Goal: Communication & Community: Share content

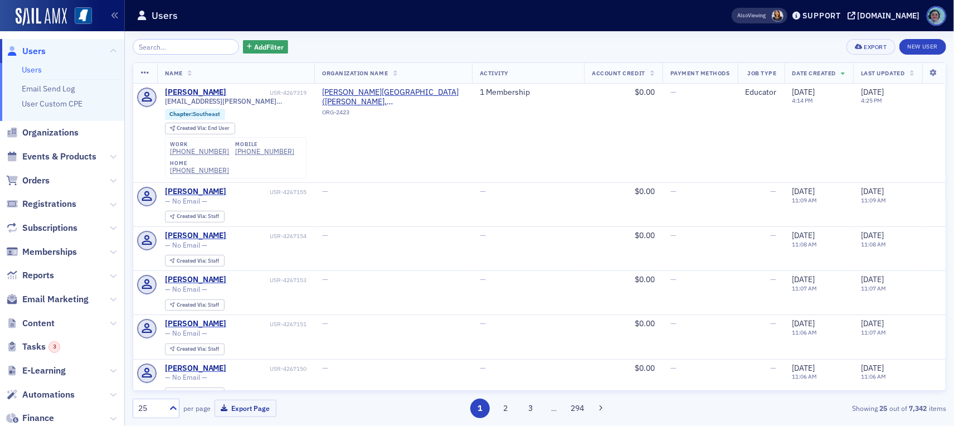
click at [162, 47] on input "search" at bounding box center [186, 47] width 106 height 16
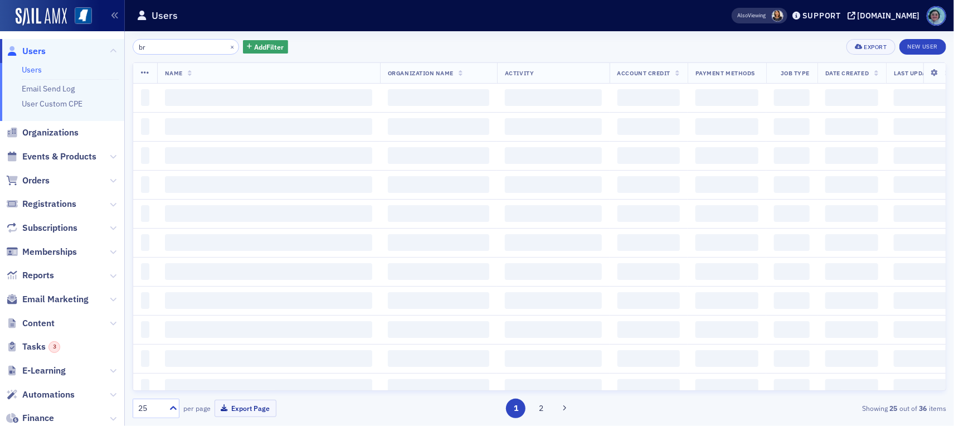
type input "b"
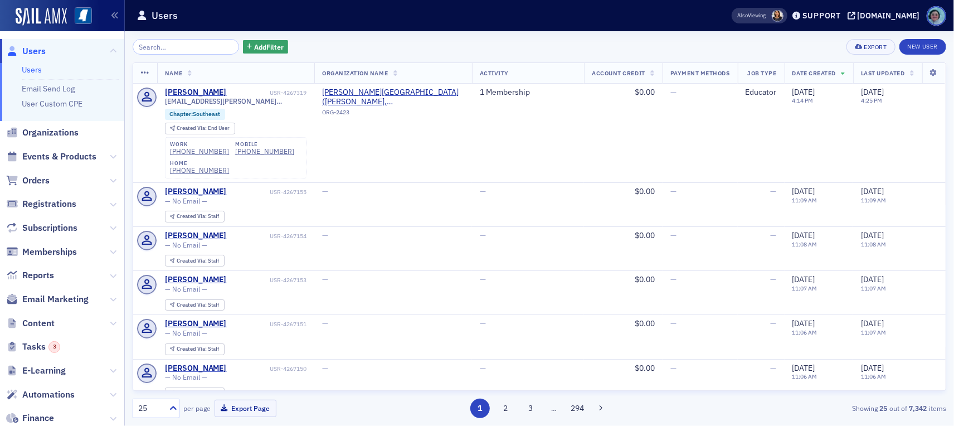
click at [51, 186] on span "Orders" at bounding box center [62, 180] width 124 height 24
click at [46, 178] on span "Orders" at bounding box center [35, 180] width 27 height 12
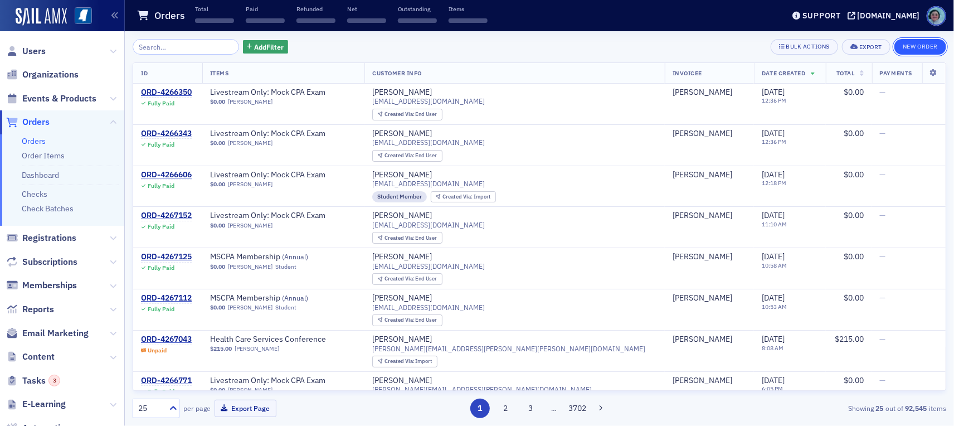
click at [910, 41] on button "New Order" at bounding box center [920, 47] width 52 height 16
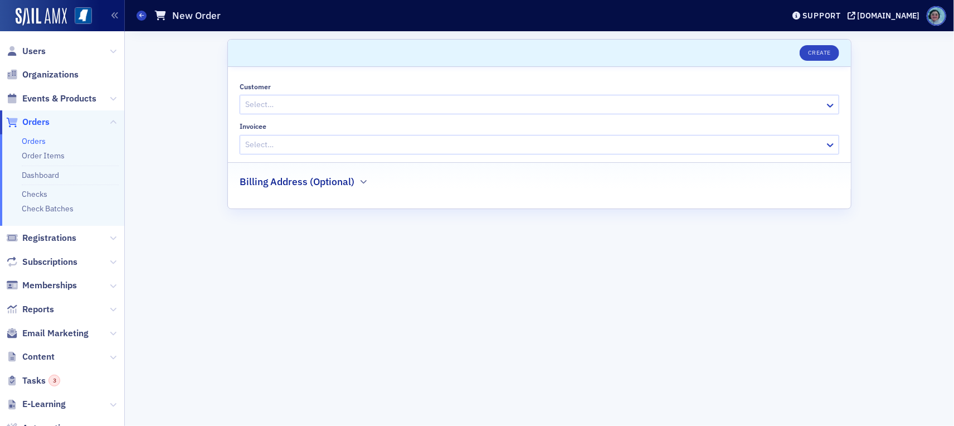
click at [423, 95] on div "Select…" at bounding box center [540, 105] width 600 height 20
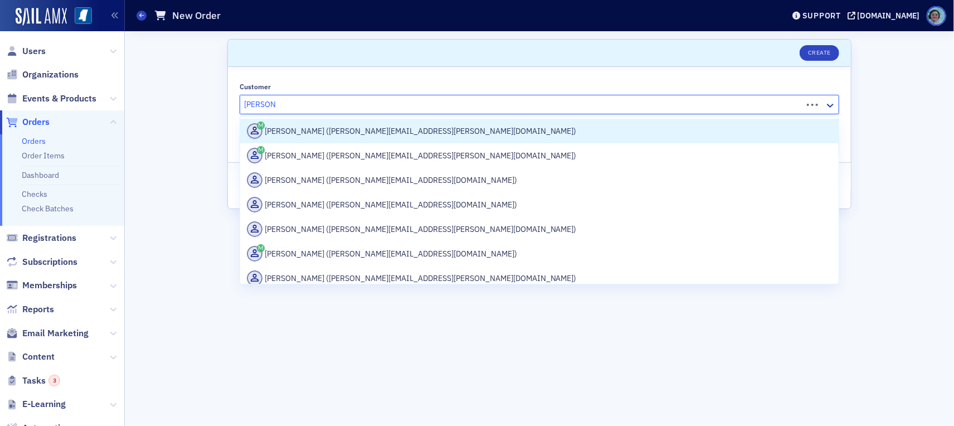
type input "brian gibson"
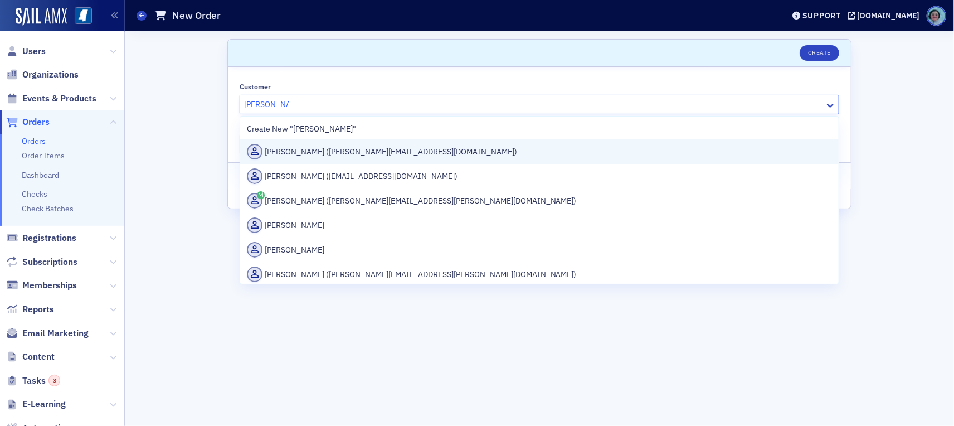
click at [411, 148] on div "Brian Gibson (brian_gibson@ajg.com)" at bounding box center [539, 152] width 585 height 16
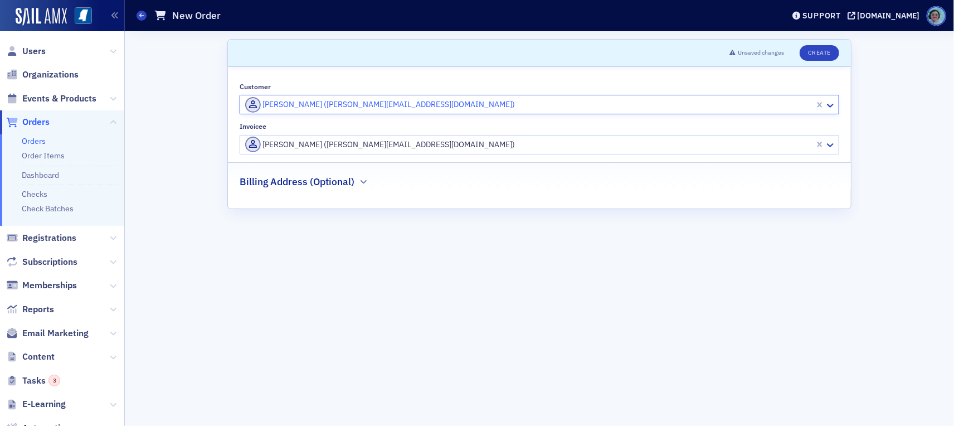
click at [411, 148] on div at bounding box center [528, 145] width 569 height 14
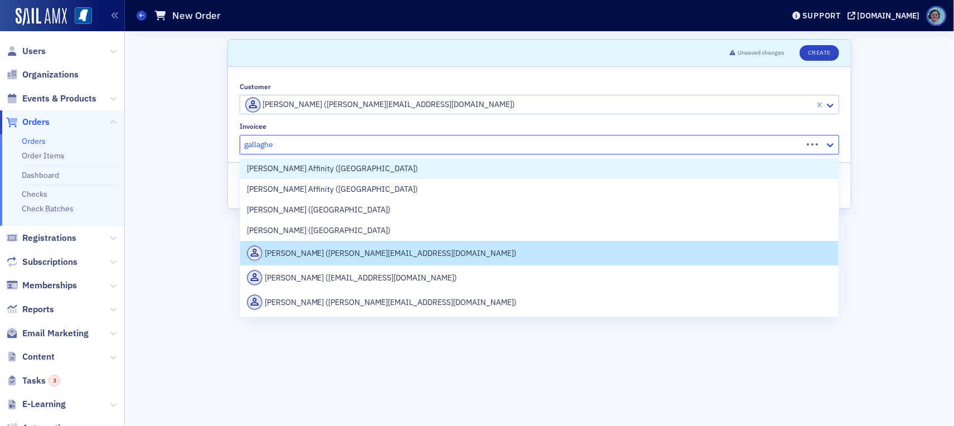
type input "gallagher"
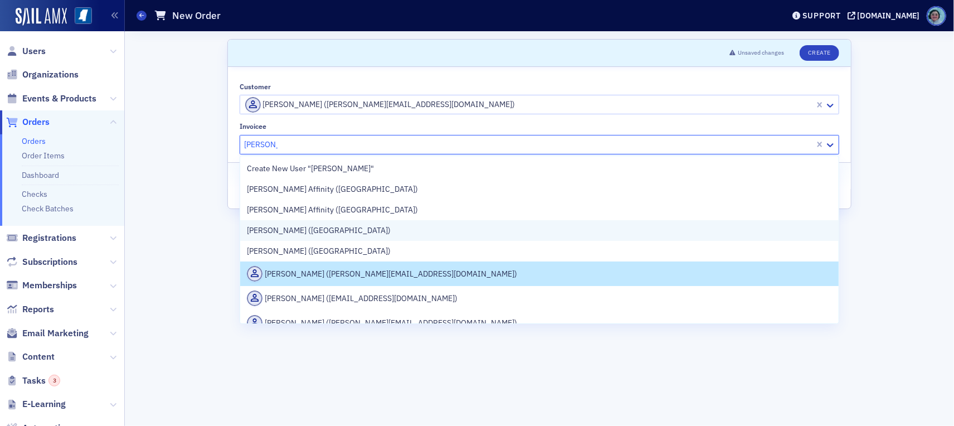
click at [366, 225] on div "Gallagher (Ridgeland)" at bounding box center [539, 231] width 585 height 12
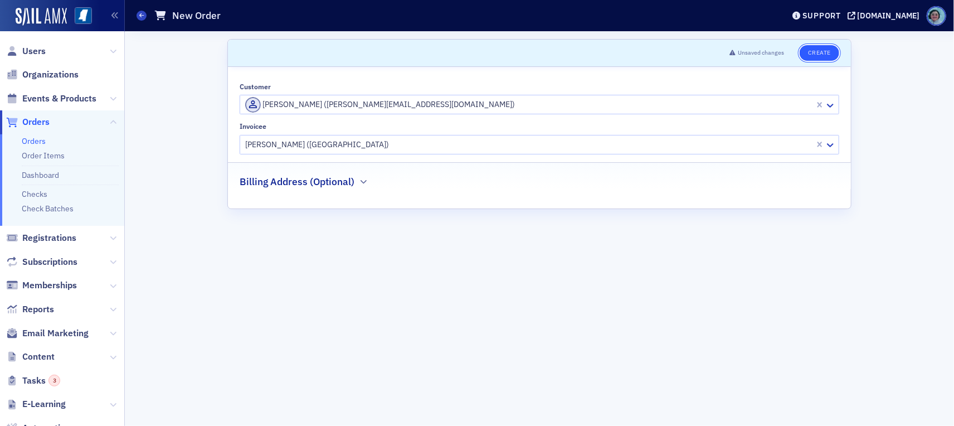
click at [829, 58] on button "Create" at bounding box center [820, 53] width 40 height 16
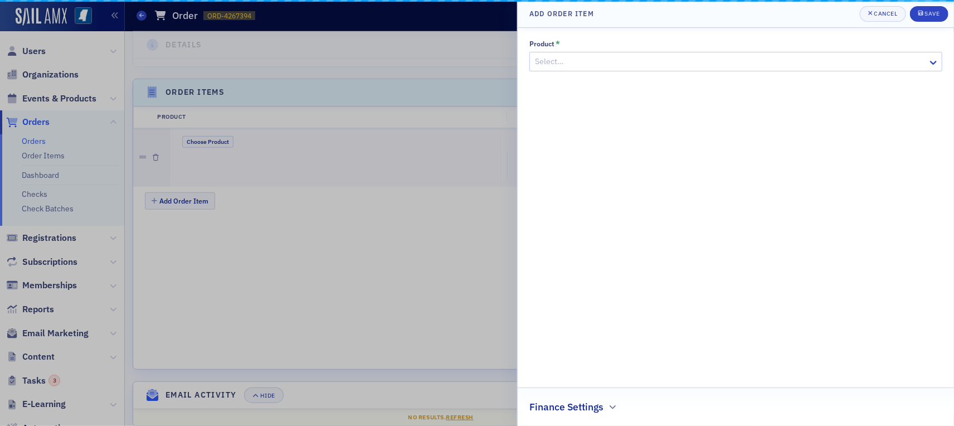
scroll to position [340, 0]
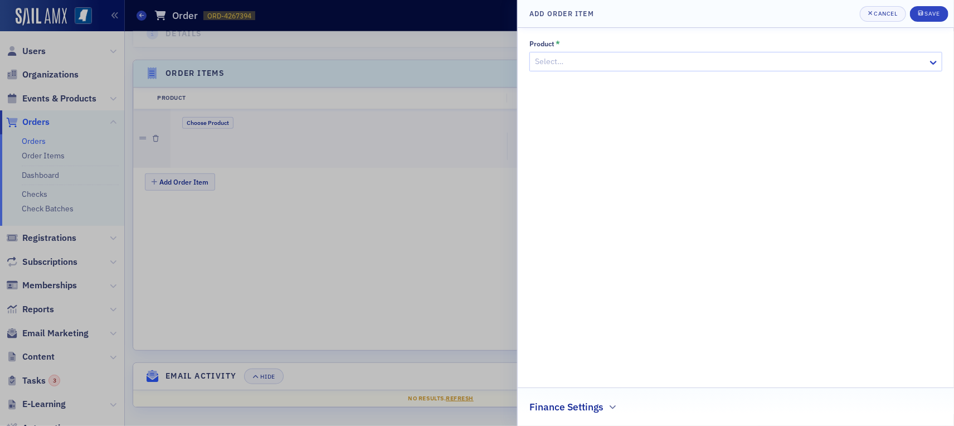
click at [744, 49] on div "Product * Select…" at bounding box center [735, 56] width 413 height 32
click at [748, 55] on div at bounding box center [730, 62] width 393 height 14
click at [658, 66] on div at bounding box center [730, 62] width 393 height 14
type input "confer"
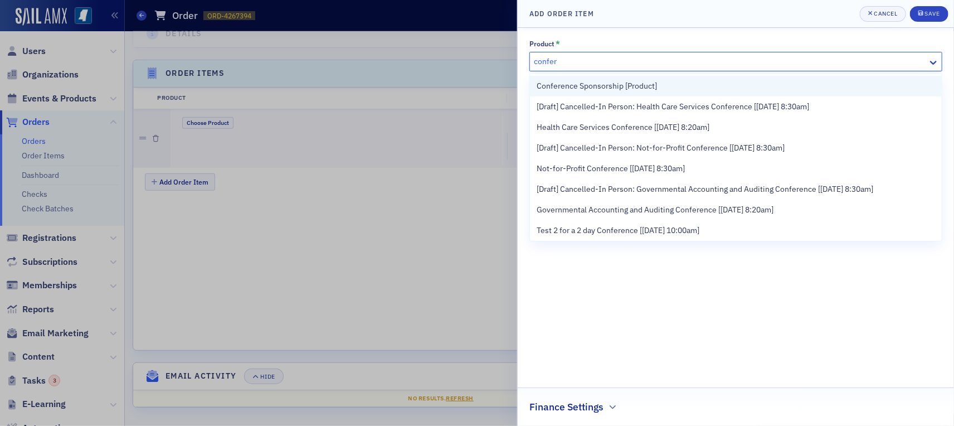
click at [661, 83] on div "Conference Sponsorship [Product]" at bounding box center [736, 86] width 398 height 12
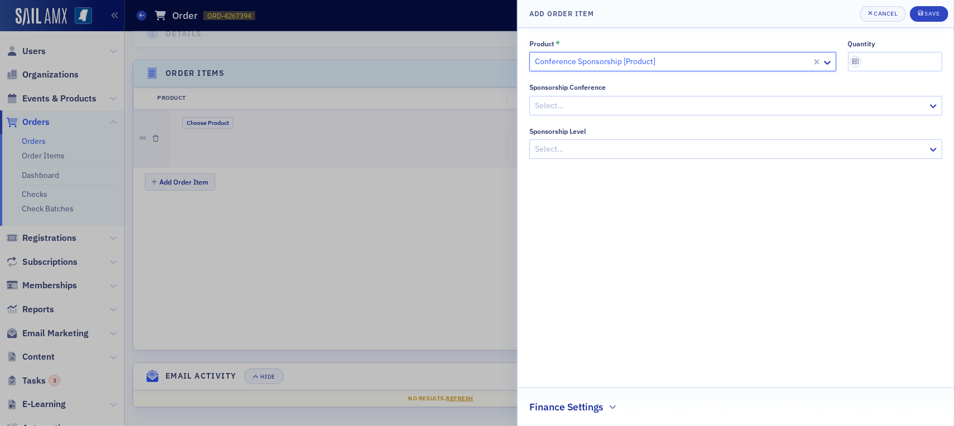
click at [660, 99] on div at bounding box center [730, 106] width 393 height 14
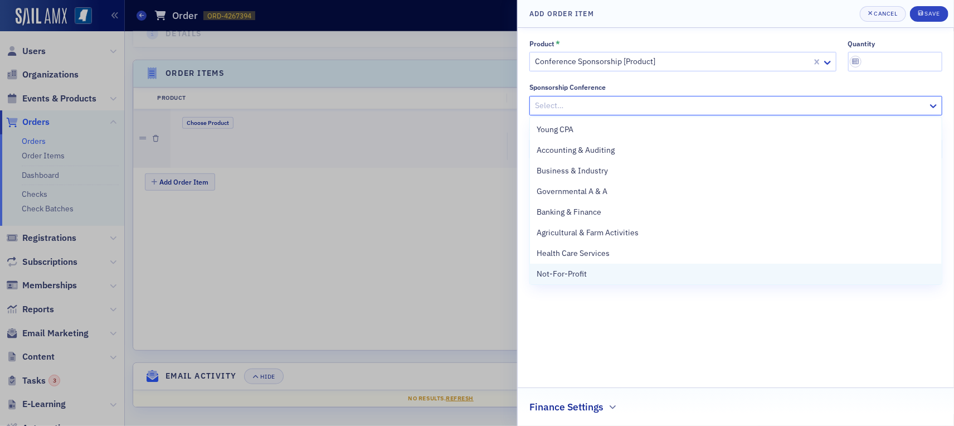
click at [620, 266] on div "Not-For-Profit" at bounding box center [736, 274] width 412 height 21
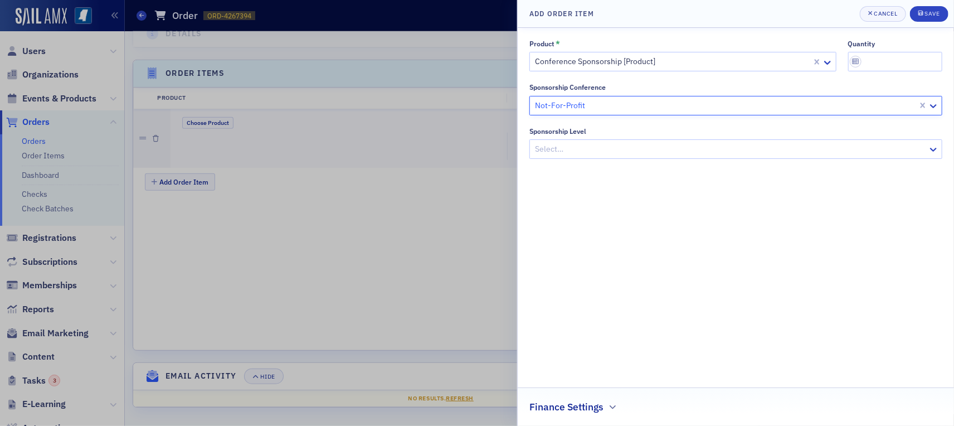
click at [615, 152] on div at bounding box center [730, 149] width 393 height 14
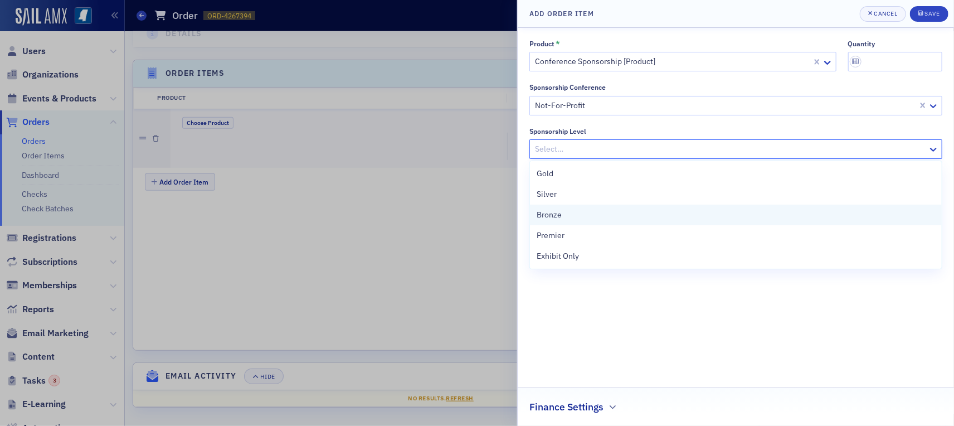
click at [602, 216] on div "Bronze" at bounding box center [736, 215] width 398 height 12
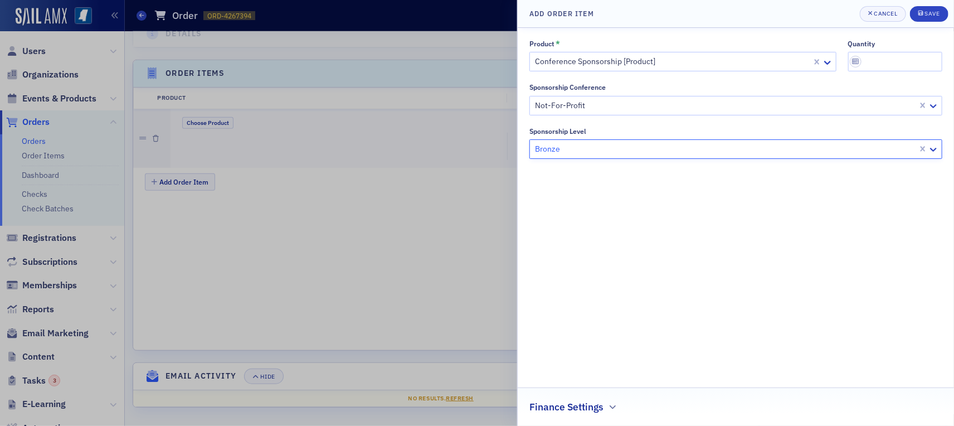
click at [613, 265] on div "Product * Conference Sponsorship [Product] quantity Sponsorship Conference Not-…" at bounding box center [735, 227] width 413 height 374
click at [585, 404] on h2 "Finance Settings" at bounding box center [566, 407] width 74 height 14
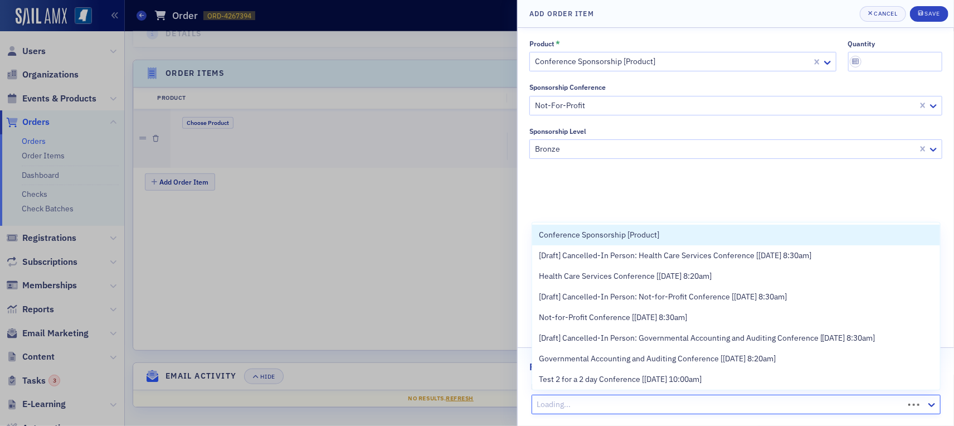
click at [594, 409] on div at bounding box center [719, 404] width 367 height 14
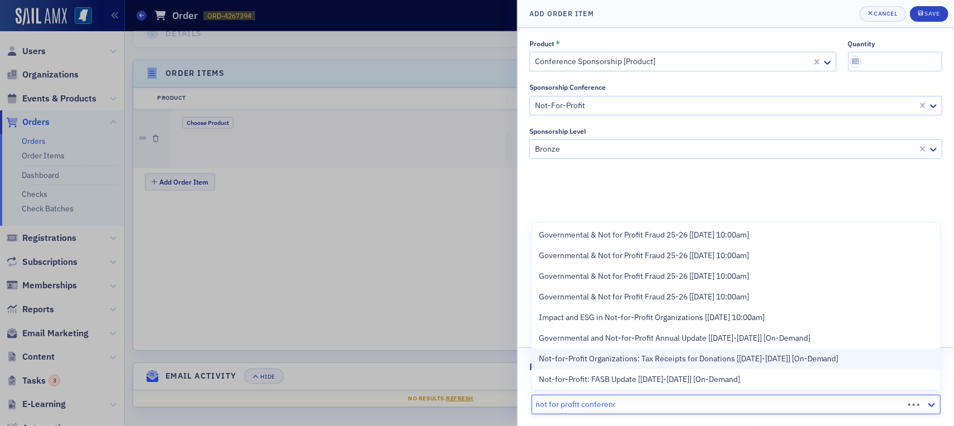
type input "not for profit conference"
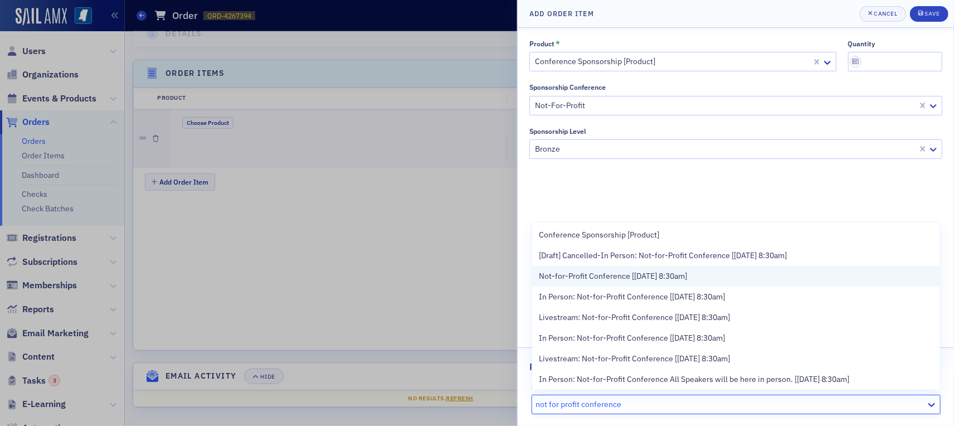
click at [732, 271] on div "Not-for-Profit Conference [9/25/2025 8:30am]" at bounding box center [736, 276] width 395 height 12
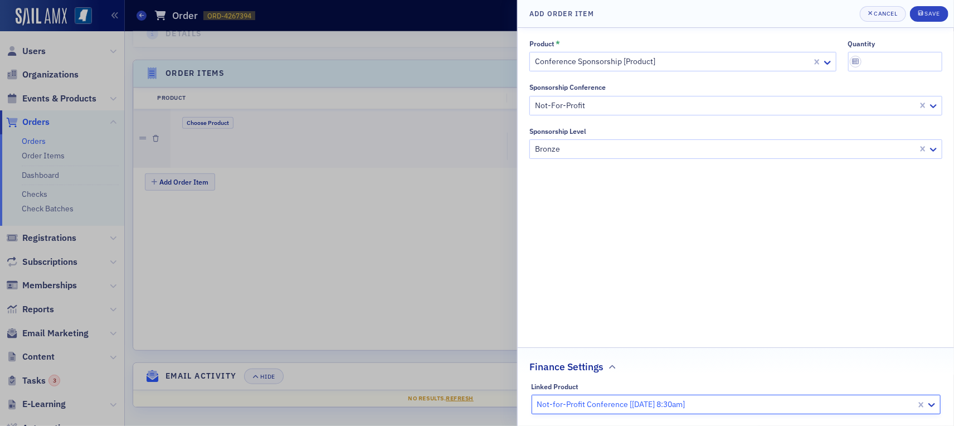
click at [732, 271] on div "Product * Conference Sponsorship [Product] quantity Sponsorship Conference Not-…" at bounding box center [735, 227] width 413 height 374
click at [938, 11] on div "Save" at bounding box center [931, 14] width 15 height 6
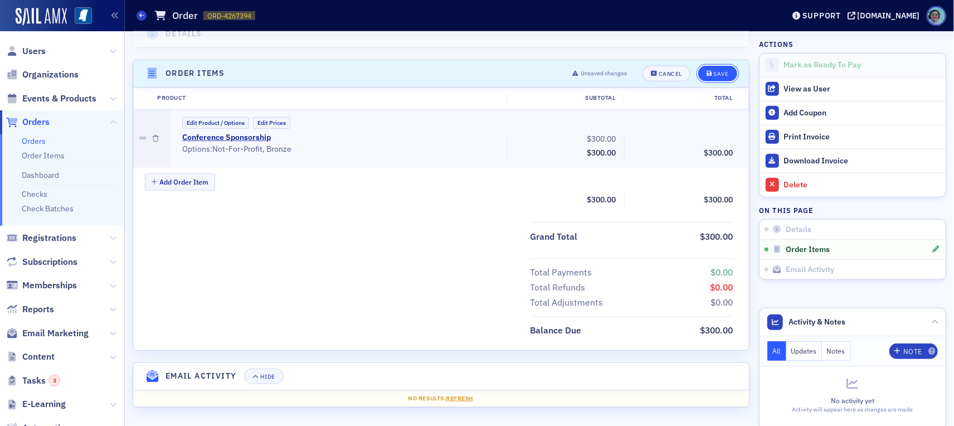
click at [705, 66] on button "Save" at bounding box center [717, 74] width 38 height 16
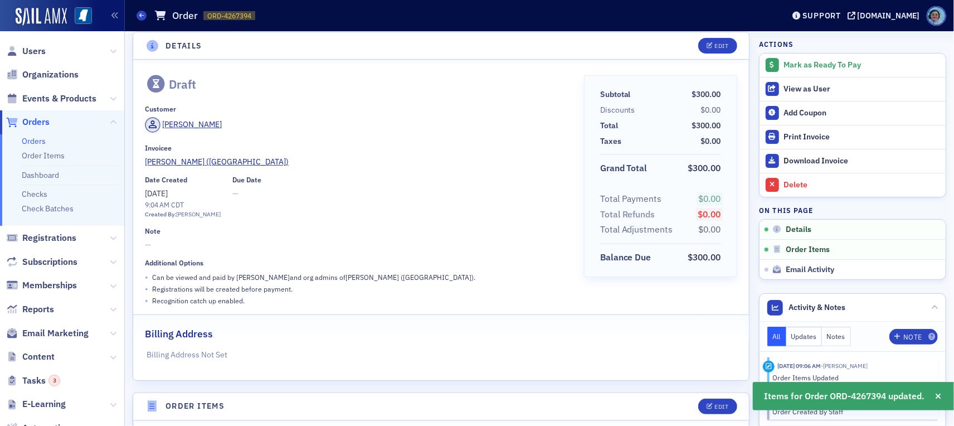
scroll to position [0, 0]
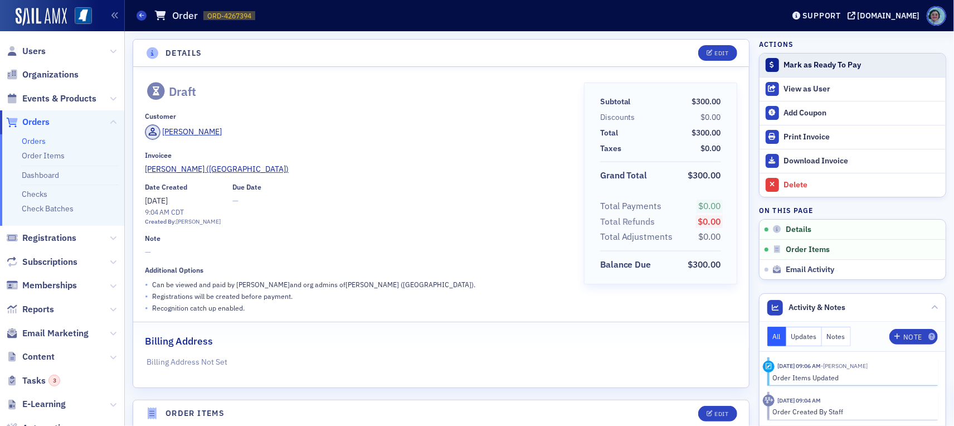
click at [798, 68] on div "Mark as Ready To Pay" at bounding box center [862, 65] width 156 height 10
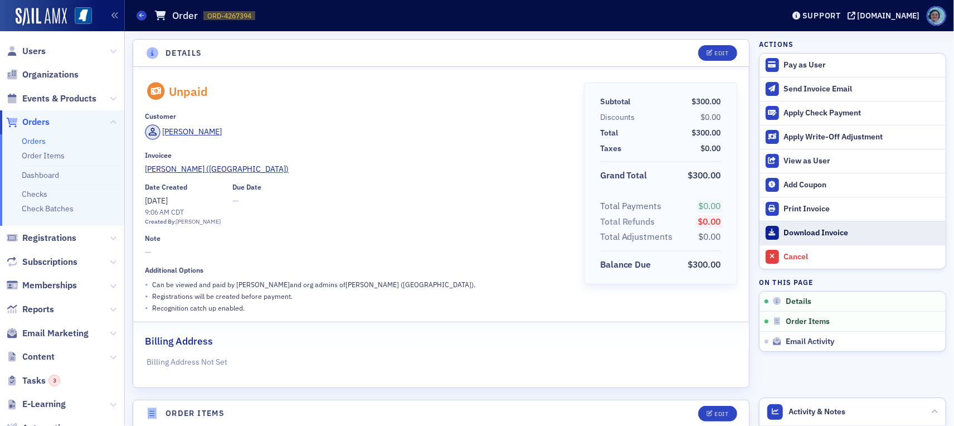
click at [835, 225] on link "Download Invoice" at bounding box center [853, 233] width 186 height 24
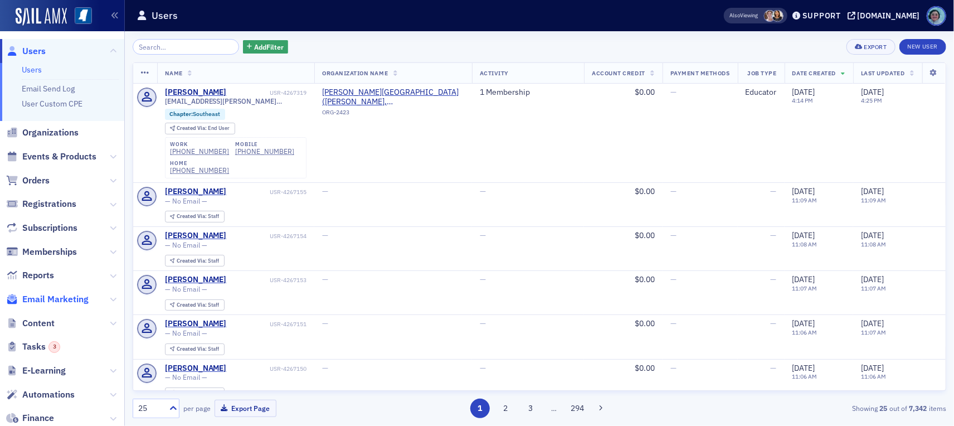
click at [70, 304] on span "Email Marketing" at bounding box center [55, 299] width 66 height 12
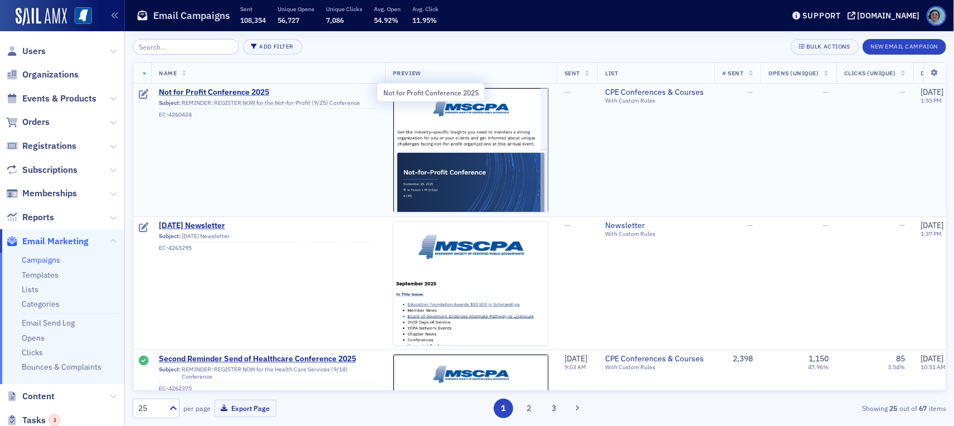
click at [217, 93] on span "Not for Profit Conference 2025" at bounding box center [268, 92] width 218 height 10
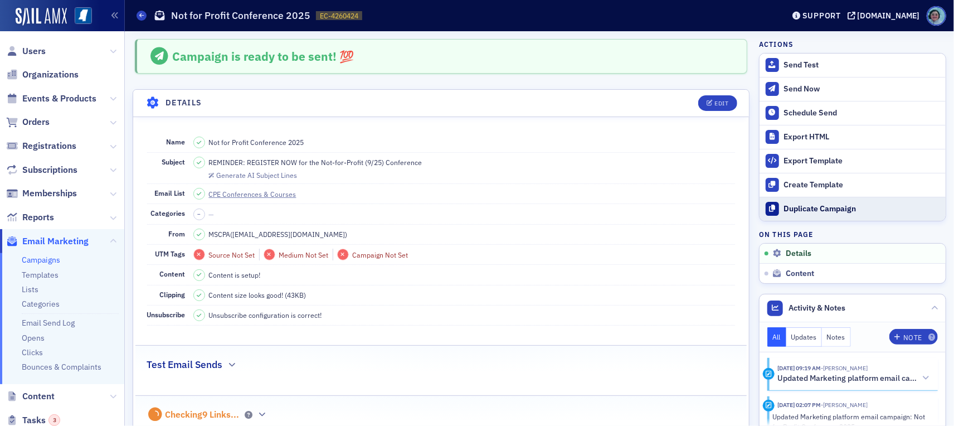
click at [796, 204] on div "Duplicate Campaign" at bounding box center [862, 209] width 156 height 10
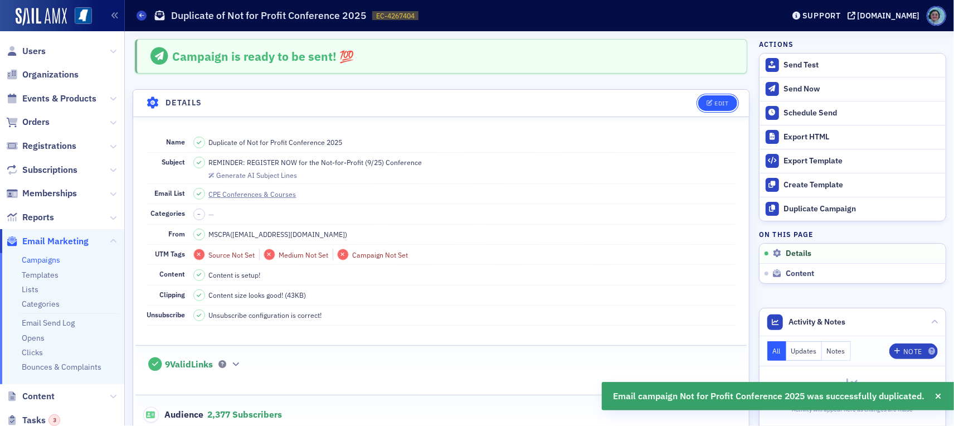
click at [710, 106] on button "Edit" at bounding box center [717, 103] width 38 height 16
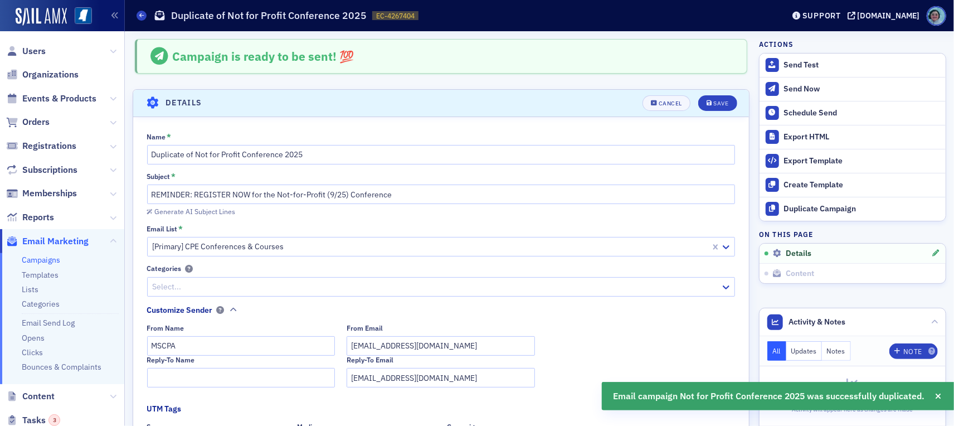
scroll to position [52, 0]
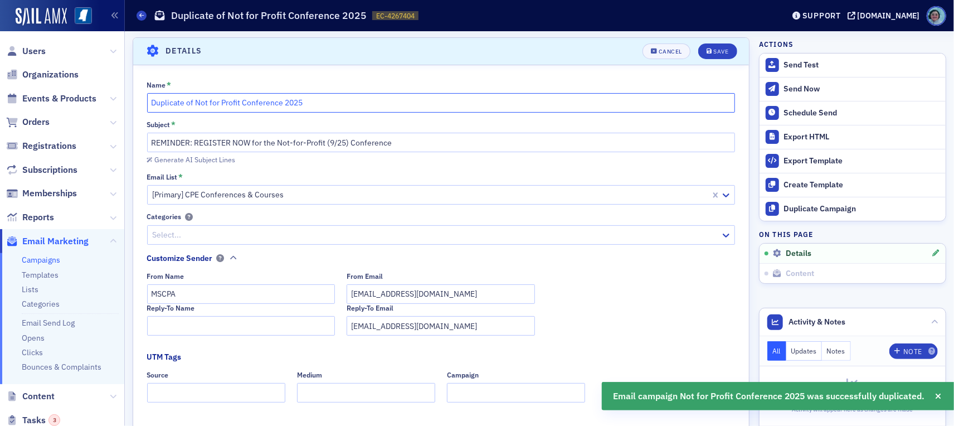
drag, startPoint x: 191, startPoint y: 100, endPoint x: 117, endPoint y: 98, distance: 73.6
click at [117, 98] on div "Users Organizations Events & Products Orders Registrations Subscriptions Member…" at bounding box center [477, 213] width 954 height 426
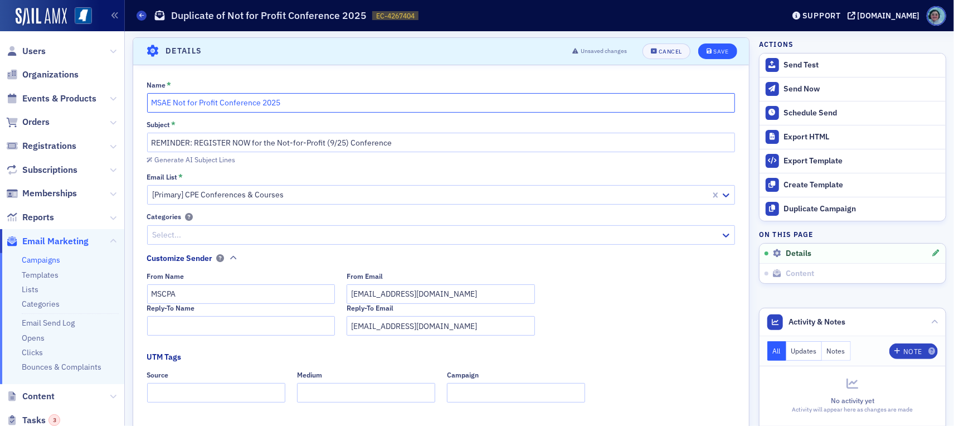
type input "MSAE Not for Profit Conference 2025"
click at [713, 50] on div "Save" at bounding box center [720, 51] width 15 height 6
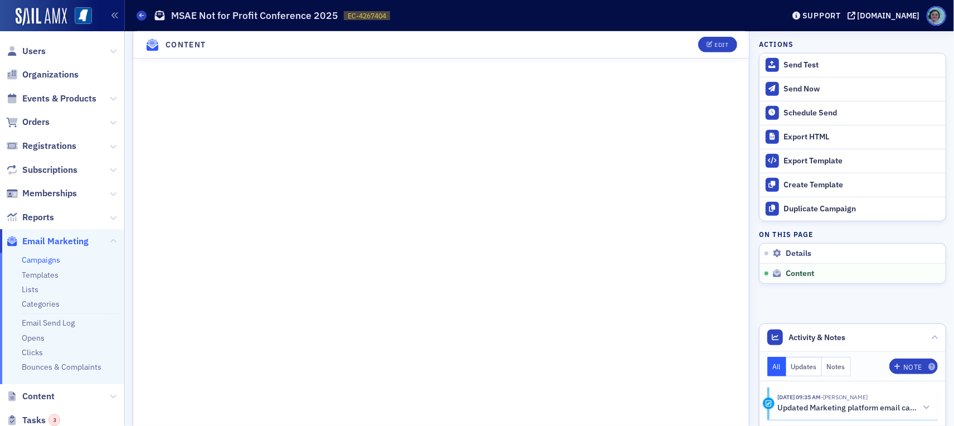
scroll to position [512, 0]
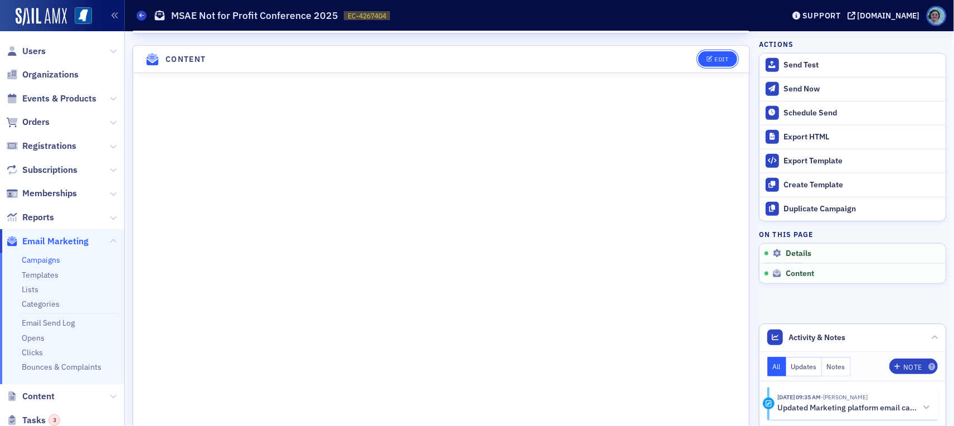
click at [716, 57] on div "Edit" at bounding box center [721, 59] width 14 height 6
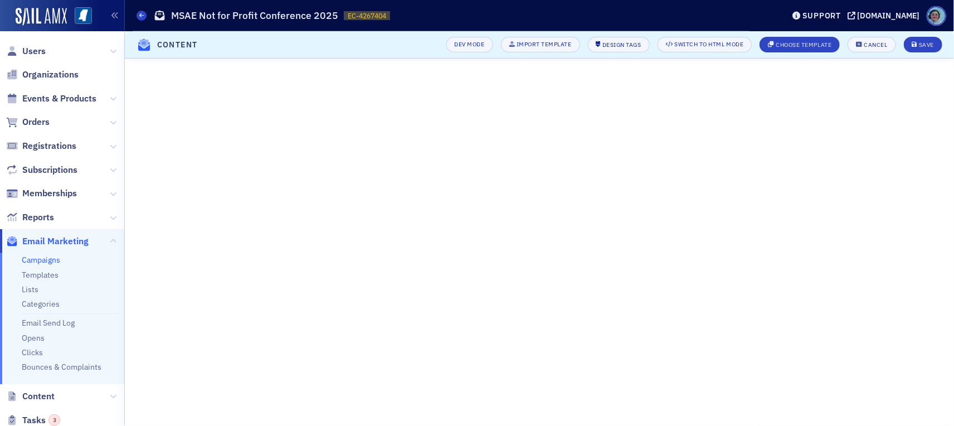
scroll to position [137, 0]
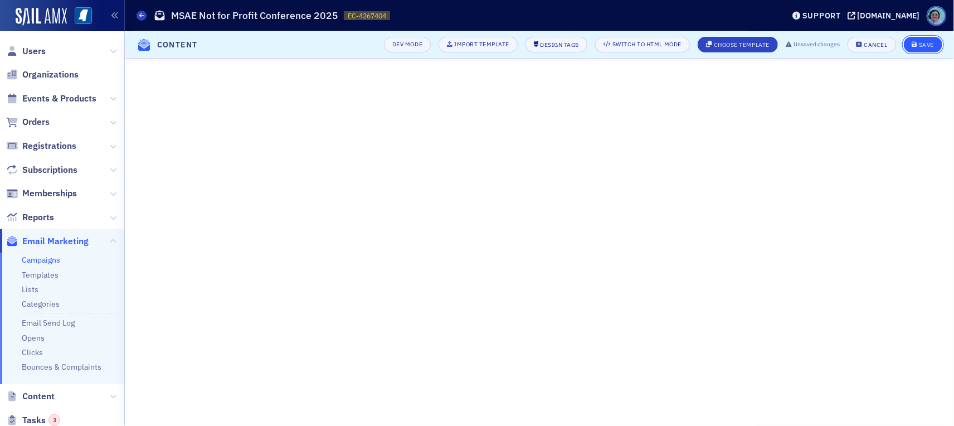
click at [937, 40] on button "Save" at bounding box center [923, 45] width 38 height 16
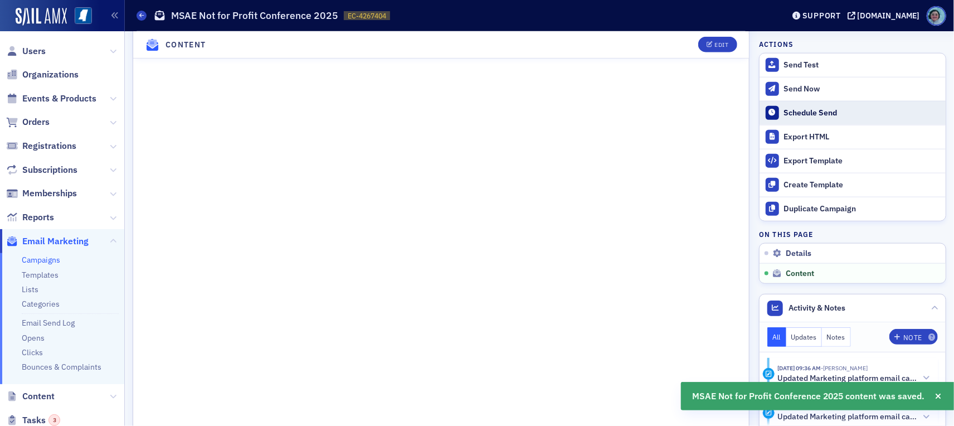
scroll to position [741, 0]
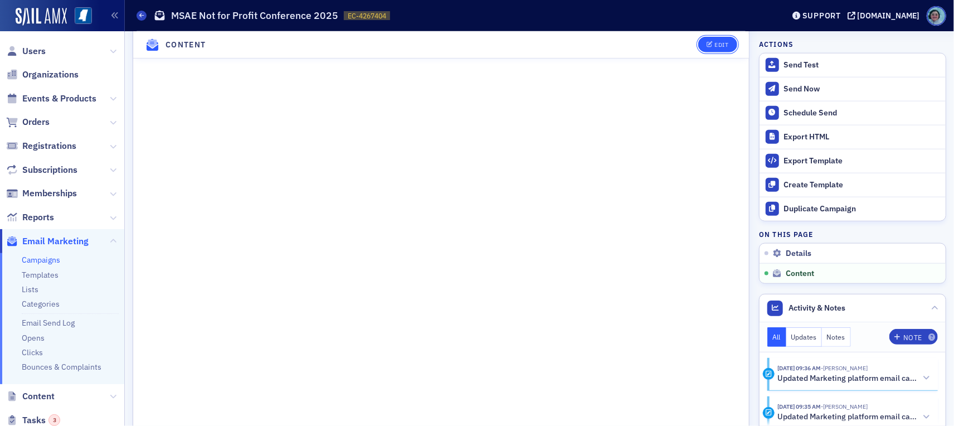
click at [704, 52] on button "Edit" at bounding box center [717, 45] width 38 height 16
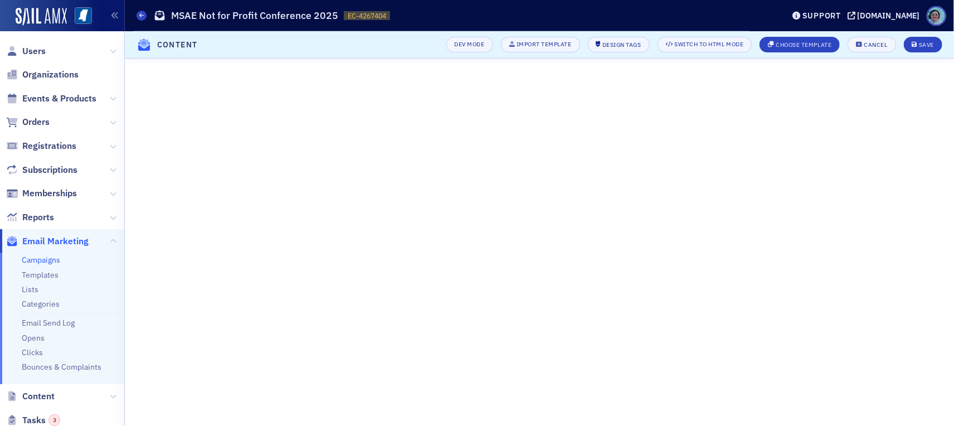
scroll to position [137, 0]
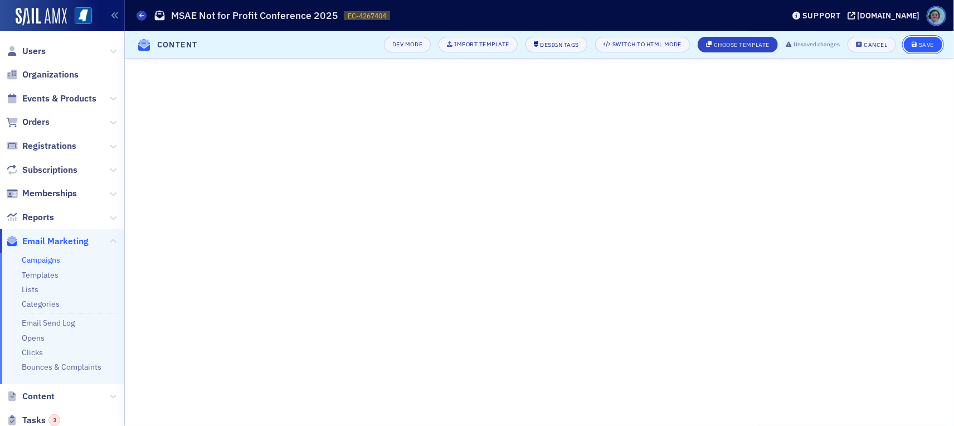
click at [922, 48] on button "Save" at bounding box center [923, 45] width 38 height 16
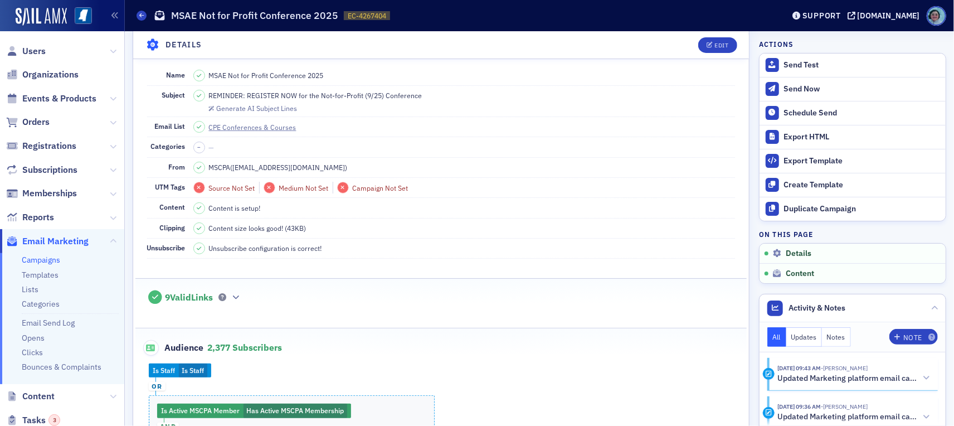
scroll to position [167, 0]
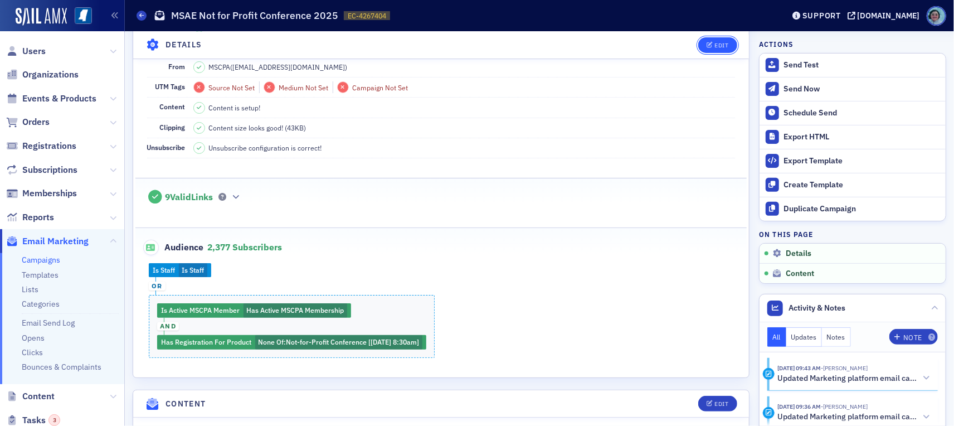
click at [707, 42] on icon "button" at bounding box center [710, 45] width 7 height 6
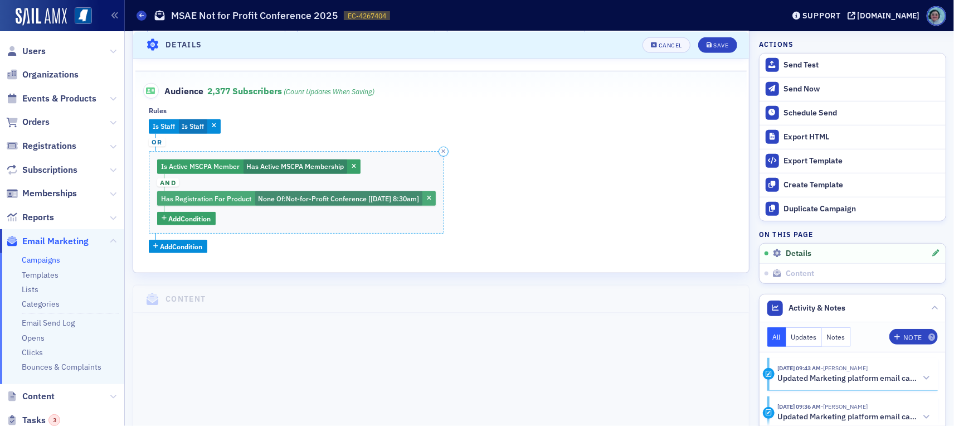
scroll to position [386, 0]
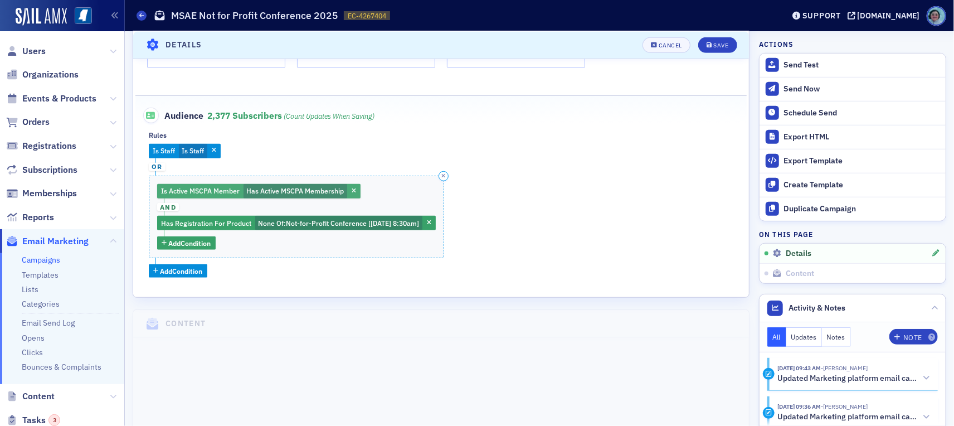
click at [356, 189] on span "button" at bounding box center [354, 191] width 10 height 10
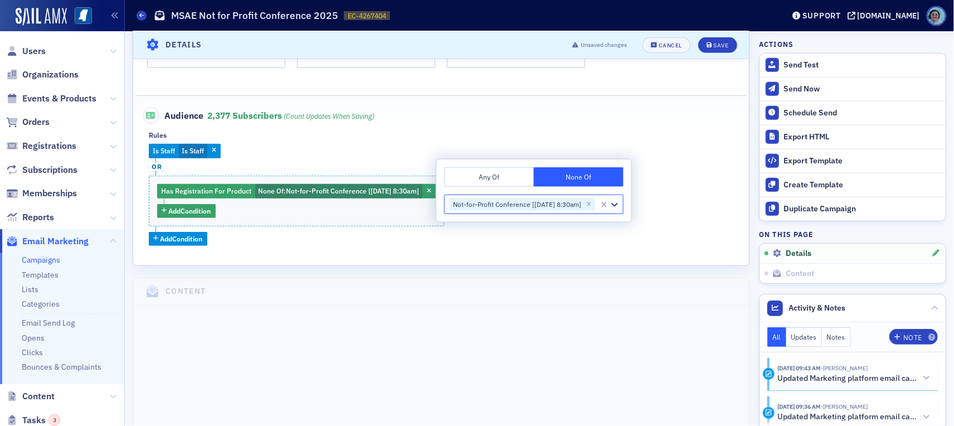
click at [687, 204] on div "Is Staff Is Staff or Has Registration For Product None Of : Not-for-Profit Conf…" at bounding box center [441, 195] width 585 height 102
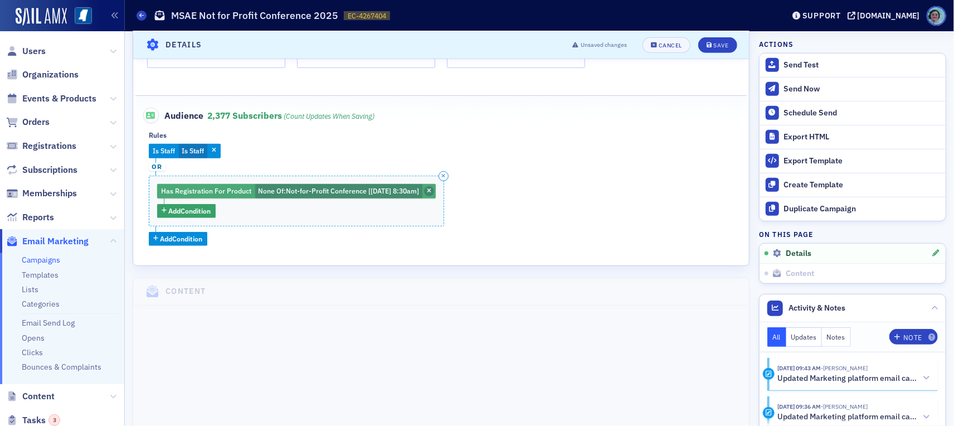
click at [434, 191] on span "button" at bounding box center [429, 191] width 10 height 10
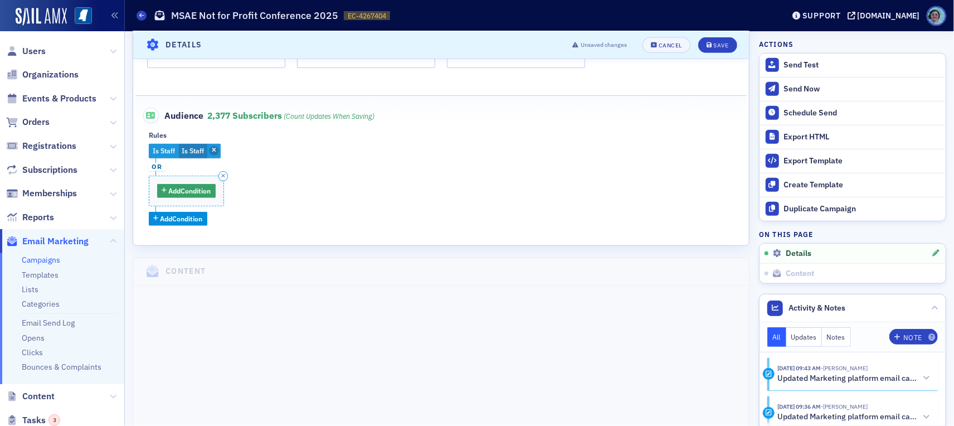
click at [216, 148] on icon "button" at bounding box center [214, 151] width 4 height 6
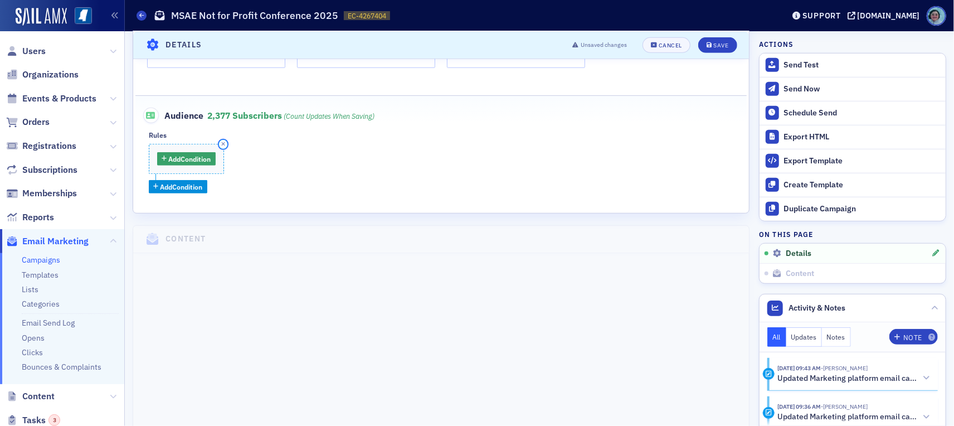
click at [227, 139] on button "button" at bounding box center [223, 144] width 10 height 10
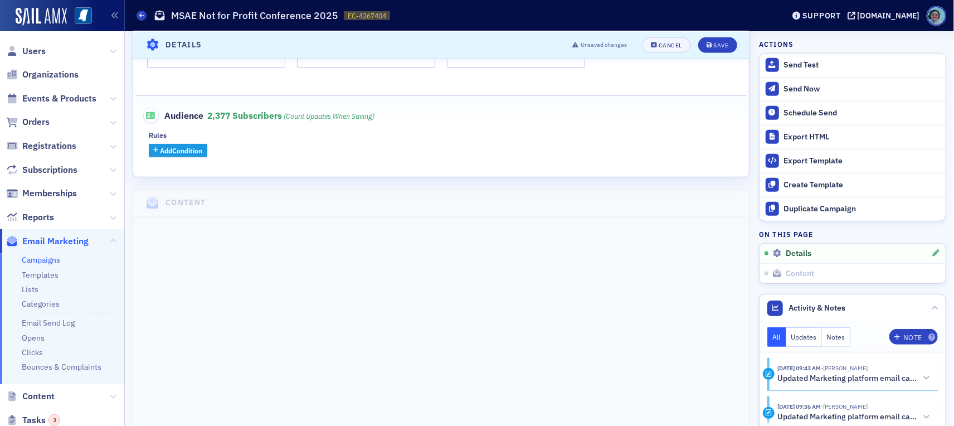
click at [196, 150] on span "Add Condition" at bounding box center [181, 150] width 42 height 10
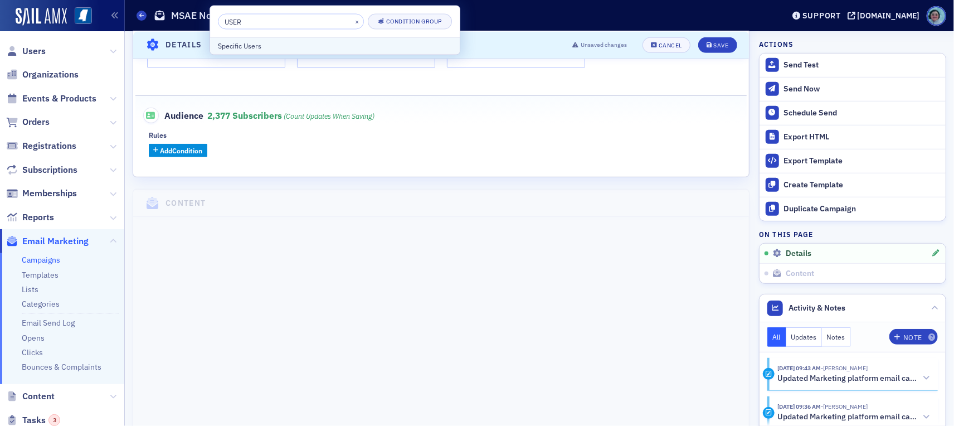
type input "USER"
click button "Condition Group" at bounding box center [410, 22] width 84 height 16
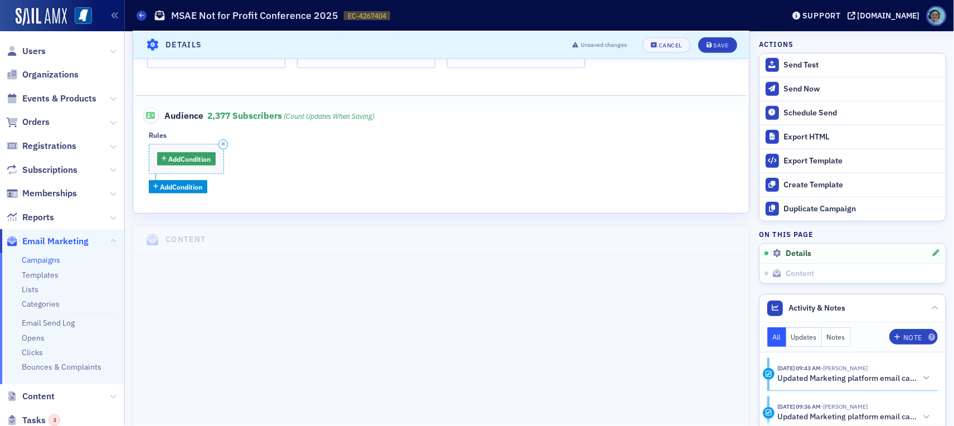
click at [191, 145] on div "Add Condition" at bounding box center [186, 159] width 75 height 31
click at [207, 161] on span "Add Condition" at bounding box center [190, 159] width 42 height 10
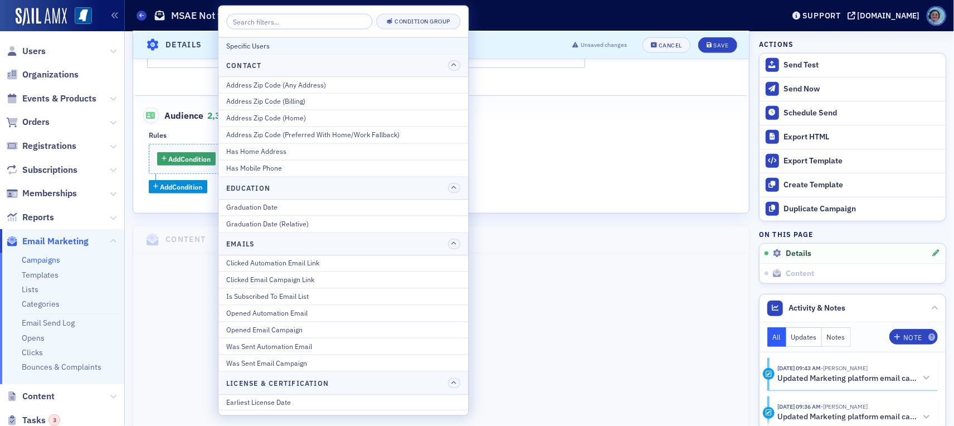
click at [292, 41] on div "Specific Users" at bounding box center [343, 46] width 234 height 10
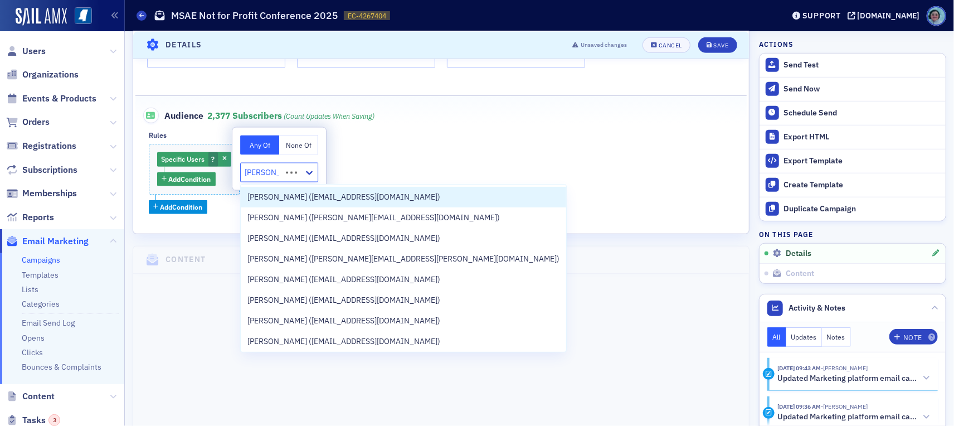
type input "KAREN MO"
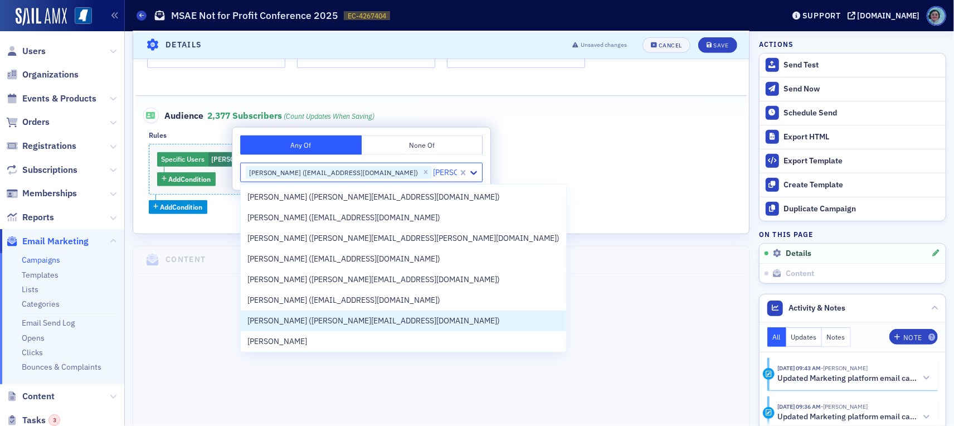
type input "ELLEN\"
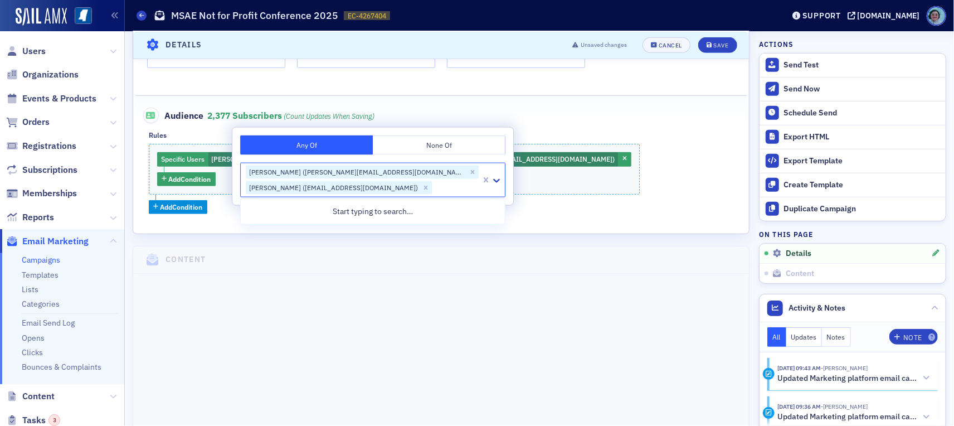
click at [515, 152] on div "Specific Users Karen Moody (kmoody@ms-cpa.org), Ellen Vaughn (evaughn@ms-cpa.or…" at bounding box center [441, 179] width 585 height 70
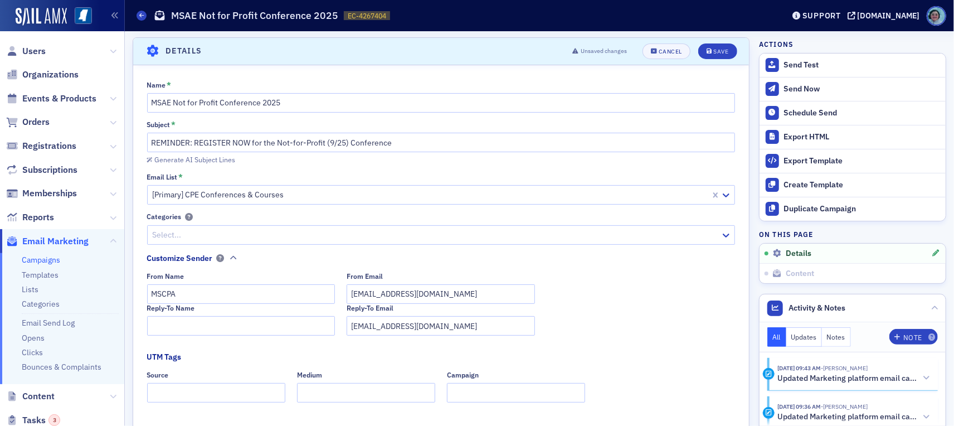
scroll to position [0, 0]
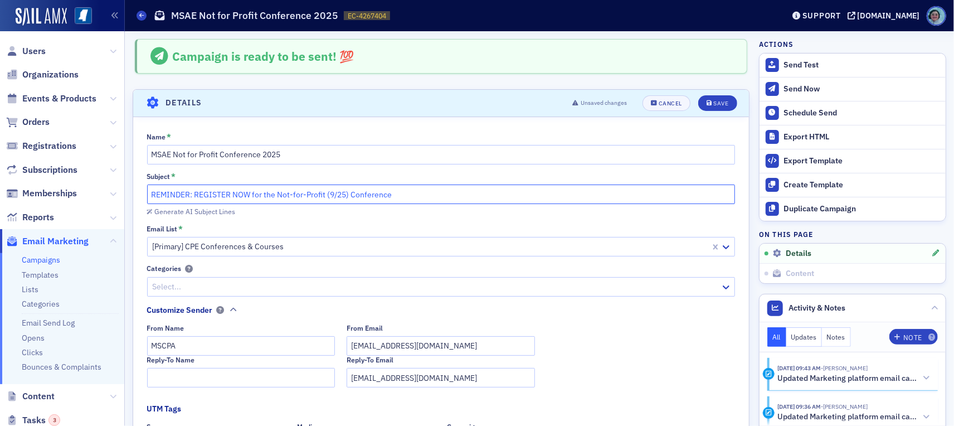
drag, startPoint x: 249, startPoint y: 194, endPoint x: 139, endPoint y: 178, distance: 110.9
click at [139, 178] on div "Name * MSAE Not for Profit Conference 2025 Subject * REMINDER: REGISTER NOW for…" at bounding box center [441, 367] width 616 height 468
click at [394, 189] on input "Join Us Thursday for the Not-for-Profit (9/25) Conference" at bounding box center [441, 194] width 588 height 20
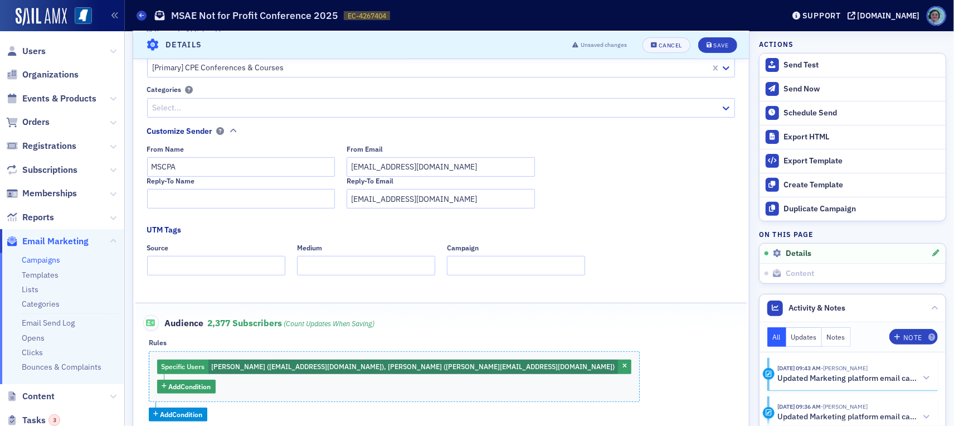
scroll to position [111, 0]
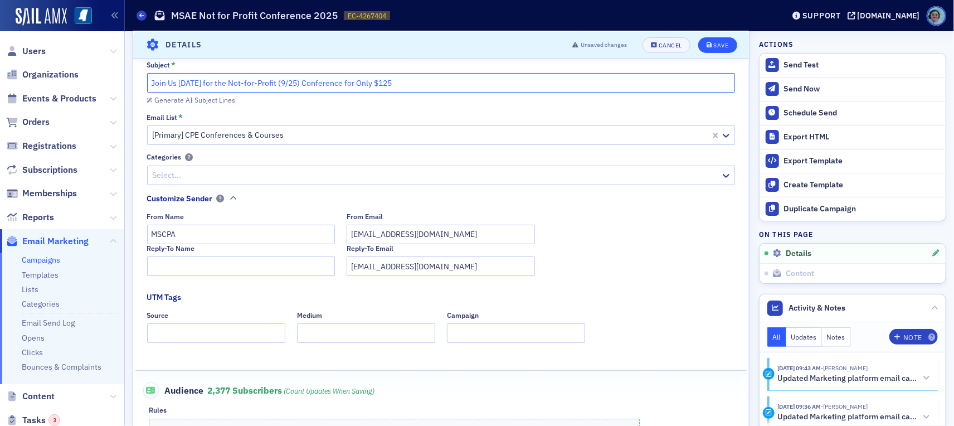
type input "Join Us Thursday for the Not-for-Profit (9/25) Conference for Only $125"
click at [707, 42] on icon "submit" at bounding box center [710, 45] width 6 height 6
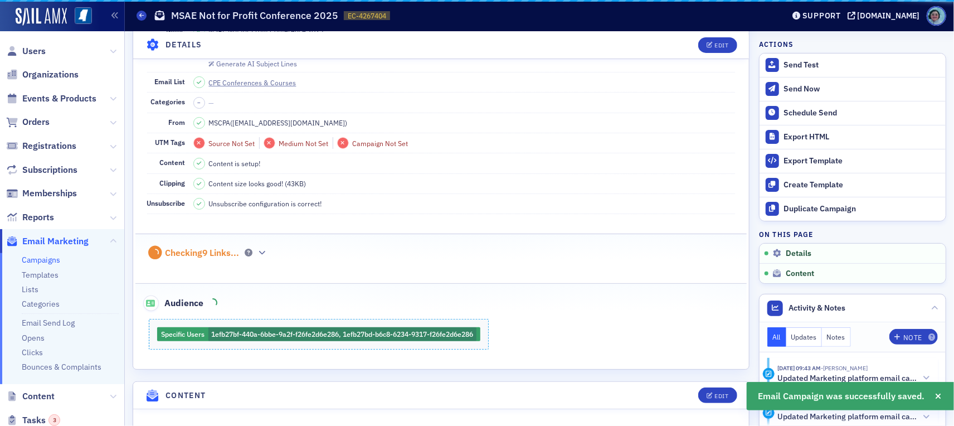
scroll to position [52, 0]
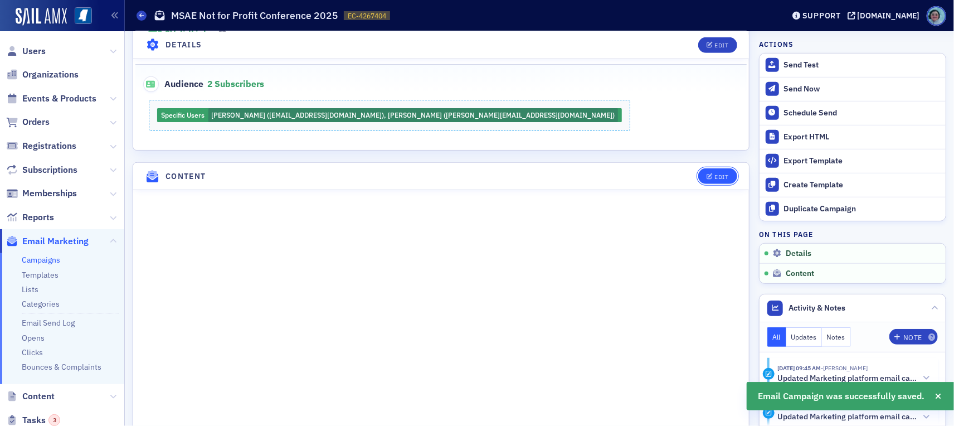
click at [714, 174] on div "Edit" at bounding box center [721, 177] width 14 height 6
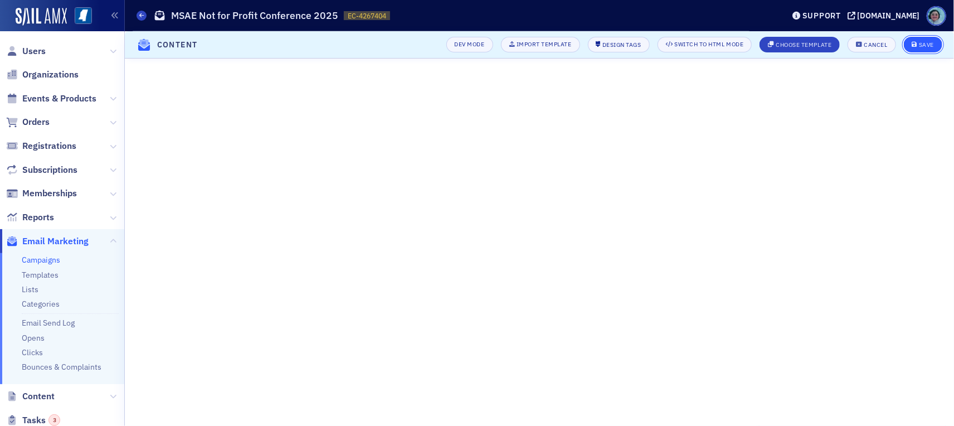
click at [929, 46] on div "Save" at bounding box center [926, 45] width 15 height 6
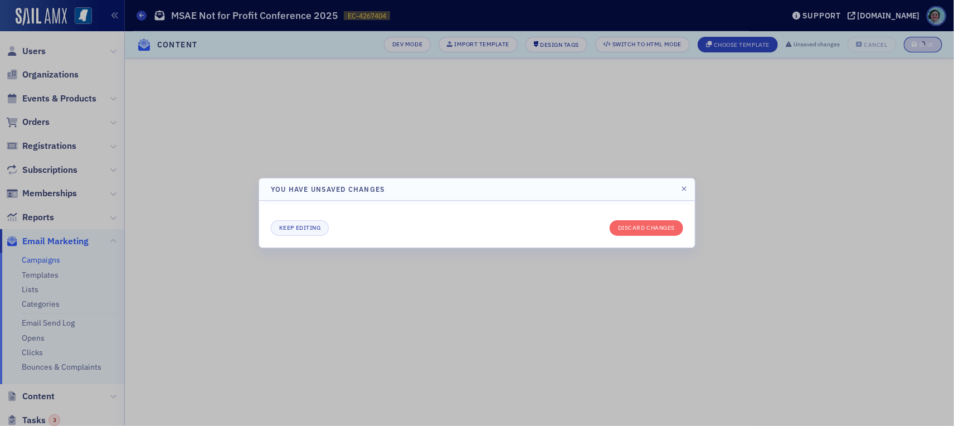
click at [670, 219] on div "Keep editing Discard changes" at bounding box center [477, 223] width 412 height 23
drag, startPoint x: 676, startPoint y: 185, endPoint x: 684, endPoint y: 189, distance: 9.0
click at [684, 189] on header "You have unsaved changes" at bounding box center [477, 189] width 436 height 22
click at [684, 189] on icon "button" at bounding box center [683, 189] width 5 height 7
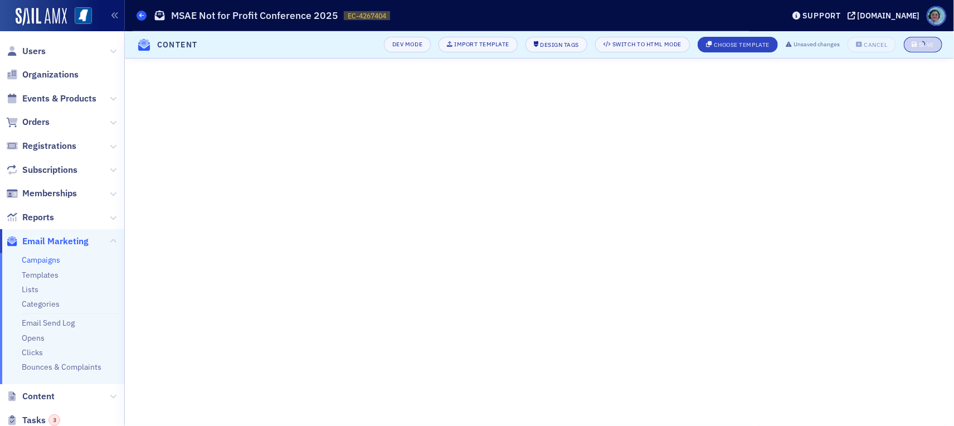
click at [143, 18] on span at bounding box center [142, 16] width 10 height 10
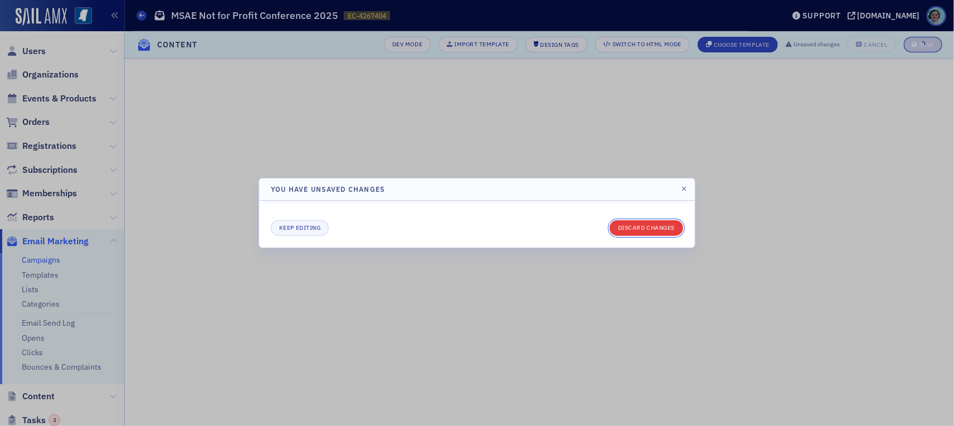
click at [665, 223] on button "Discard changes" at bounding box center [647, 228] width 74 height 16
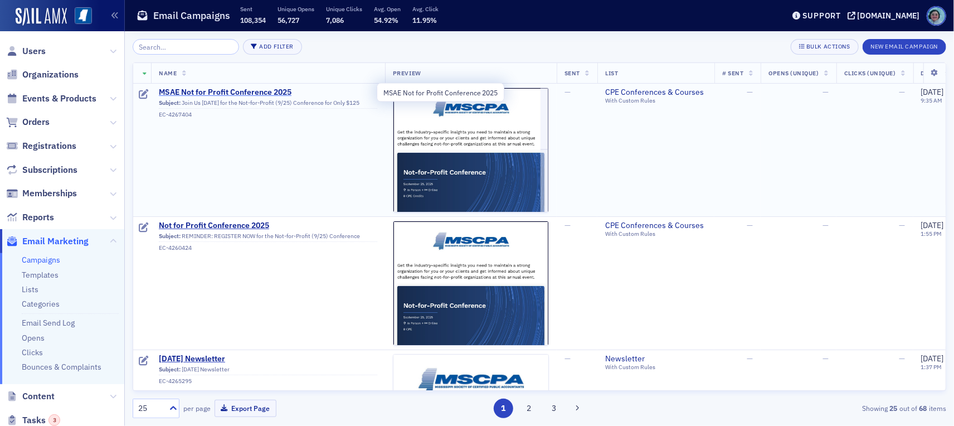
click at [257, 93] on span "MSAE Not for Profit Conference 2025" at bounding box center [268, 92] width 218 height 10
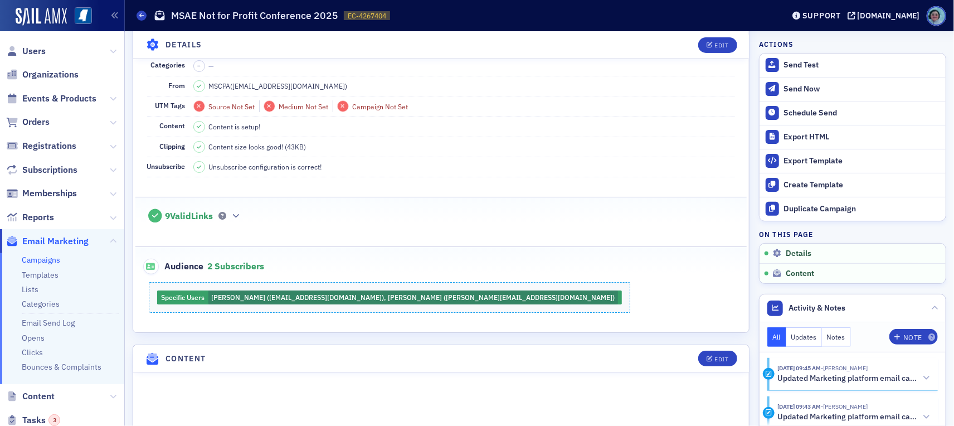
scroll to position [111, 0]
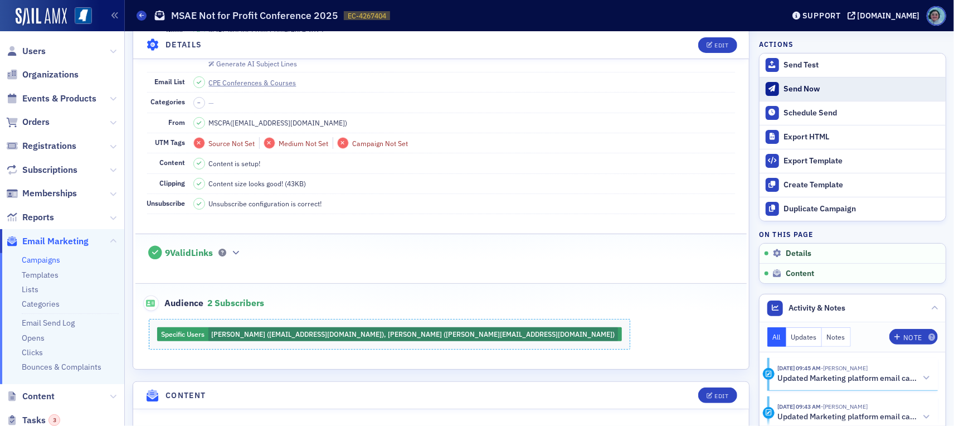
click at [818, 93] on div "Send Now" at bounding box center [862, 89] width 156 height 10
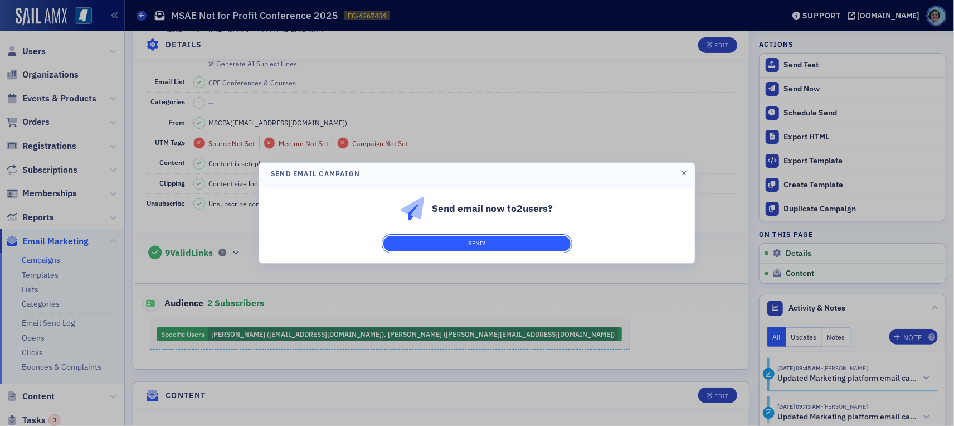
click at [523, 240] on button "Send!" at bounding box center [476, 244] width 187 height 16
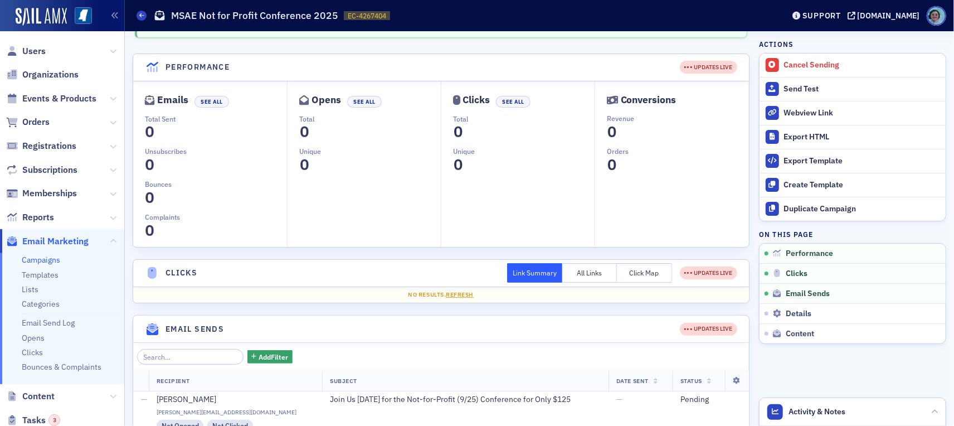
scroll to position [0, 0]
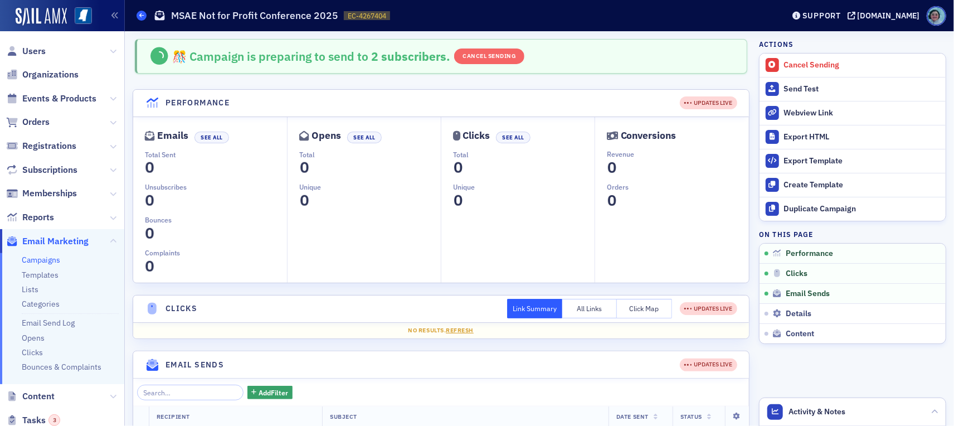
click at [145, 11] on link "Campaigns" at bounding box center [142, 16] width 10 height 10
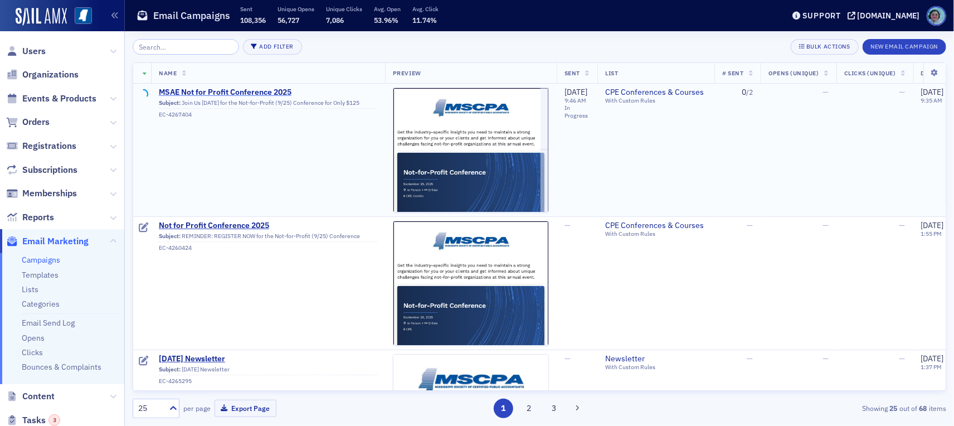
click at [261, 93] on span "MSAE Not for Profit Conference 2025" at bounding box center [268, 92] width 218 height 10
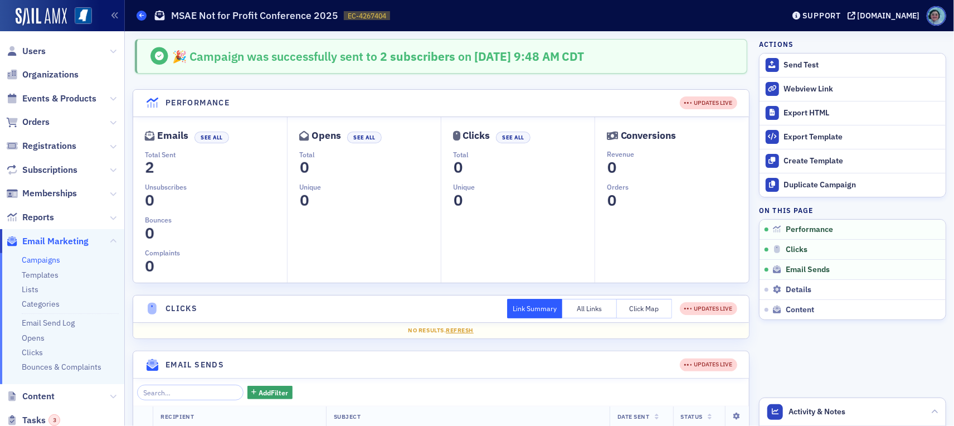
click at [137, 20] on link "Campaigns" at bounding box center [142, 16] width 10 height 10
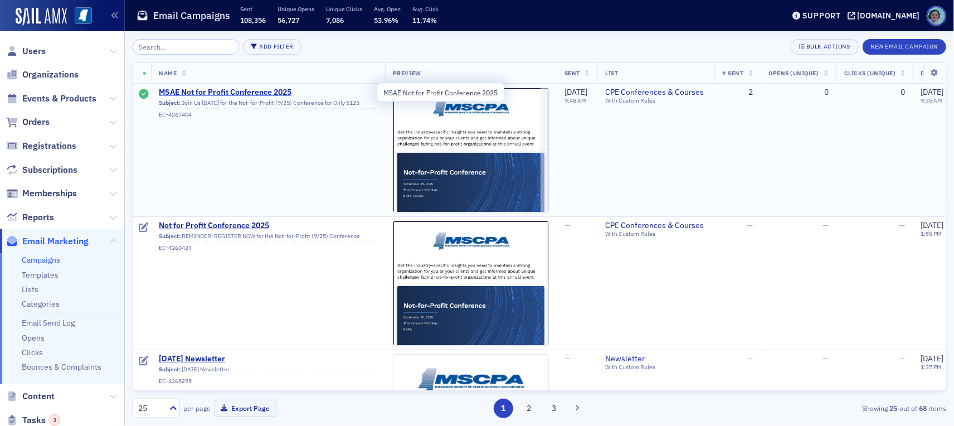
click at [201, 89] on span "MSAE Not for Profit Conference 2025" at bounding box center [268, 92] width 218 height 10
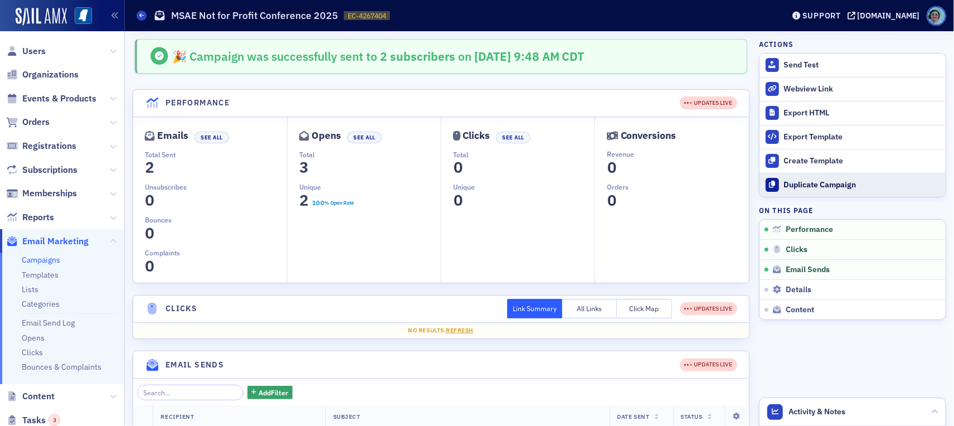
click at [785, 184] on div "Duplicate Campaign" at bounding box center [862, 185] width 156 height 10
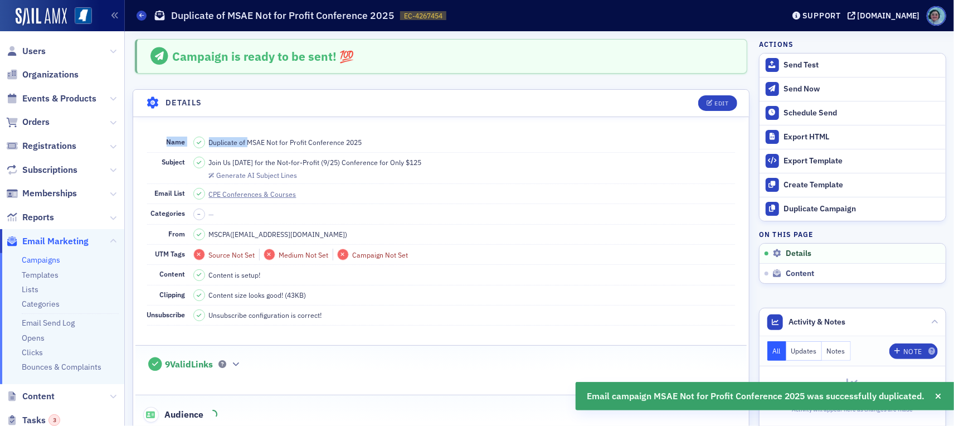
drag, startPoint x: 247, startPoint y: 140, endPoint x: 161, endPoint y: 145, distance: 86.6
click at [161, 145] on div "Name Duplicate of MSAE Not for Profit Conference 2025" at bounding box center [441, 143] width 588 height 20
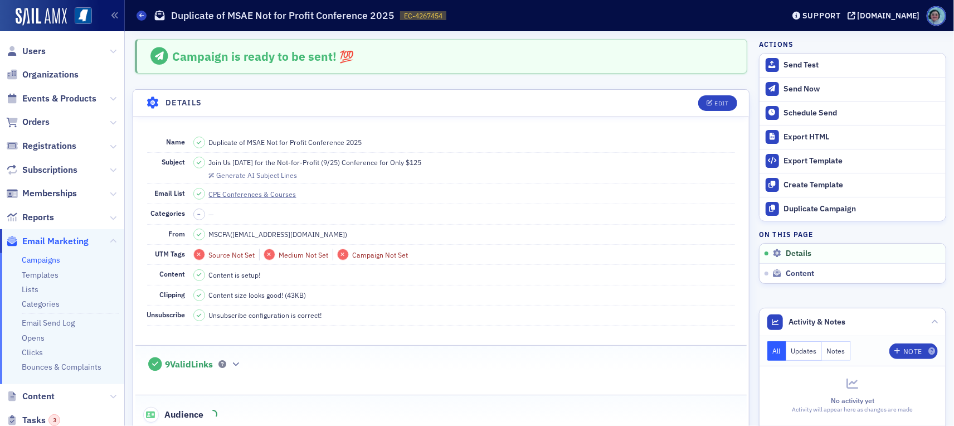
click at [706, 94] on header "Details Edit" at bounding box center [441, 103] width 616 height 27
click at [706, 98] on button "Edit" at bounding box center [717, 103] width 38 height 16
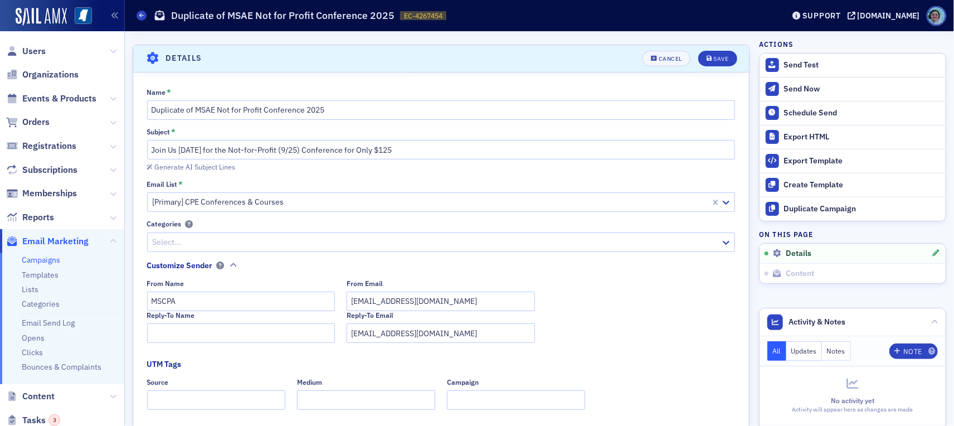
scroll to position [52, 0]
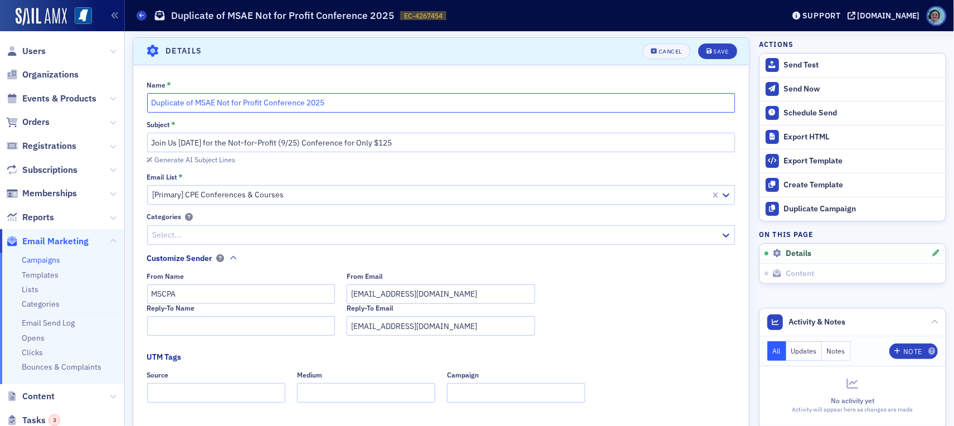
drag, startPoint x: 193, startPoint y: 103, endPoint x: 122, endPoint y: 104, distance: 70.8
click at [122, 104] on div "Users Organizations Events & Products Orders Registrations Subscriptions Member…" at bounding box center [477, 213] width 954 height 426
type input "2nd MSAE Not for Profit Conference 2025"
click at [383, 141] on input "Join Us Thursday for the Not-for-Profit (9/25) Conference for Only $125" at bounding box center [441, 143] width 588 height 20
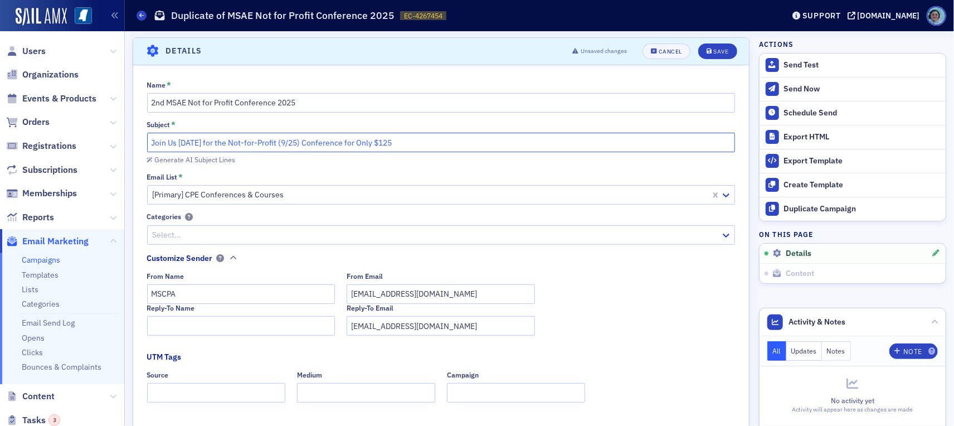
click at [383, 141] on input "Join Us Thursday for the Not-for-Profit (9/25) Conference for Only $125" at bounding box center [441, 143] width 588 height 20
paste input "MSCPA Not-For-Profit Conference for o"
type input "Join Us Thursday for the MSCPA Not-For-Profit Conference for only $125"
click at [354, 122] on div "Subject *" at bounding box center [441, 124] width 588 height 8
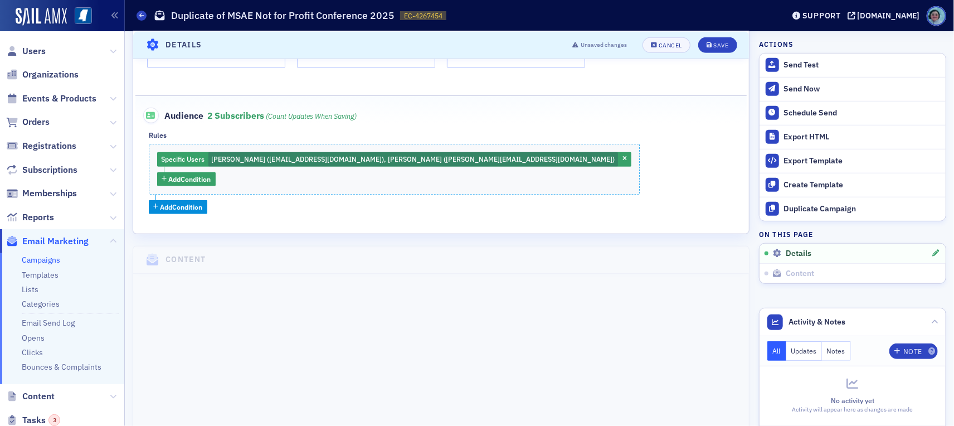
scroll to position [0, 0]
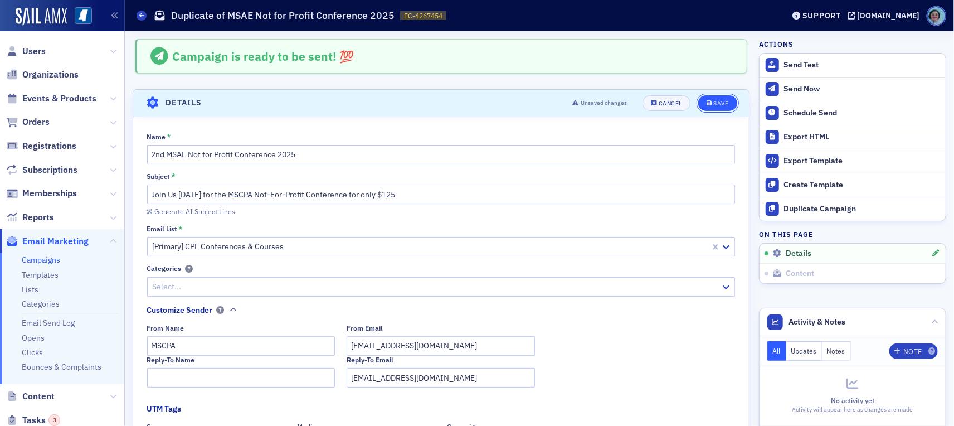
click at [707, 97] on button "Save" at bounding box center [717, 103] width 38 height 16
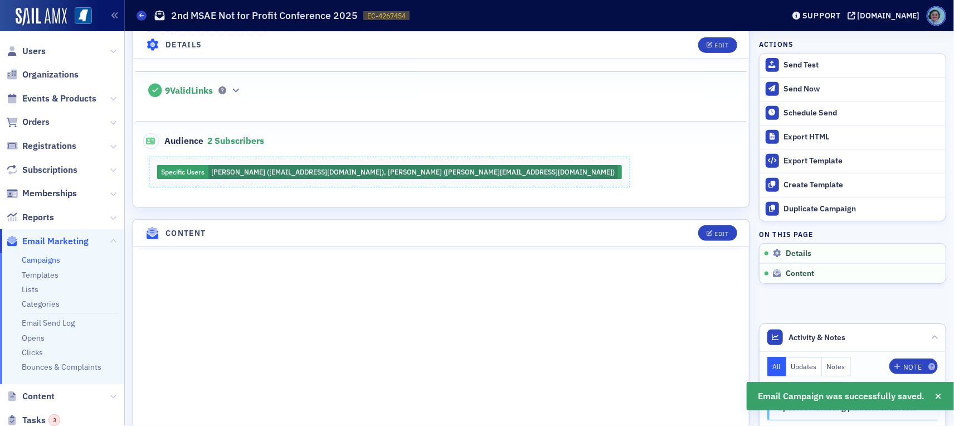
scroll to position [275, 0]
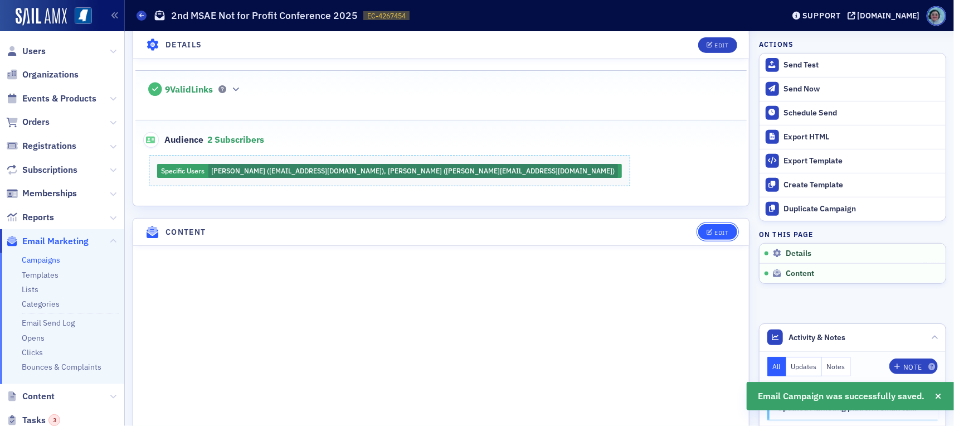
click at [714, 231] on div "Edit" at bounding box center [721, 233] width 14 height 6
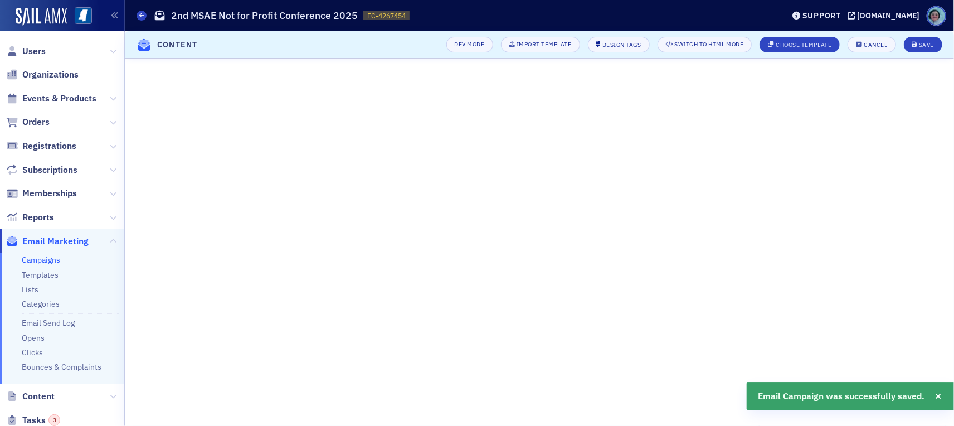
scroll to position [73, 0]
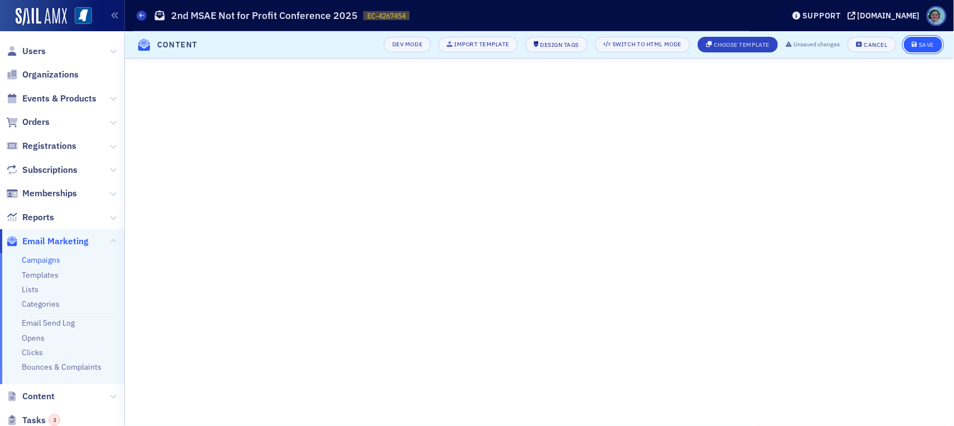
click at [913, 45] on icon "submit" at bounding box center [915, 45] width 6 height 6
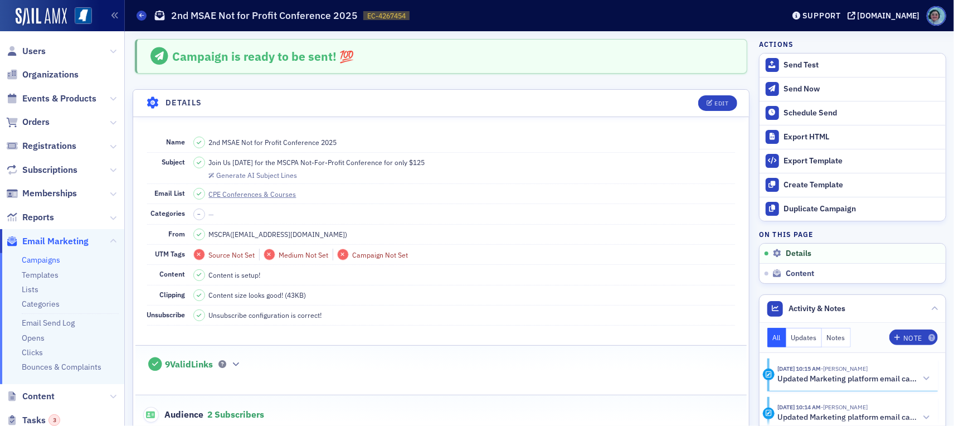
scroll to position [0, 0]
click at [827, 88] on div "Send Now" at bounding box center [862, 89] width 156 height 10
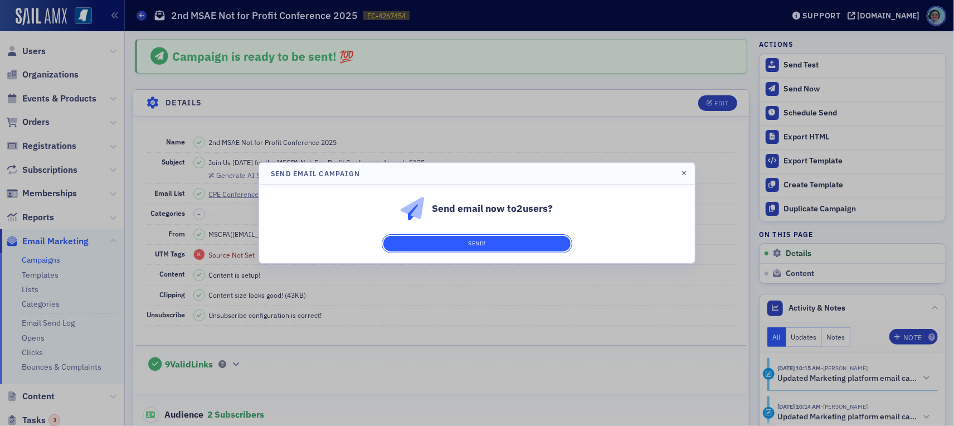
click at [526, 246] on button "Send!" at bounding box center [476, 244] width 187 height 16
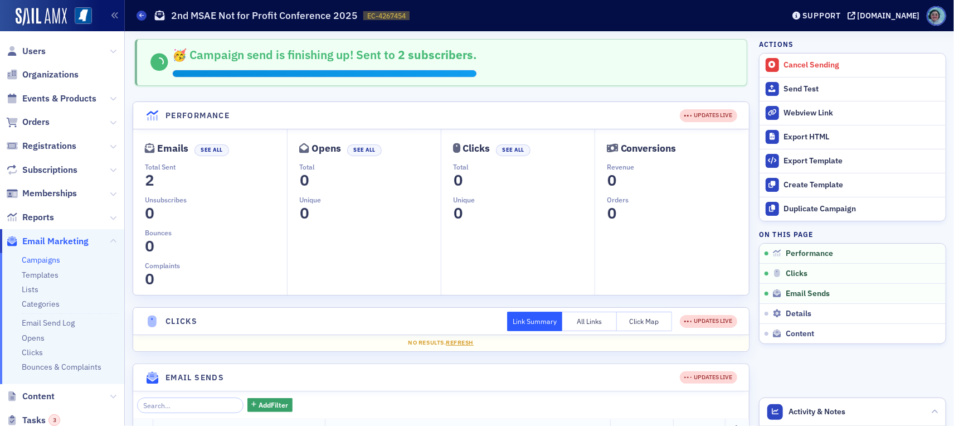
click at [47, 240] on span "Email Marketing" at bounding box center [55, 241] width 66 height 12
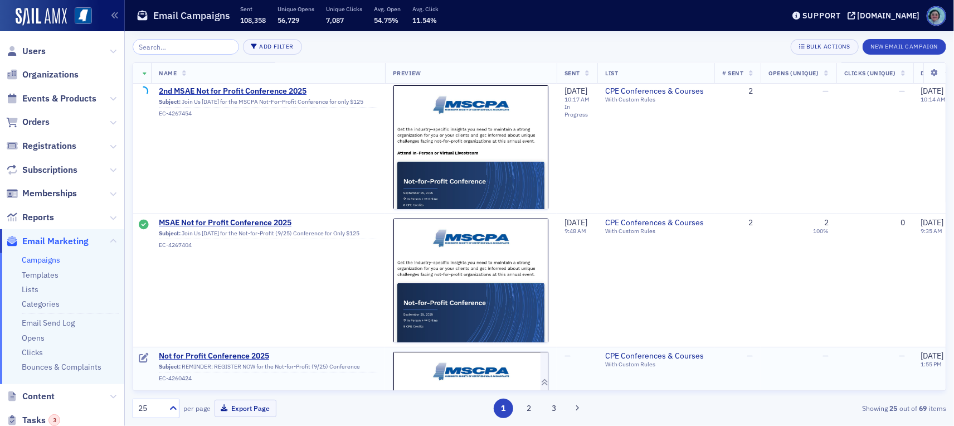
drag, startPoint x: 302, startPoint y: 288, endPoint x: 505, endPoint y: 380, distance: 222.9
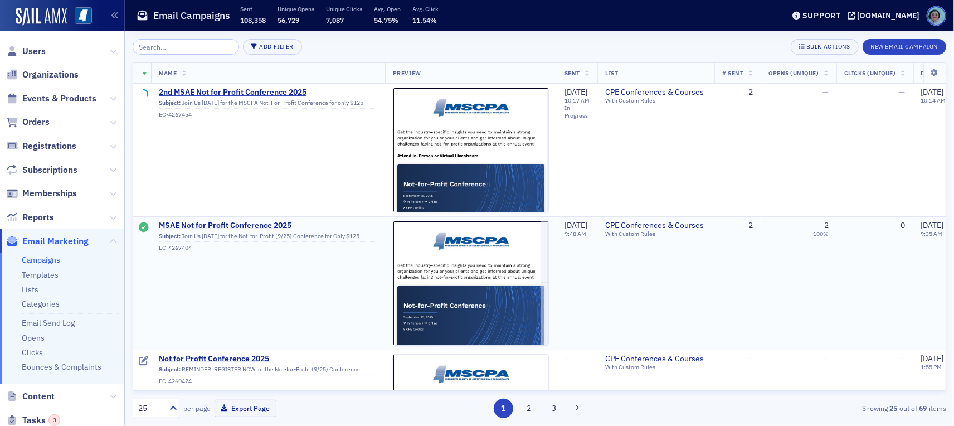
drag, startPoint x: 505, startPoint y: 380, endPoint x: 781, endPoint y: 304, distance: 286.6
click at [781, 304] on td "2 100%" at bounding box center [798, 282] width 75 height 133
drag, startPoint x: 711, startPoint y: 296, endPoint x: 246, endPoint y: 88, distance: 509.3
click at [246, 88] on span "2nd MSAE Not for Profit Conference 2025" at bounding box center [268, 92] width 218 height 10
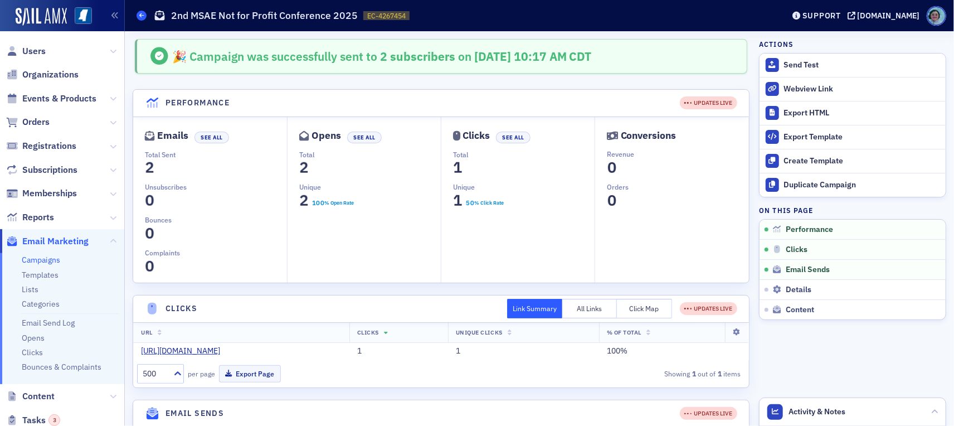
click at [143, 14] on icon at bounding box center [141, 15] width 4 height 5
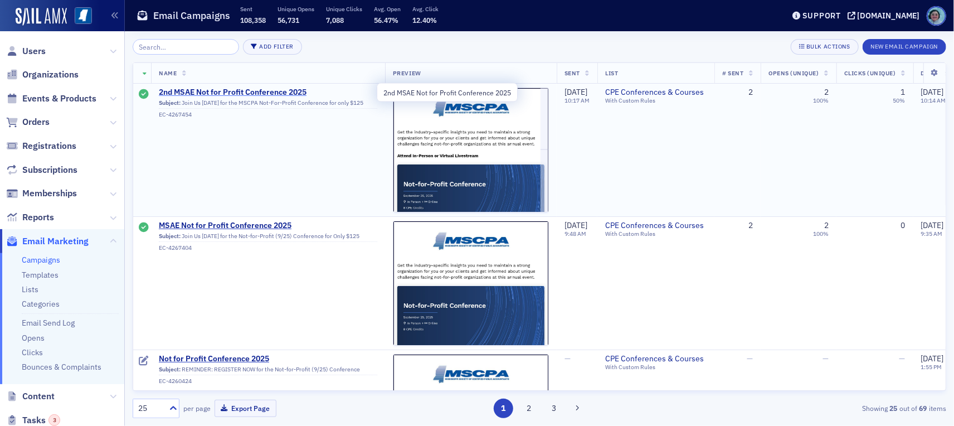
click at [212, 89] on span "2nd MSAE Not for Profit Conference 2025" at bounding box center [268, 92] width 218 height 10
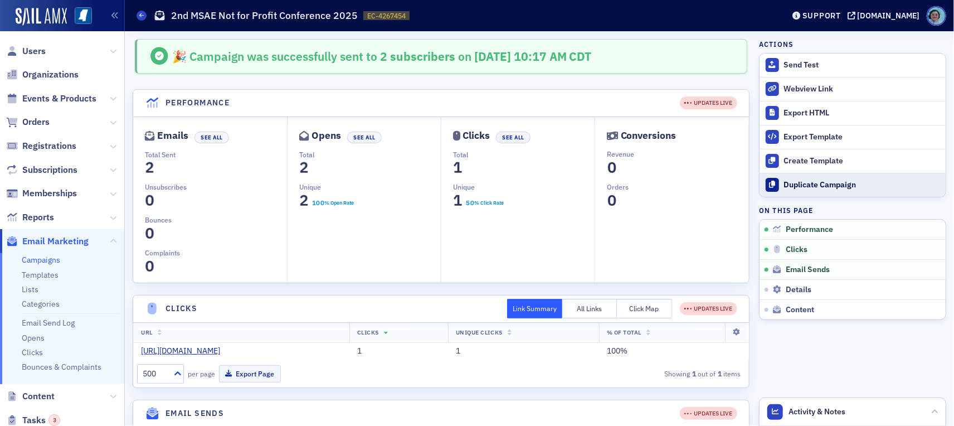
click at [785, 186] on div "Duplicate Campaign" at bounding box center [862, 185] width 156 height 10
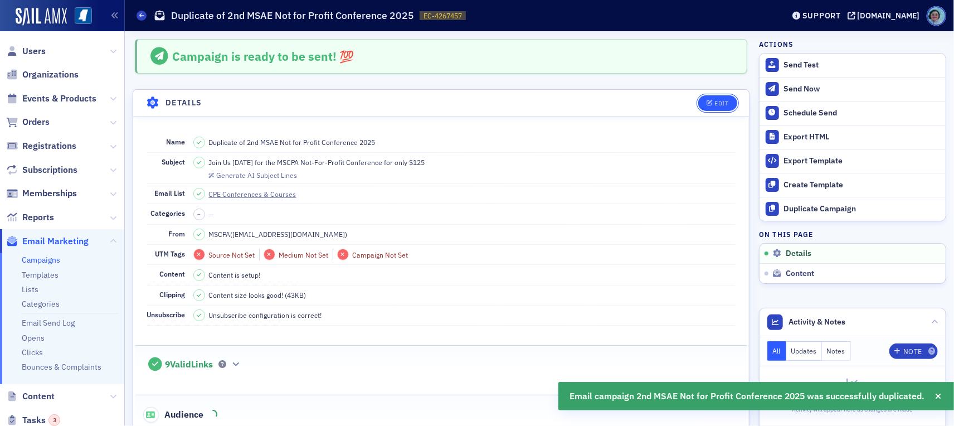
click at [714, 103] on div "Edit" at bounding box center [721, 103] width 14 height 6
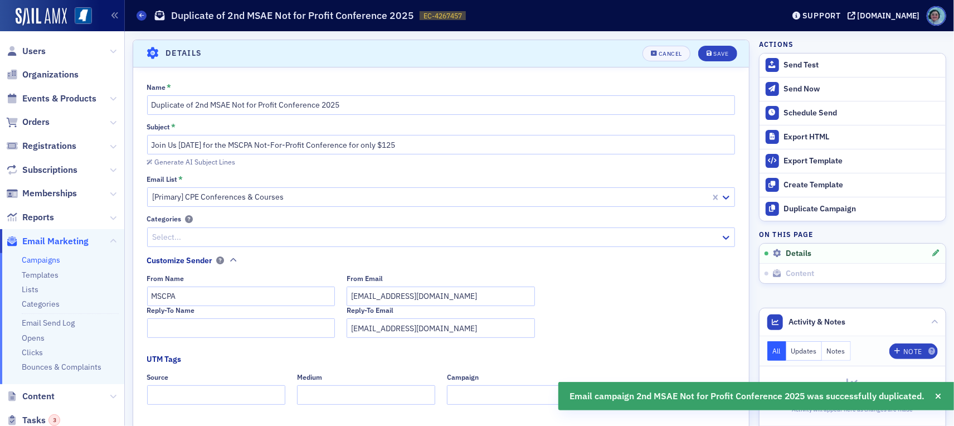
scroll to position [52, 0]
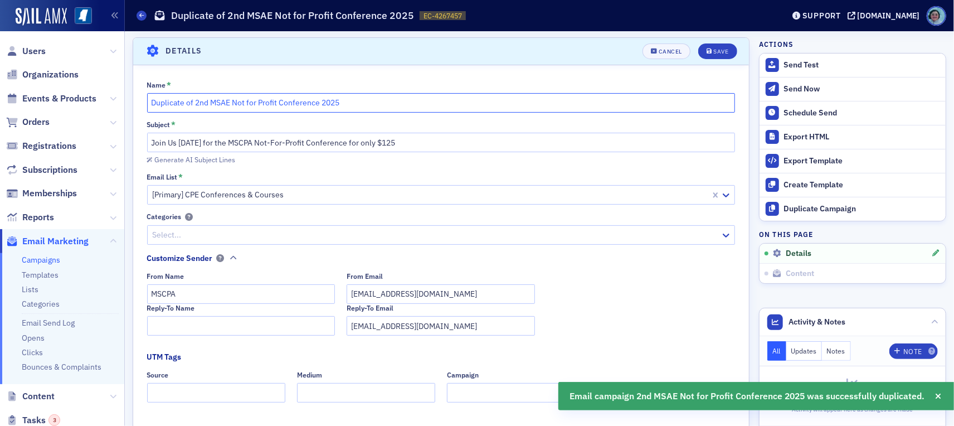
drag, startPoint x: 186, startPoint y: 100, endPoint x: 121, endPoint y: 108, distance: 65.1
click at [121, 108] on div "Users Organizations Events & Products Orders Registrations Subscriptions Member…" at bounding box center [477, 213] width 954 height 426
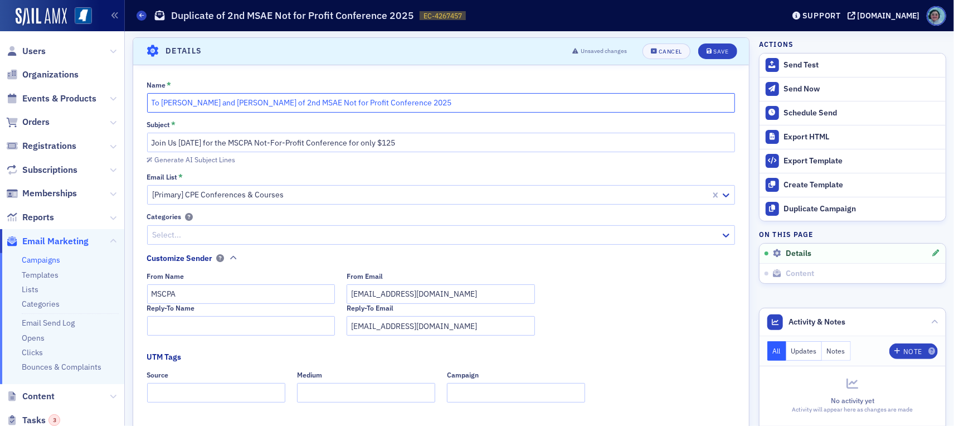
drag, startPoint x: 236, startPoint y: 100, endPoint x: 230, endPoint y: 100, distance: 5.6
click at [230, 100] on input "To Shannon and Miya of 2nd MSAE Not for Profit Conference 2025" at bounding box center [441, 103] width 588 height 20
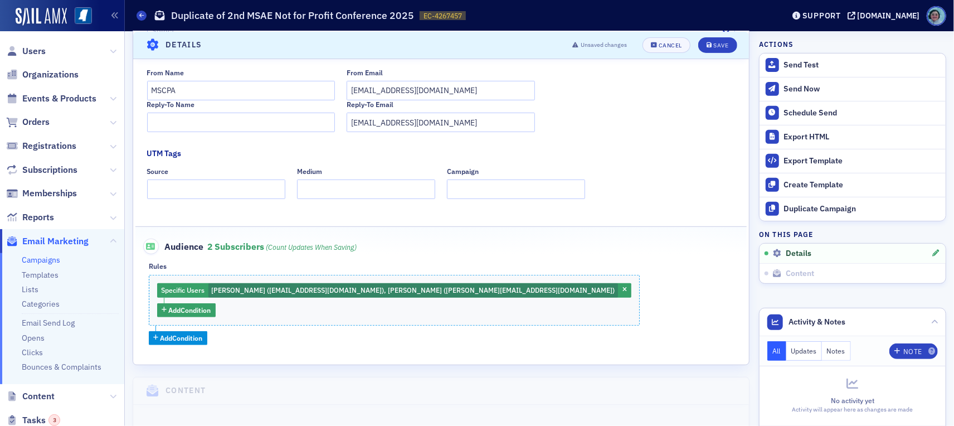
scroll to position [275, 0]
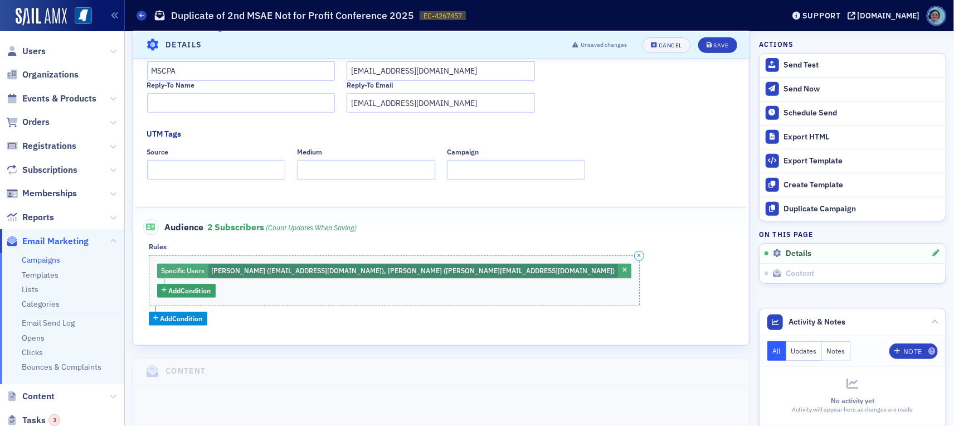
type input "To Shannon and Miya 2nd MSAE Not for Profit Conference 2025"
click at [620, 266] on button "button" at bounding box center [625, 271] width 10 height 10
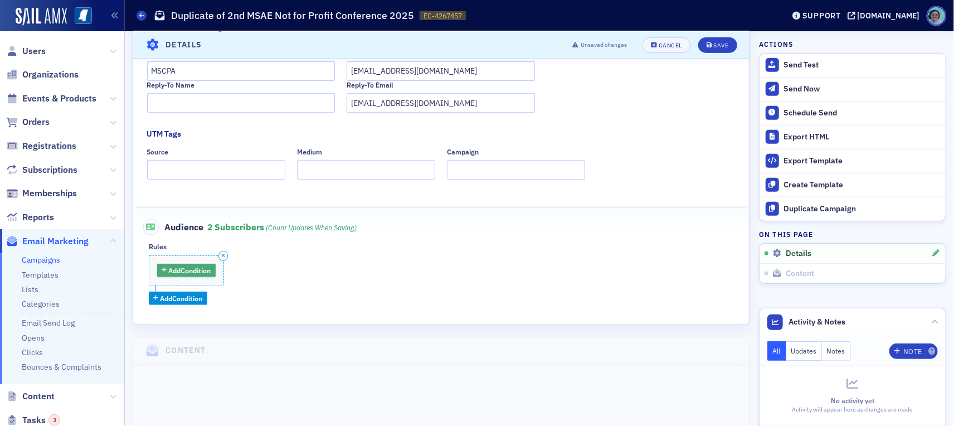
click at [208, 272] on span "Add Condition" at bounding box center [190, 270] width 42 height 10
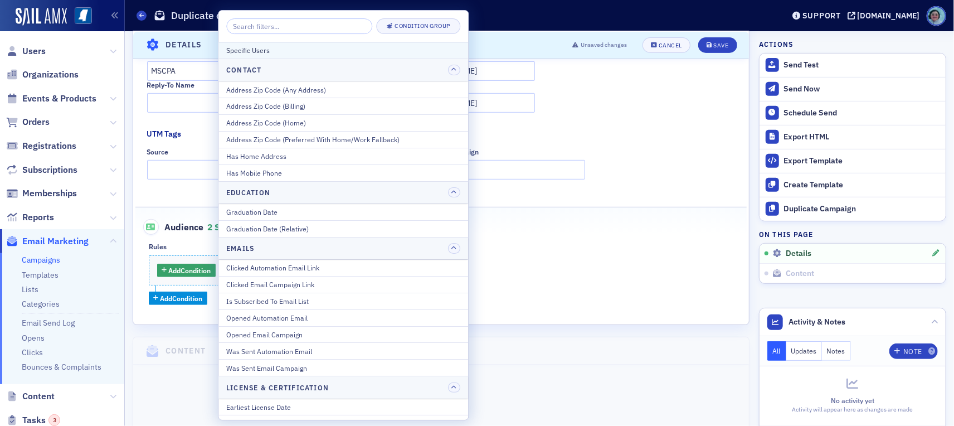
click at [311, 48] on div "Specific Users" at bounding box center [343, 50] width 234 height 10
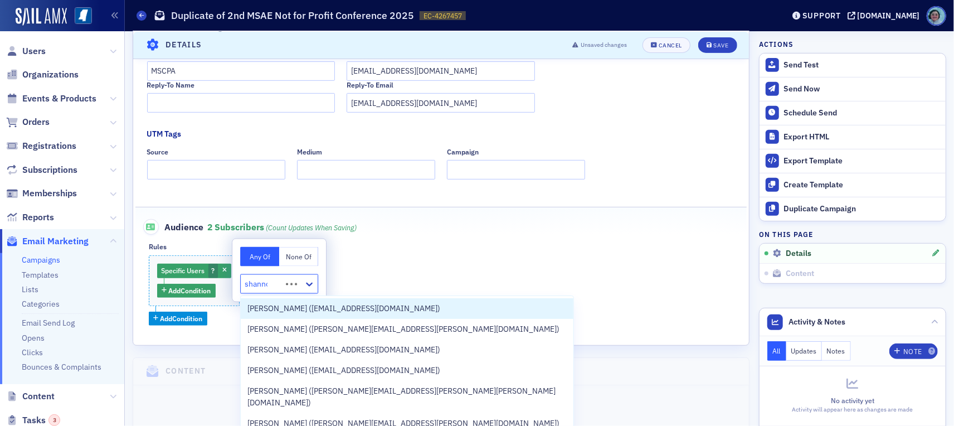
type input "shannon"
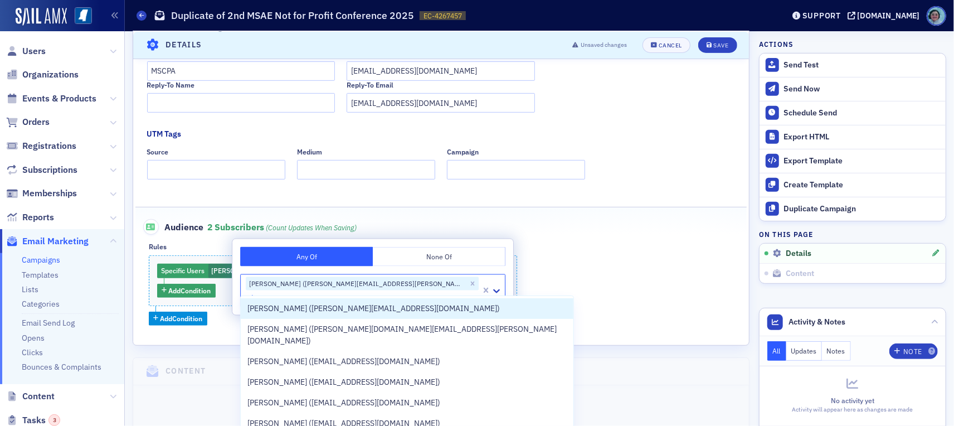
type input "miya"
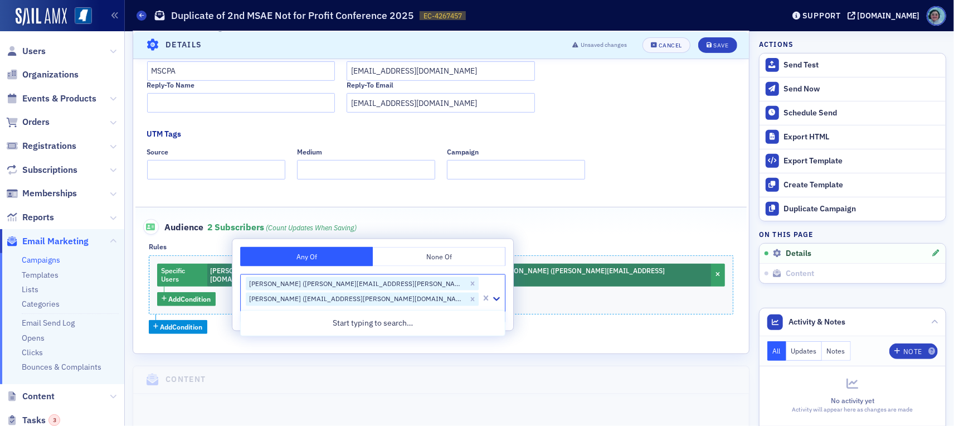
click at [611, 259] on div "Specific Users Shannon Adams (shannon.adams@mcl.cpa), Miya Bates (miya.bates@mc…" at bounding box center [441, 294] width 585 height 79
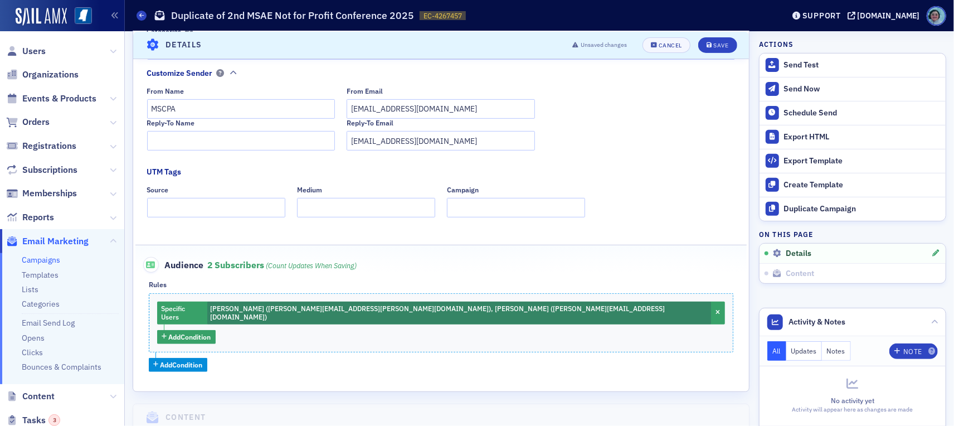
scroll to position [0, 0]
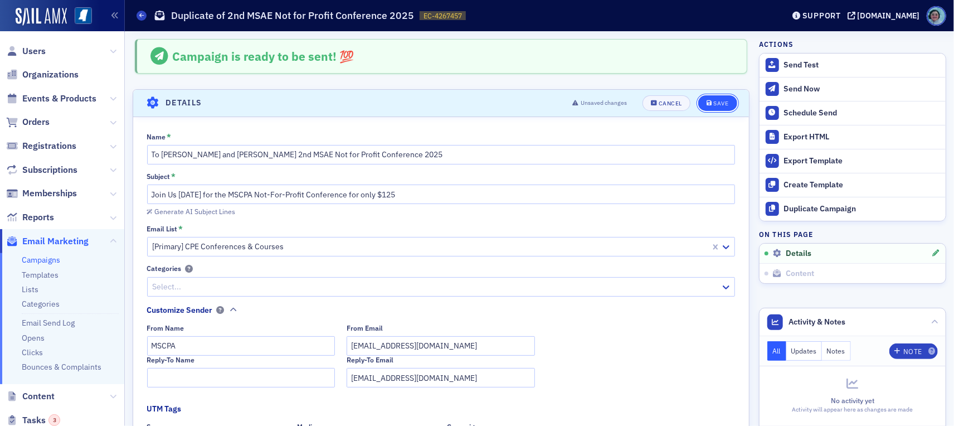
click at [705, 108] on button "Save" at bounding box center [717, 103] width 38 height 16
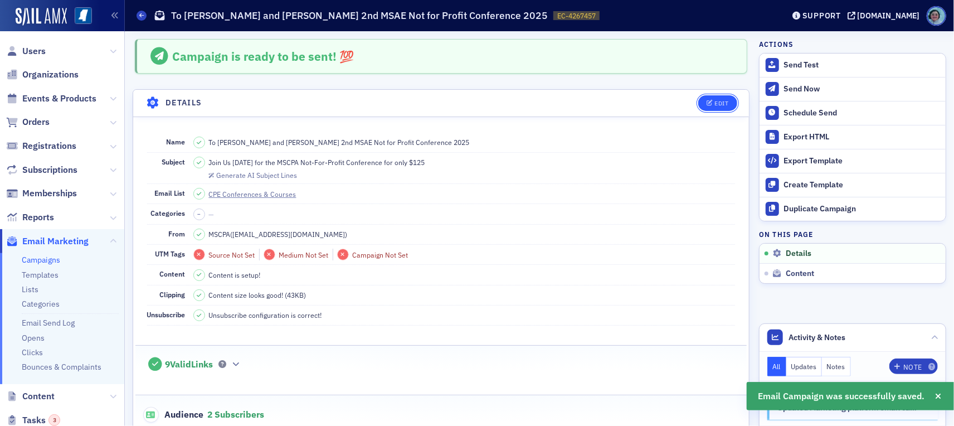
click at [714, 101] on div "Edit" at bounding box center [721, 103] width 14 height 6
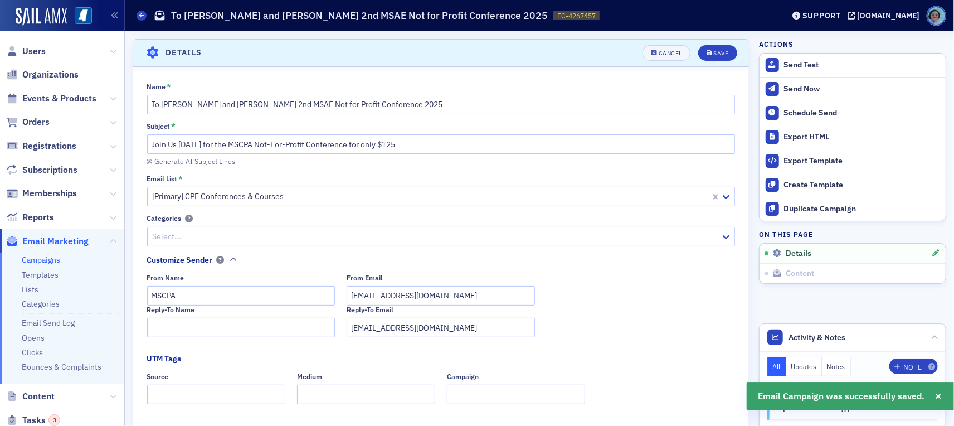
scroll to position [52, 0]
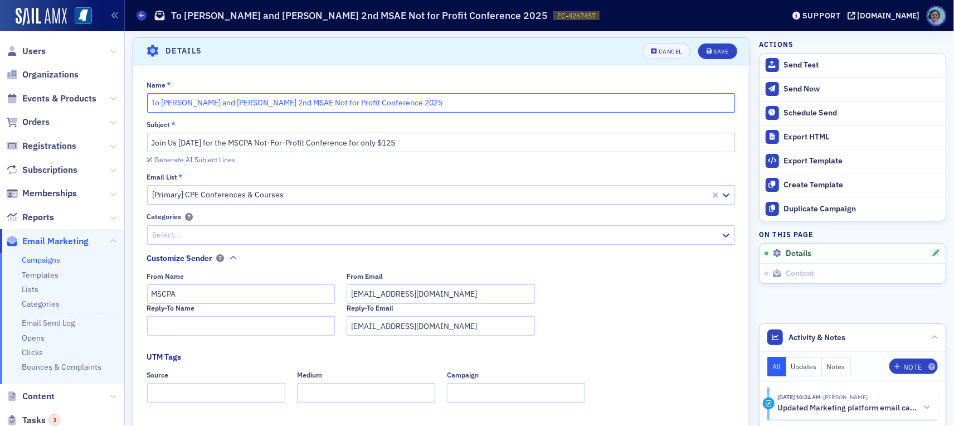
drag, startPoint x: 264, startPoint y: 99, endPoint x: 229, endPoint y: 101, distance: 34.7
click at [229, 101] on input "To Shannon and Miya 2nd MSAE Not for Profit Conference 2025" at bounding box center [441, 103] width 588 height 20
type input "To Shannon and Miya Not for Profit Conference 2025"
click at [707, 49] on span "Save" at bounding box center [718, 51] width 22 height 6
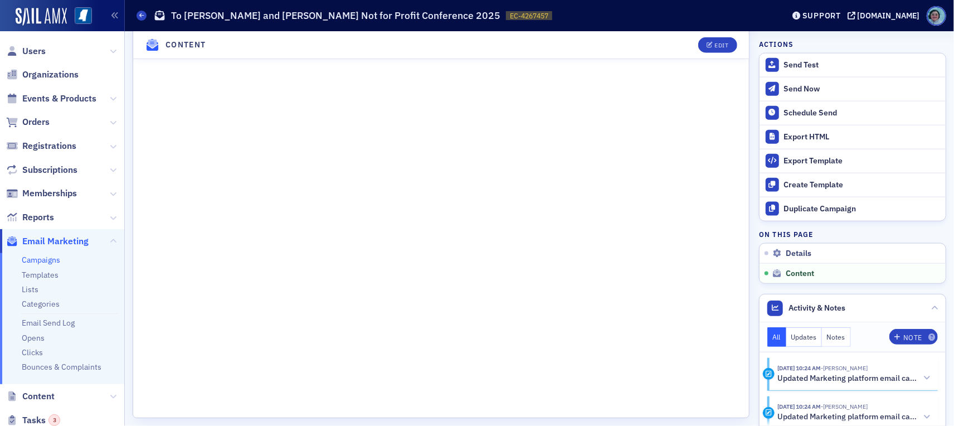
scroll to position [781, 0]
click at [830, 90] on div "Send Now" at bounding box center [862, 89] width 156 height 10
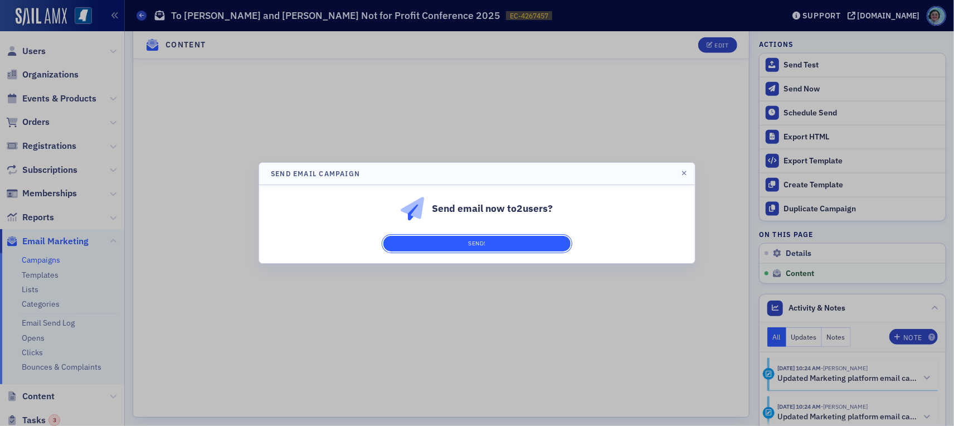
click at [548, 240] on button "Send!" at bounding box center [476, 244] width 187 height 16
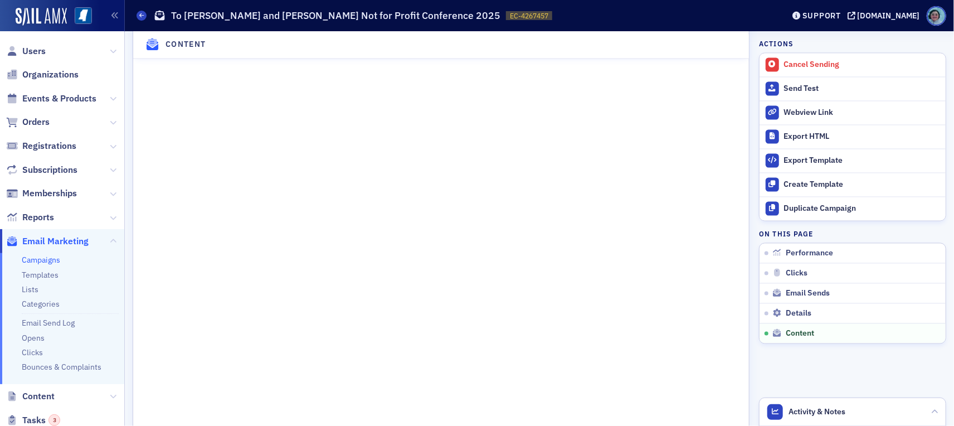
scroll to position [1264, 0]
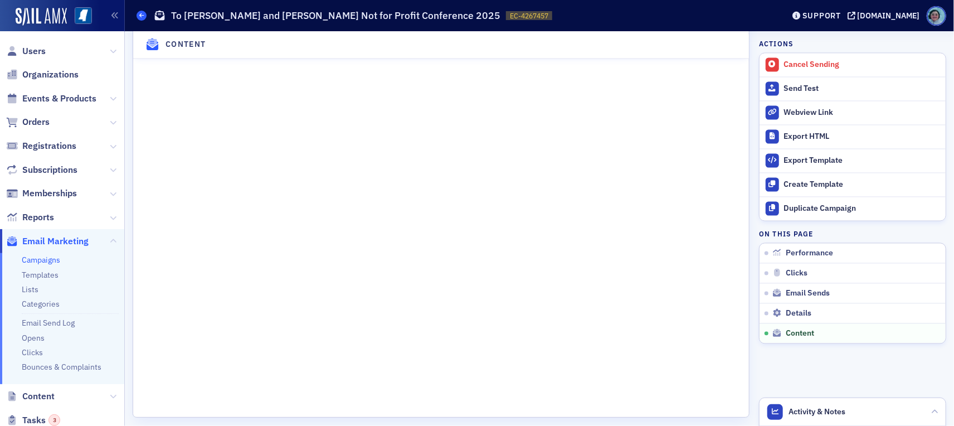
click at [144, 13] on span at bounding box center [142, 16] width 10 height 10
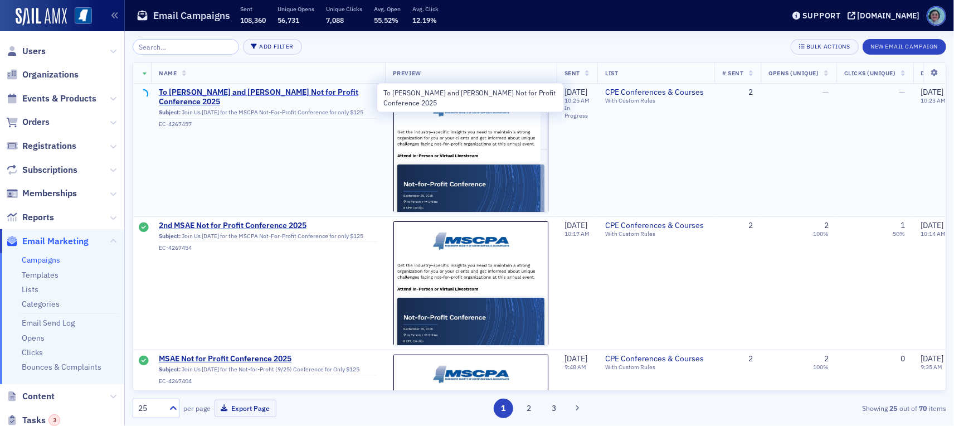
click at [256, 91] on span "To Shannon and Miya Not for Profit Conference 2025" at bounding box center [268, 97] width 218 height 20
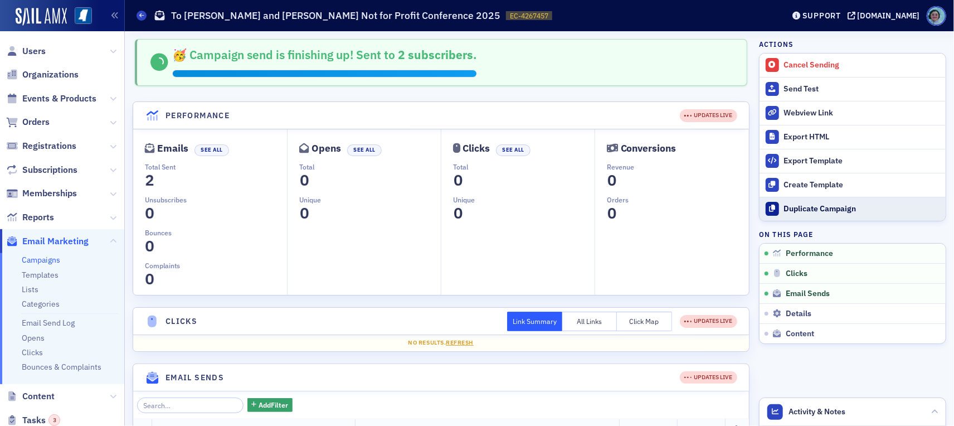
click at [860, 211] on div "Duplicate Campaign" at bounding box center [862, 209] width 156 height 10
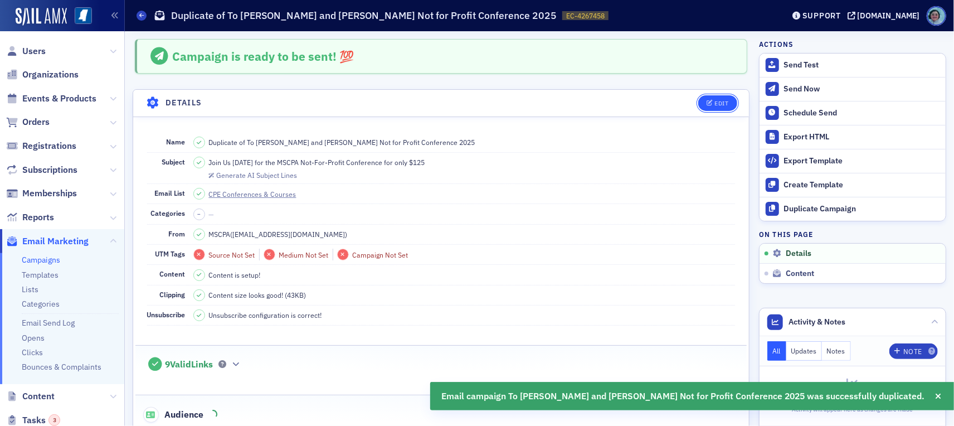
click at [707, 98] on button "Edit" at bounding box center [717, 103] width 38 height 16
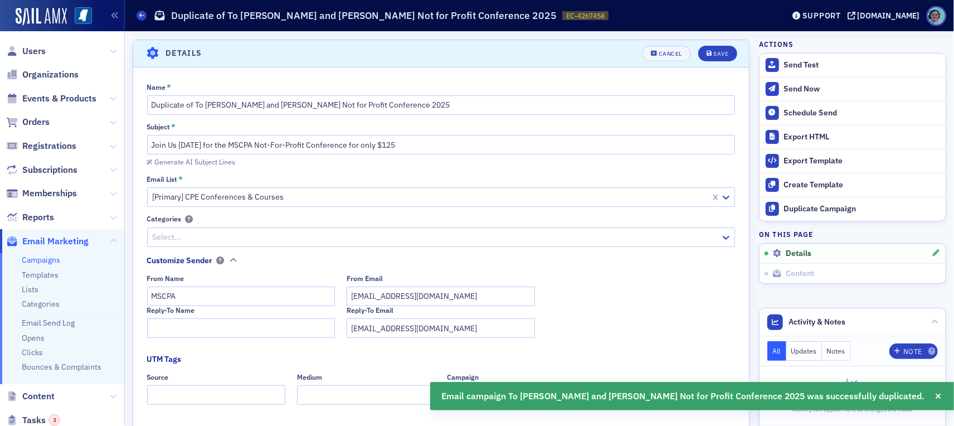
scroll to position [52, 0]
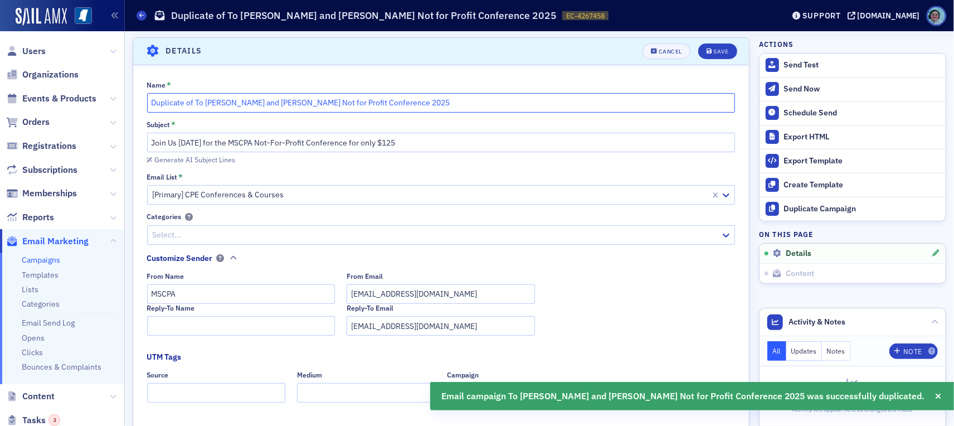
drag, startPoint x: 284, startPoint y: 100, endPoint x: 123, endPoint y: 96, distance: 161.1
click at [123, 96] on div "Users Organizations Events & Products Orders Registrations Subscriptions Member…" at bounding box center [477, 213] width 954 height 426
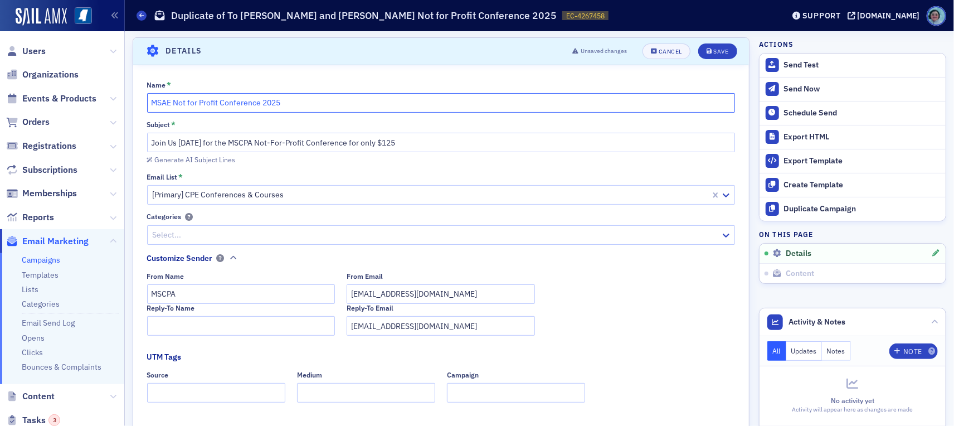
type input "MSAE Not for Profit Conference 2025"
click at [712, 41] on header "Details Unsaved changes Cancel Save" at bounding box center [441, 51] width 616 height 27
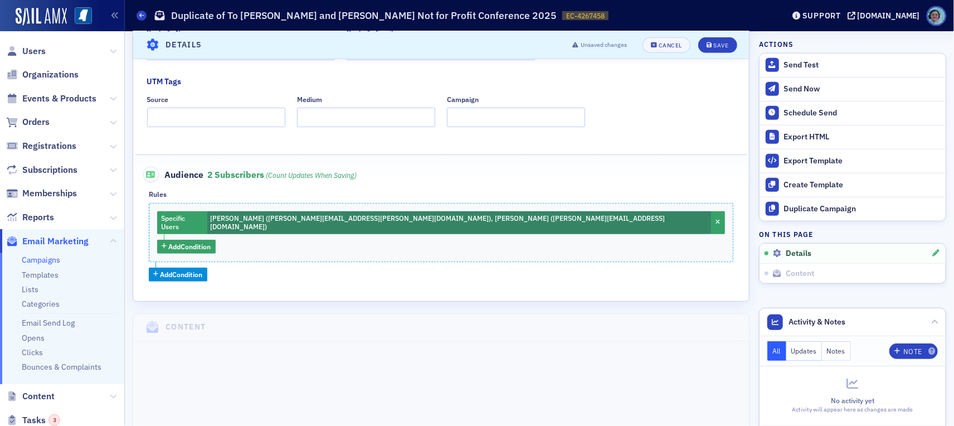
scroll to position [330, 0]
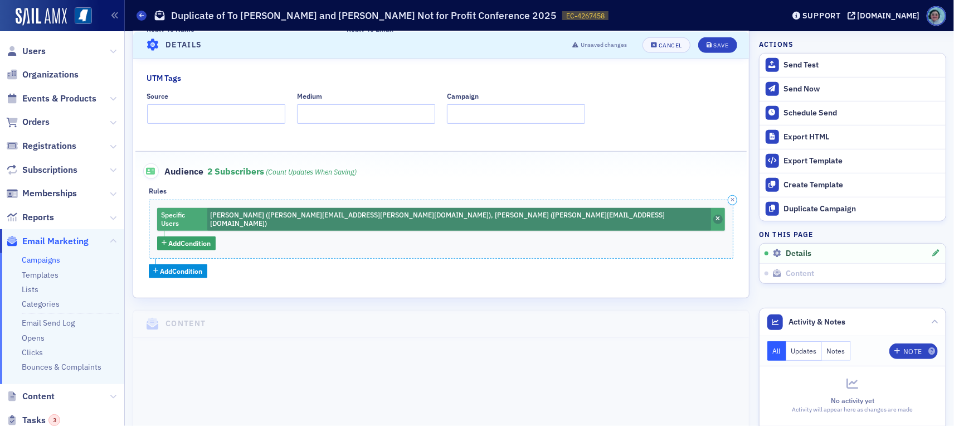
click at [713, 215] on span "button" at bounding box center [718, 220] width 10 height 10
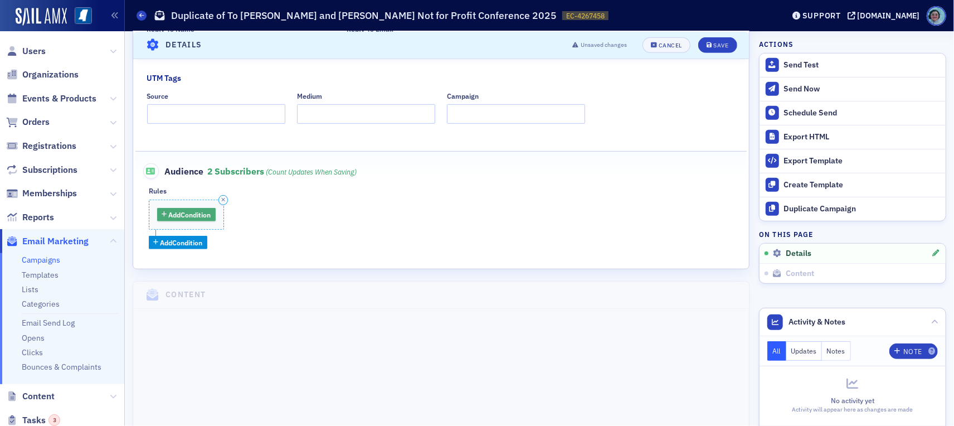
click at [183, 214] on span "Add Condition" at bounding box center [190, 215] width 42 height 10
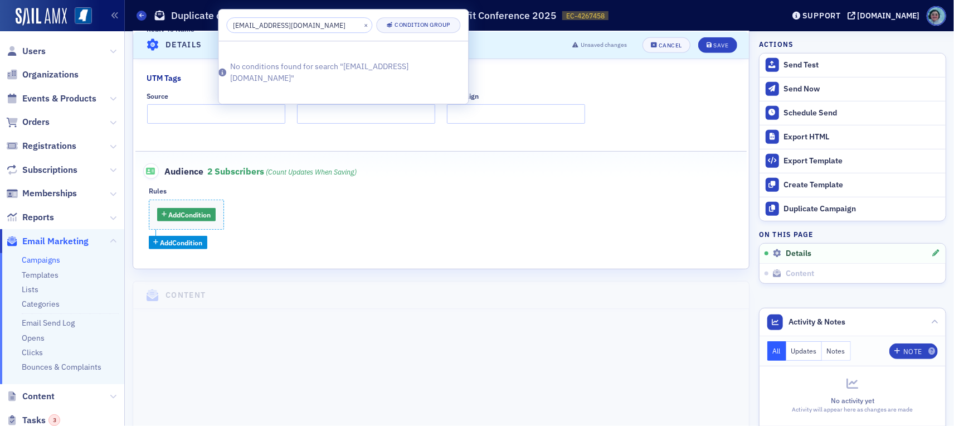
type input "awilson@msae-net.org"
click at [415, 137] on div "Name * MSAE Not for Profit Conference 2025 Subject * Join Us Thursday for the M…" at bounding box center [441, 25] width 616 height 447
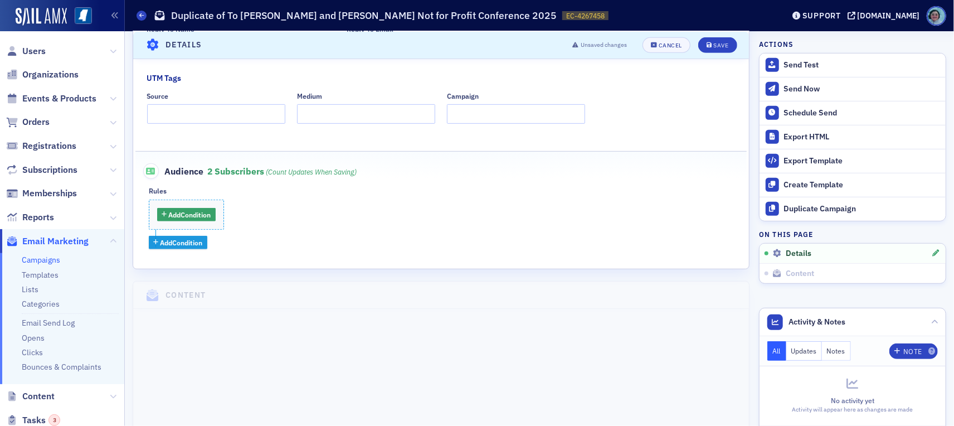
click at [195, 237] on span "Add Condition" at bounding box center [181, 242] width 42 height 10
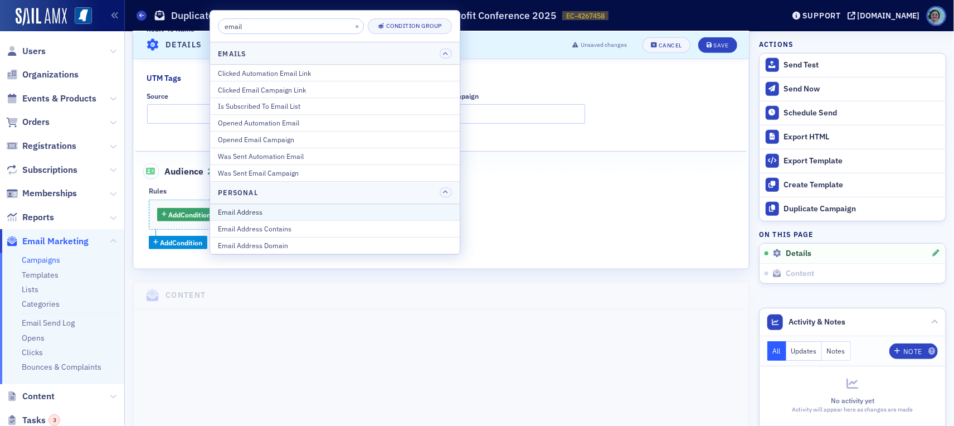
type input "email"
click at [330, 210] on div "Email Address" at bounding box center [335, 212] width 234 height 10
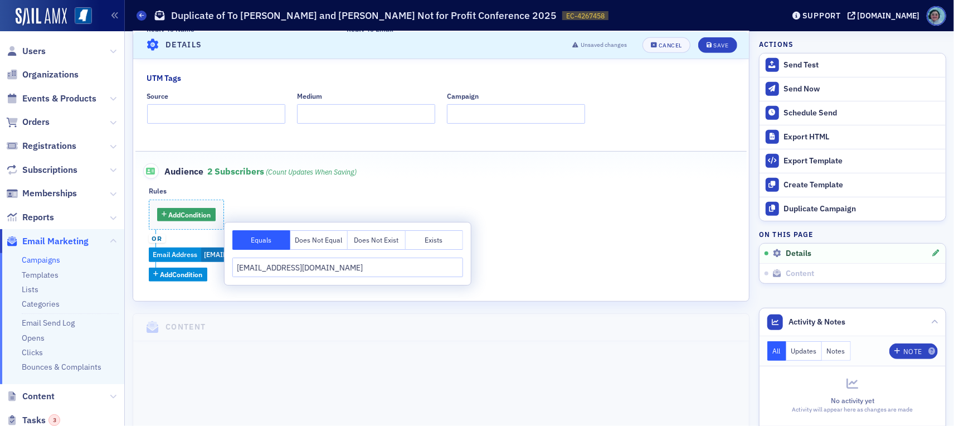
type input "awilson@msae-net.org"
click at [516, 233] on div "Add Condition or Email Address awilson@msae-net.org Add Condition" at bounding box center [441, 240] width 585 height 82
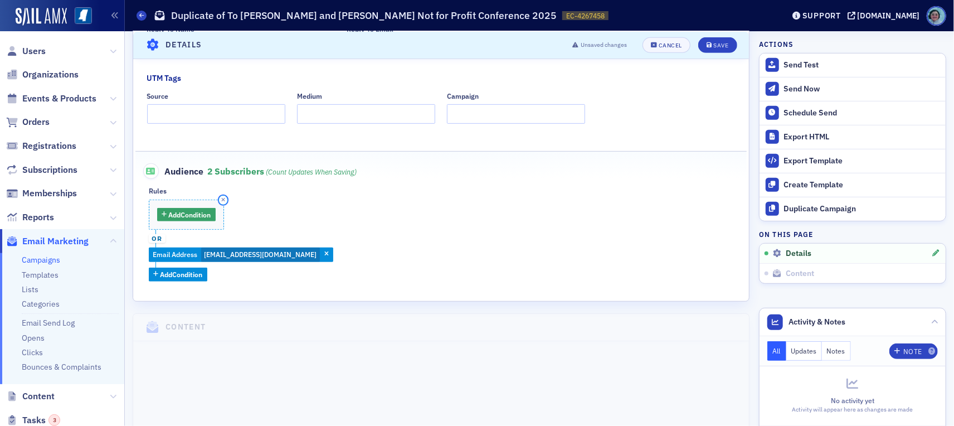
click at [223, 200] on button "button" at bounding box center [223, 200] width 10 height 10
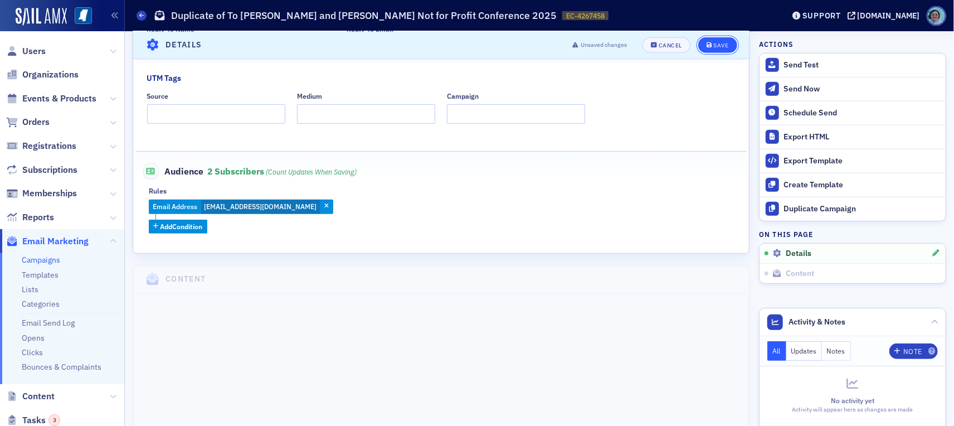
click at [713, 46] on div "Save" at bounding box center [720, 45] width 15 height 6
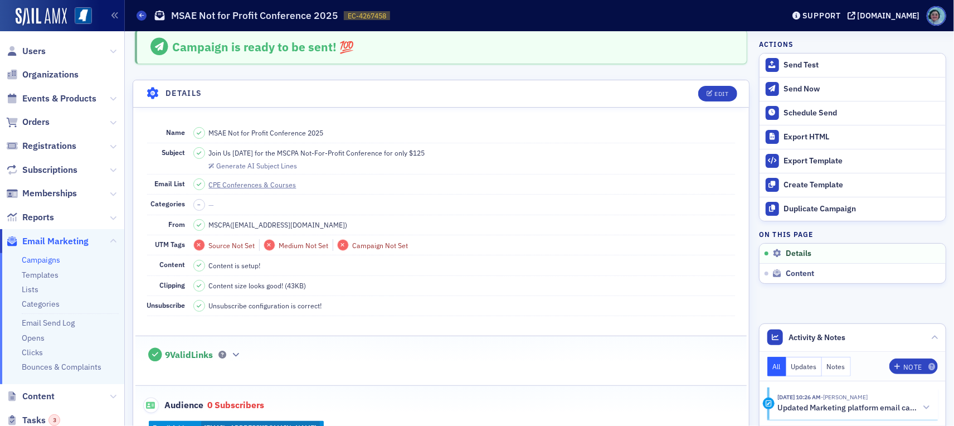
scroll to position [0, 0]
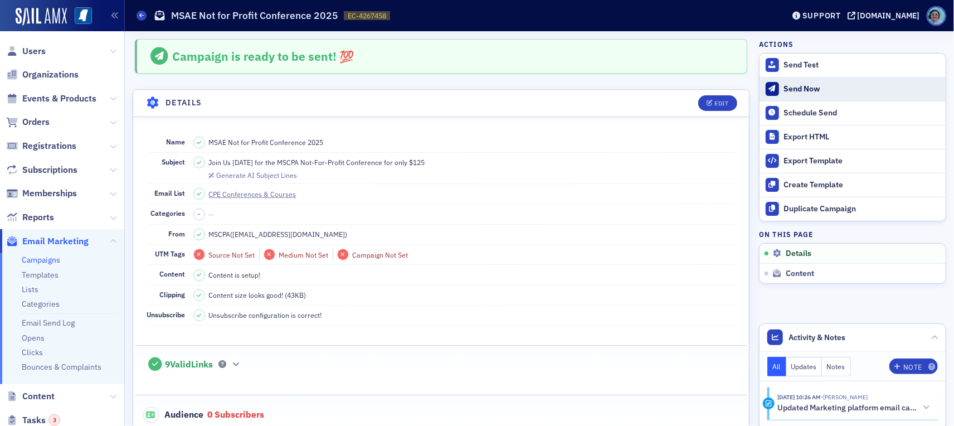
click at [806, 91] on div "Send Now" at bounding box center [862, 89] width 156 height 10
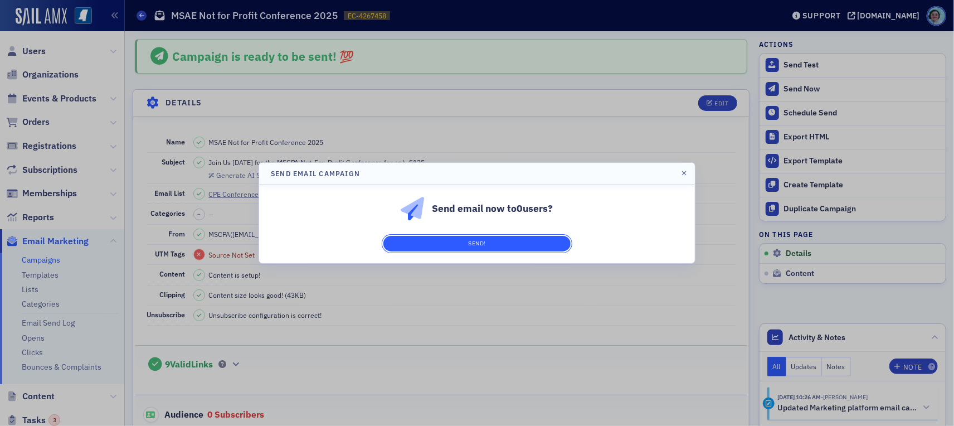
click at [491, 238] on button "Send!" at bounding box center [476, 244] width 187 height 16
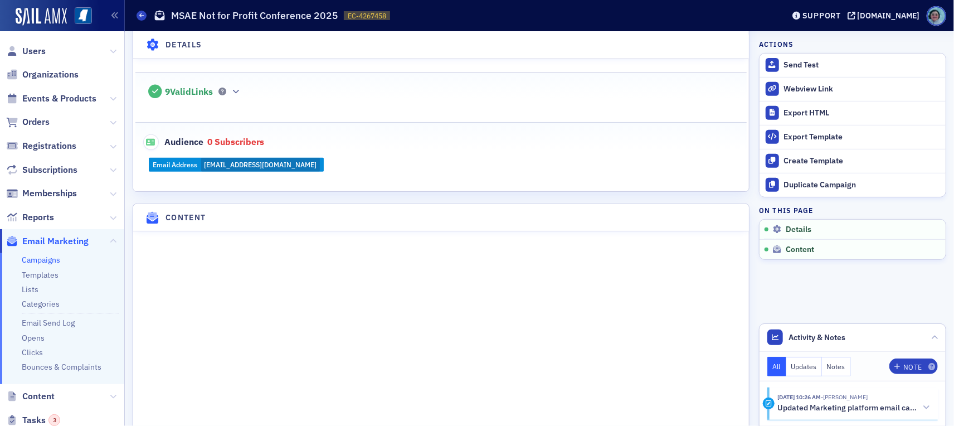
scroll to position [279, 0]
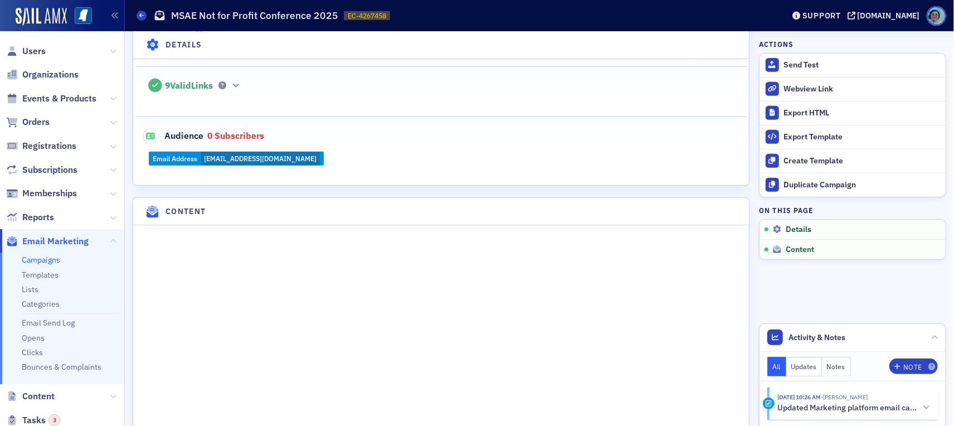
click at [66, 237] on span "Email Marketing" at bounding box center [55, 241] width 66 height 12
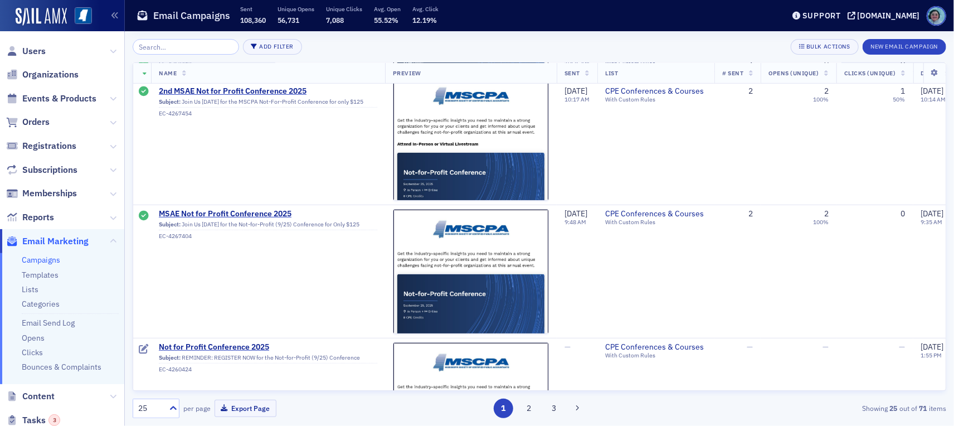
scroll to position [279, 0]
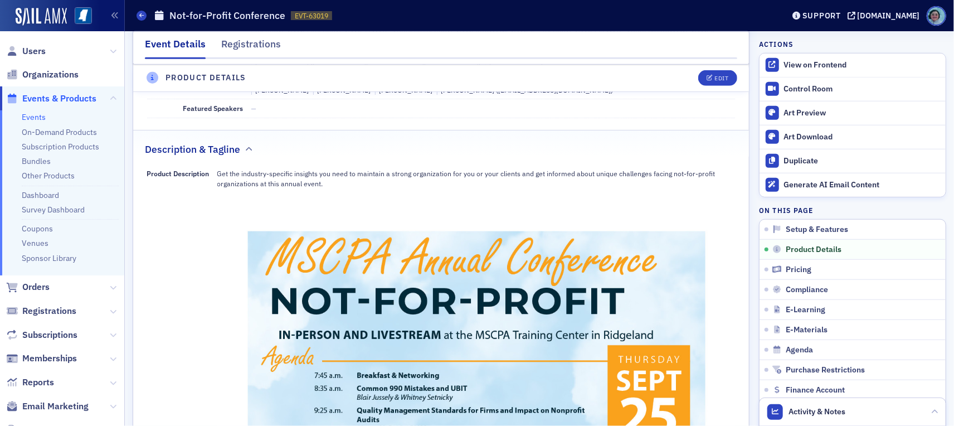
scroll to position [502, 0]
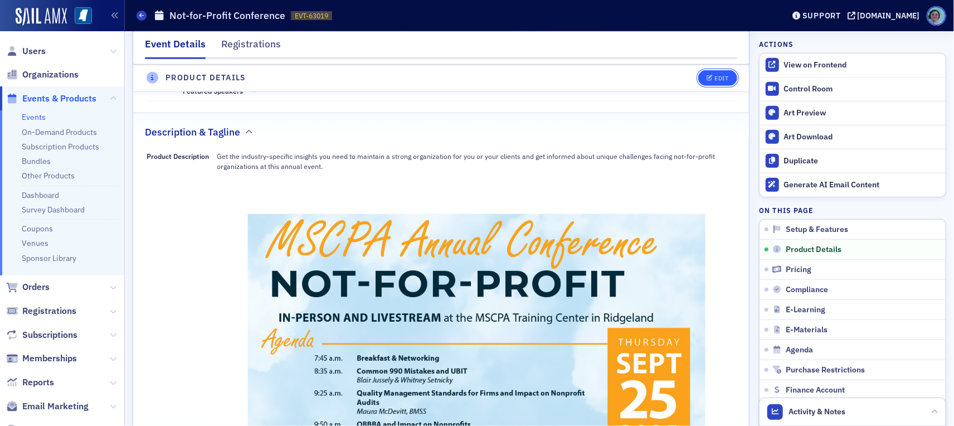
click at [707, 79] on span "Edit" at bounding box center [718, 78] width 22 height 6
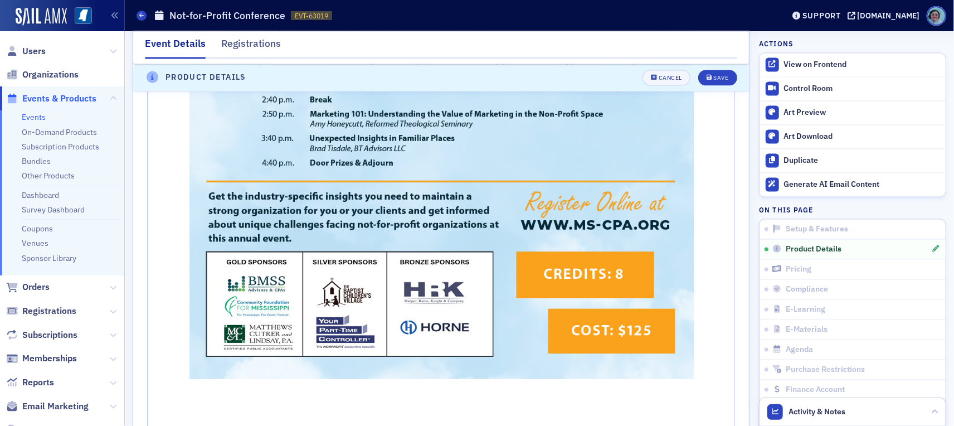
scroll to position [1327, 0]
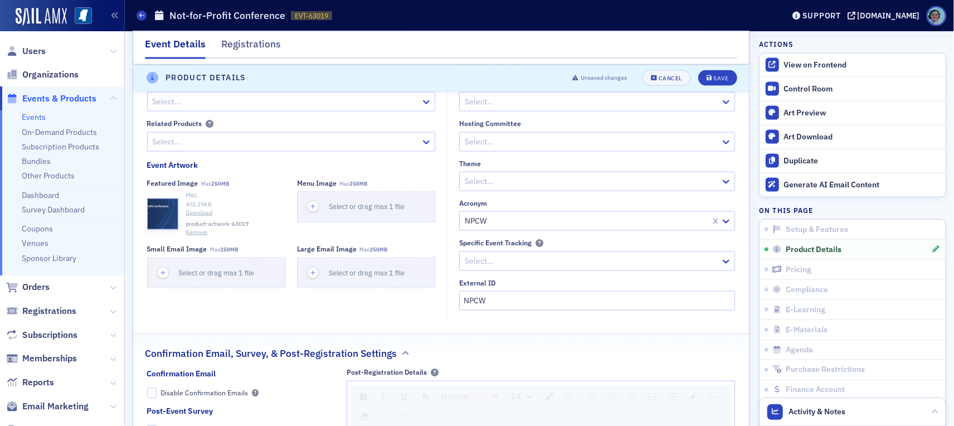
scroll to position [825, 0]
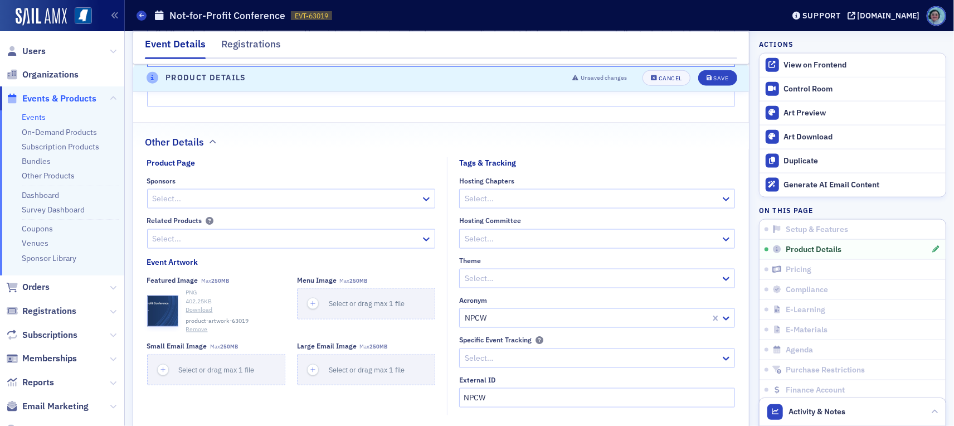
click at [710, 67] on header "Product Details Unsaved changes Cancel Save" at bounding box center [441, 78] width 616 height 27
click at [710, 73] on button "Save" at bounding box center [717, 78] width 38 height 16
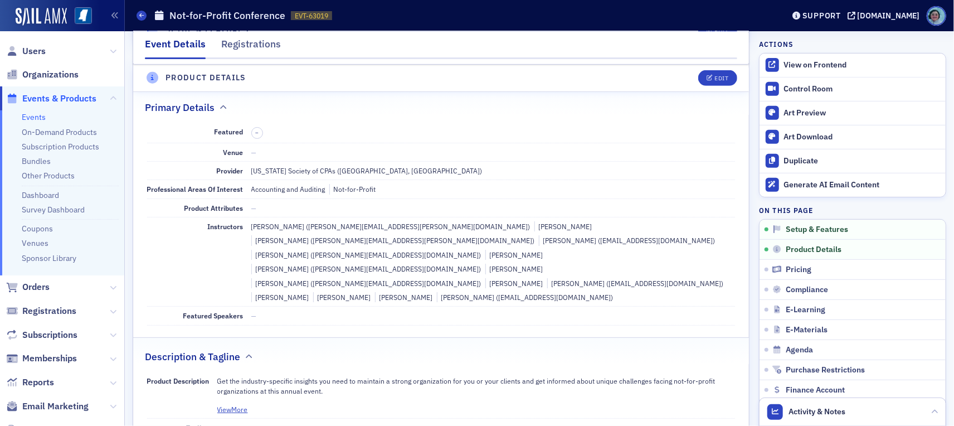
scroll to position [268, 0]
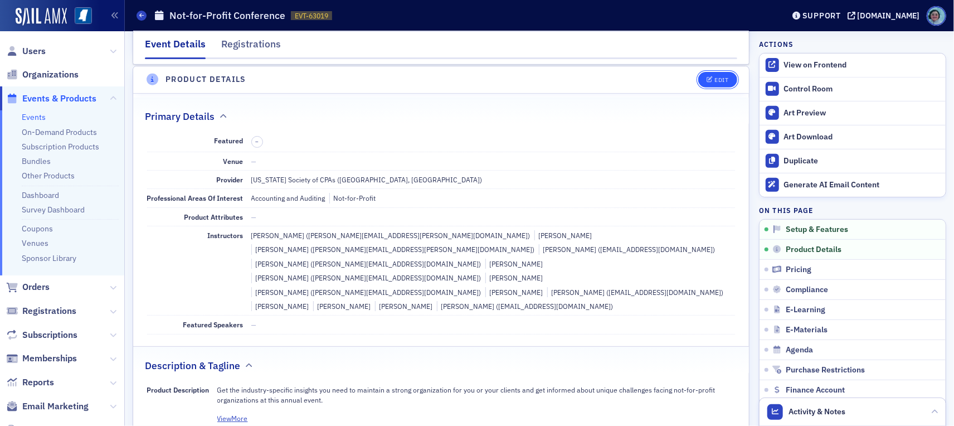
click at [717, 74] on button "Edit" at bounding box center [717, 80] width 38 height 16
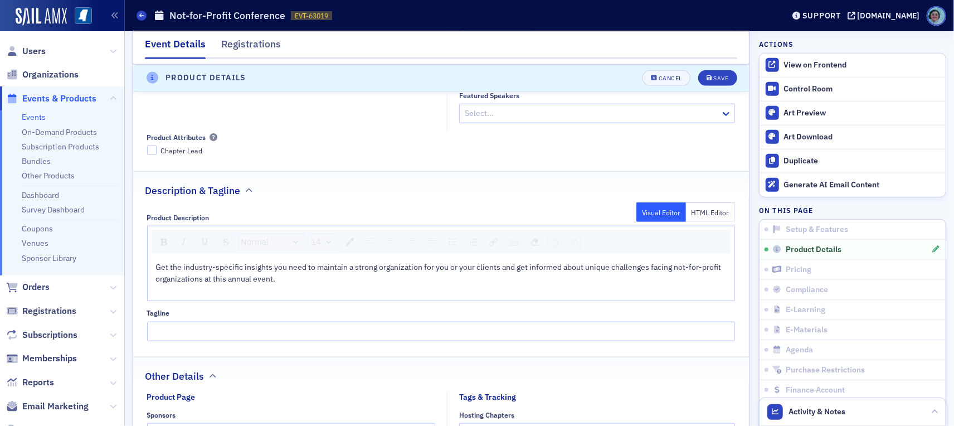
scroll to position [602, 0]
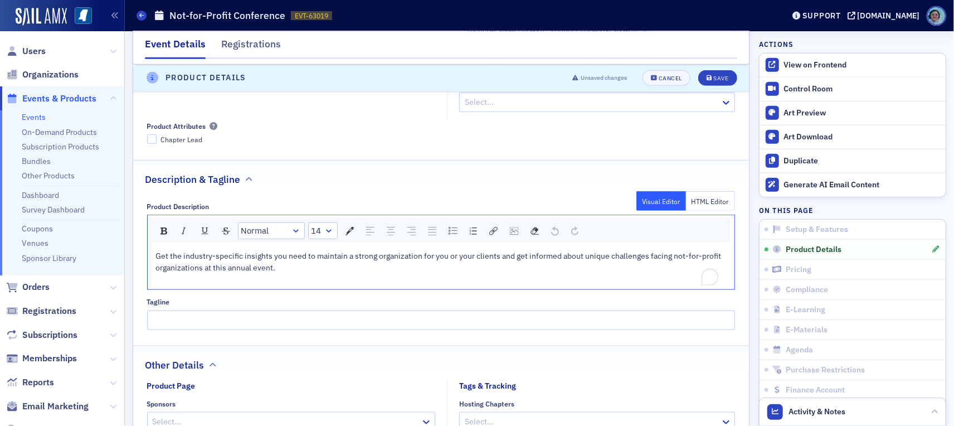
click at [264, 274] on div "To enrich screen reader interactions, please activate Accessibility in Grammarl…" at bounding box center [441, 280] width 571 height 12
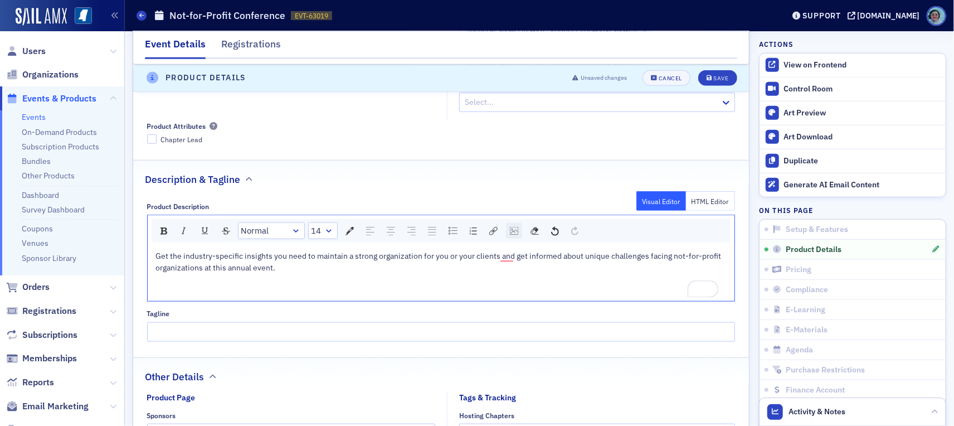
click at [512, 227] on img "rdw-image-control" at bounding box center [514, 231] width 8 height 8
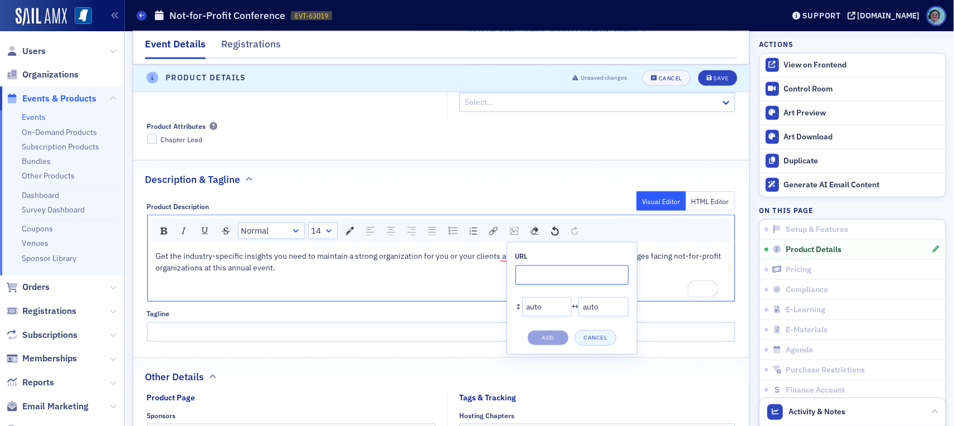
click at [558, 265] on input "rdw-image-control" at bounding box center [571, 275] width 113 height 20
paste input "https://cdn.sailamx.com/12/cms_uploads/e79bd2741d69ea13a0b6e1b5c5a05e61/agenda.…"
type input "https://cdn.sailamx.com/12/cms_uploads/e79bd2741d69ea13a0b6e1b5c5a05e61/agenda.…"
click at [562, 330] on button "Add" at bounding box center [548, 338] width 42 height 16
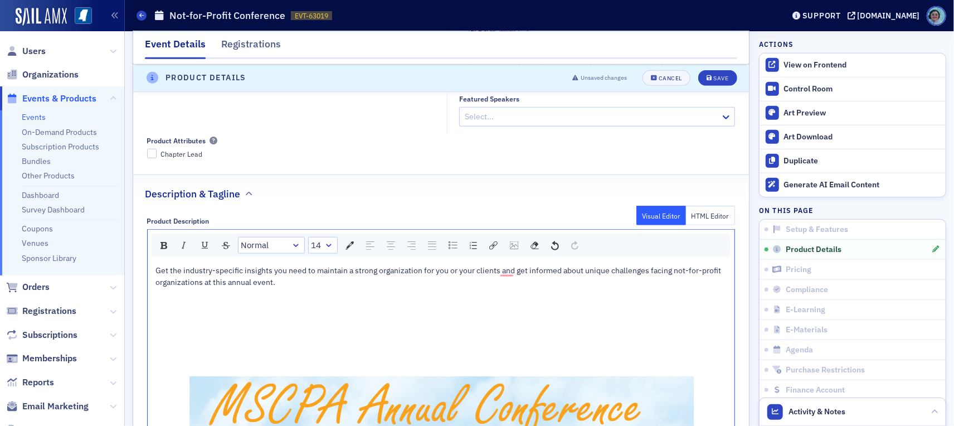
scroll to position [379, 0]
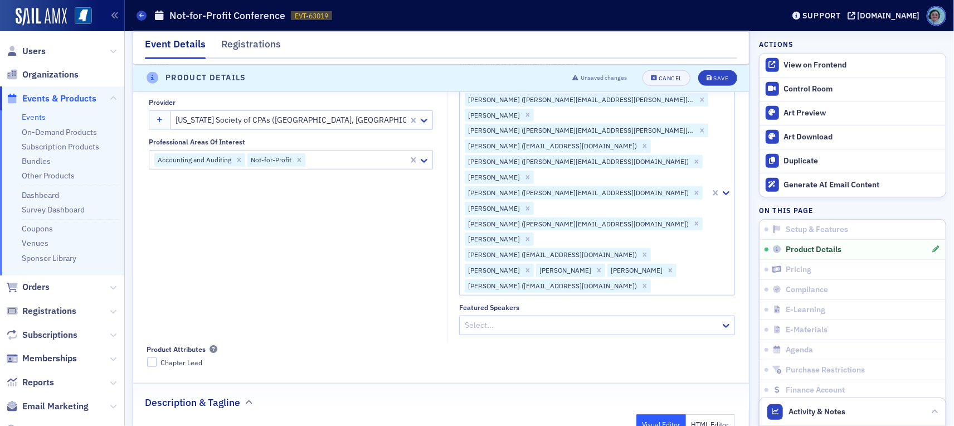
click at [710, 69] on header "Product Details Unsaved changes Cancel Save" at bounding box center [441, 78] width 616 height 27
click at [718, 77] on div "Save" at bounding box center [720, 78] width 15 height 6
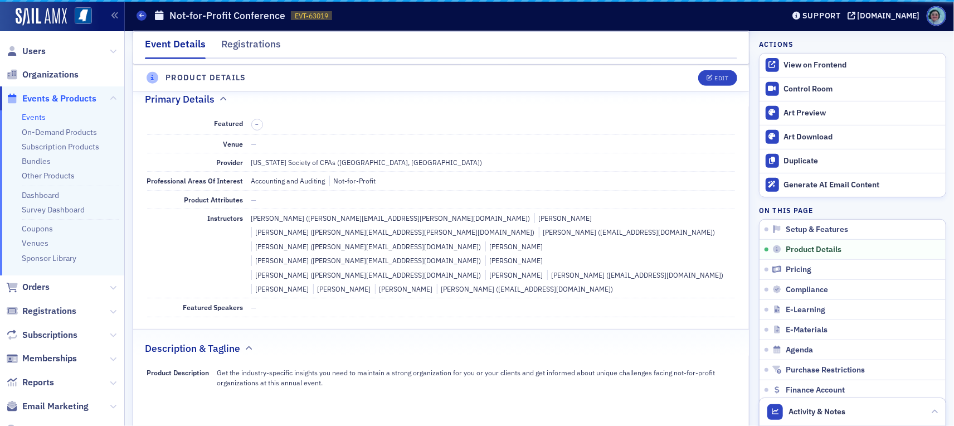
scroll to position [268, 0]
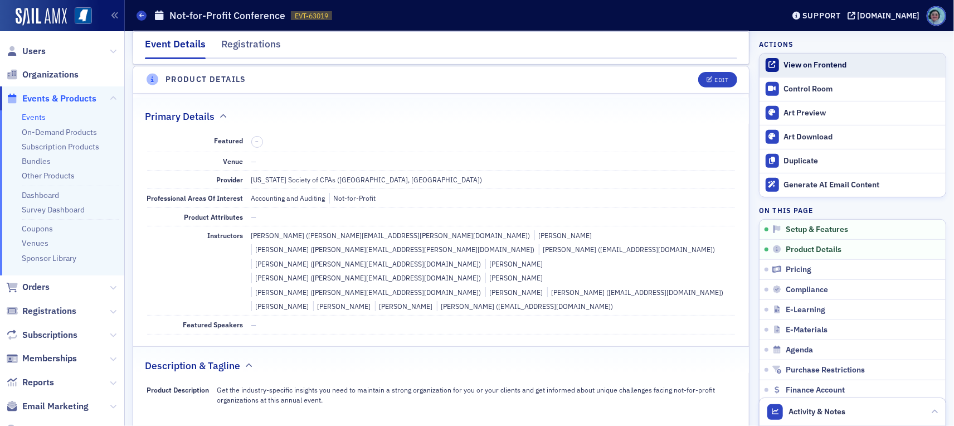
click at [820, 69] on div "View on Frontend" at bounding box center [862, 65] width 156 height 10
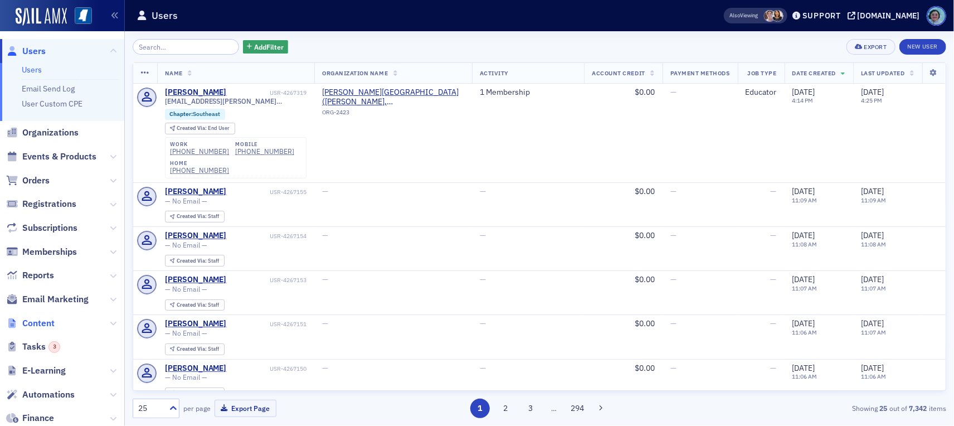
click at [46, 323] on span "Content" at bounding box center [38, 323] width 32 height 12
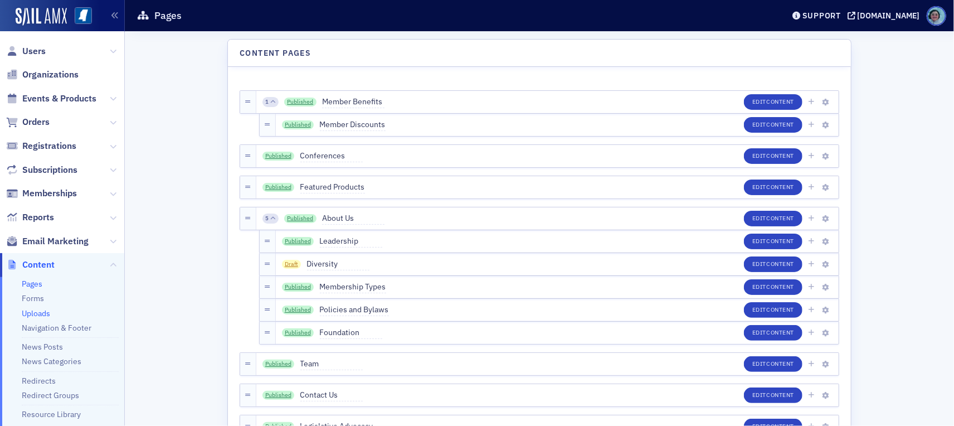
click at [42, 313] on link "Uploads" at bounding box center [36, 313] width 28 height 10
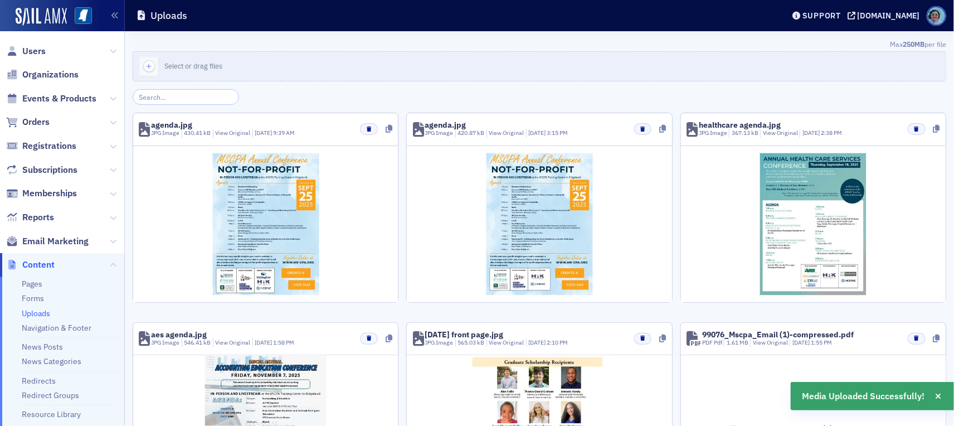
click at [240, 128] on div "agenda.jpg" at bounding box center [223, 125] width 144 height 8
click at [240, 130] on link "View Original" at bounding box center [232, 133] width 35 height 8
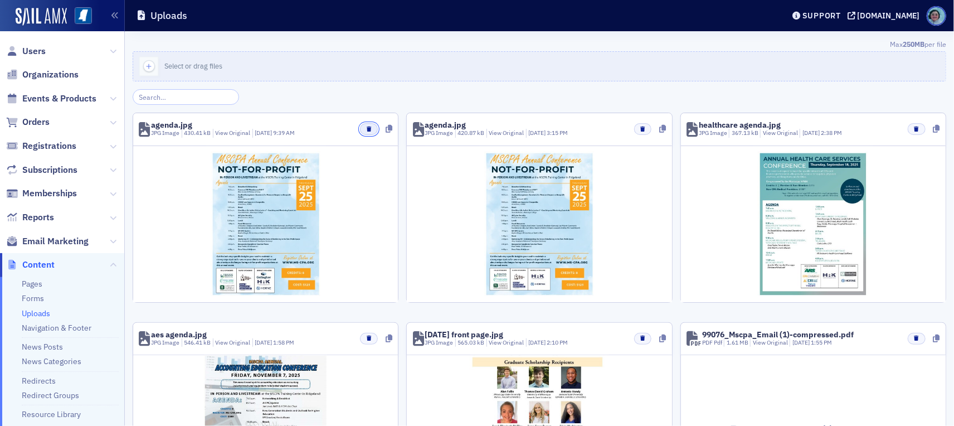
click at [367, 125] on button "button" at bounding box center [368, 129] width 17 height 12
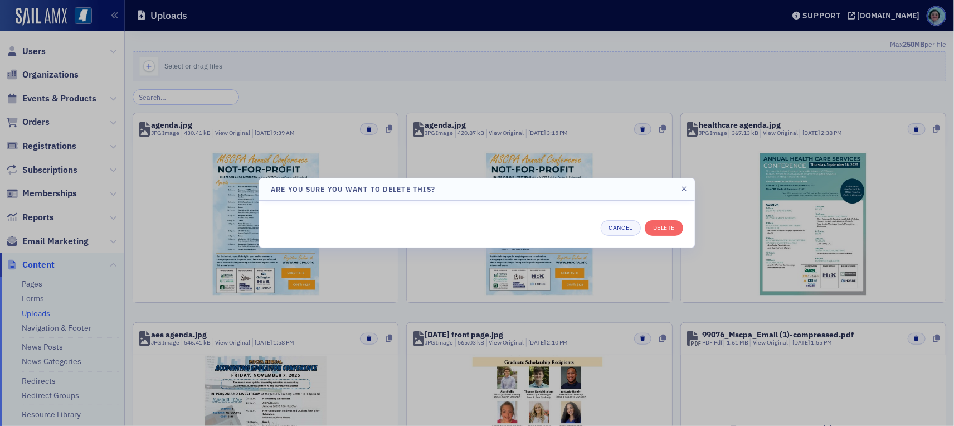
click at [669, 236] on div "Cancel Delete" at bounding box center [477, 224] width 436 height 47
click at [669, 235] on div "Cancel Delete" at bounding box center [477, 228] width 412 height 16
click at [669, 233] on button "Delete" at bounding box center [664, 228] width 38 height 16
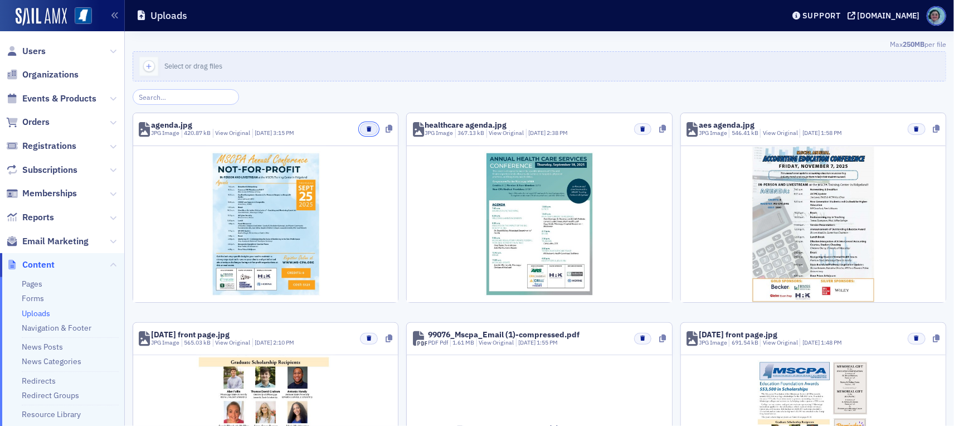
click at [368, 126] on icon "button" at bounding box center [369, 128] width 4 height 5
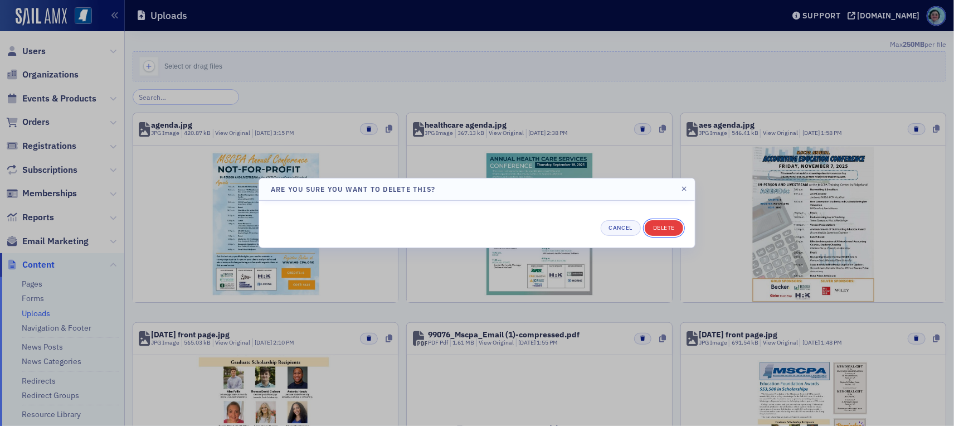
click at [663, 223] on button "Delete" at bounding box center [664, 228] width 38 height 16
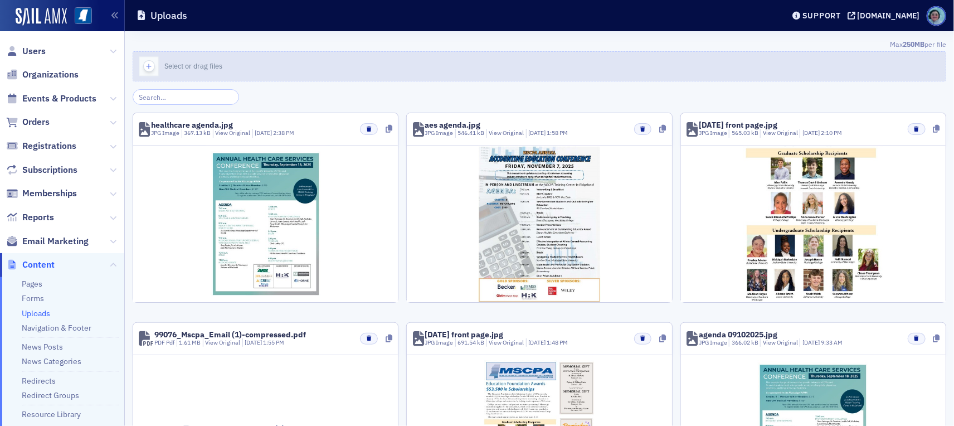
click at [180, 63] on span "Select or drag files" at bounding box center [193, 65] width 58 height 9
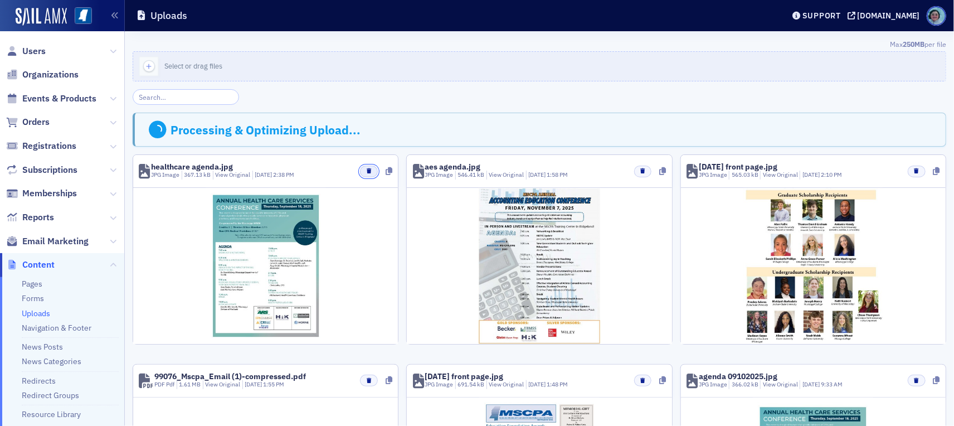
click at [369, 166] on button "button" at bounding box center [368, 171] width 17 height 12
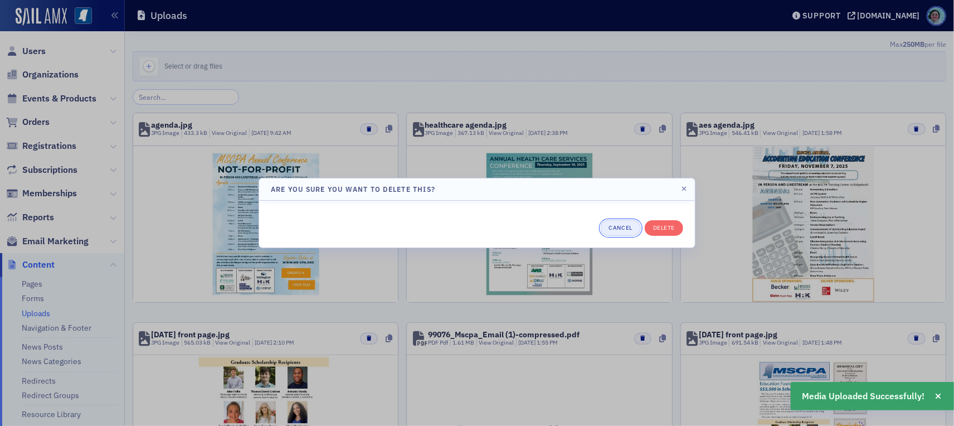
click at [624, 225] on button "Cancel" at bounding box center [621, 228] width 40 height 16
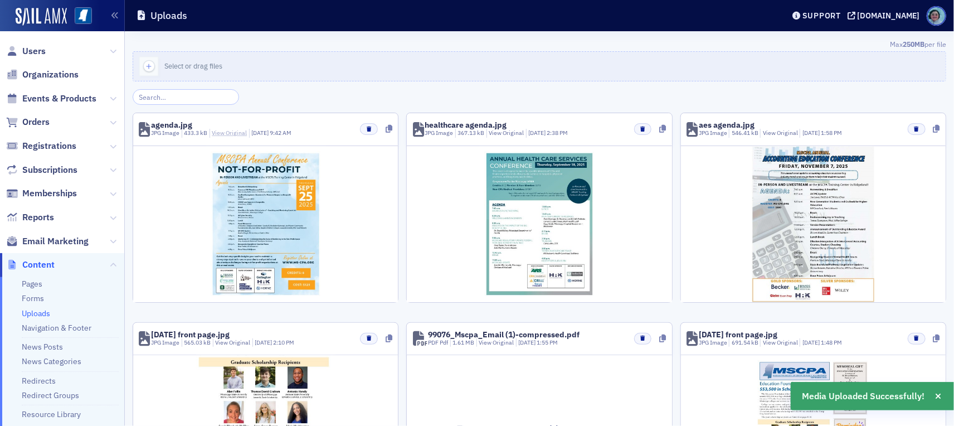
click at [226, 133] on link "View Original" at bounding box center [229, 133] width 35 height 8
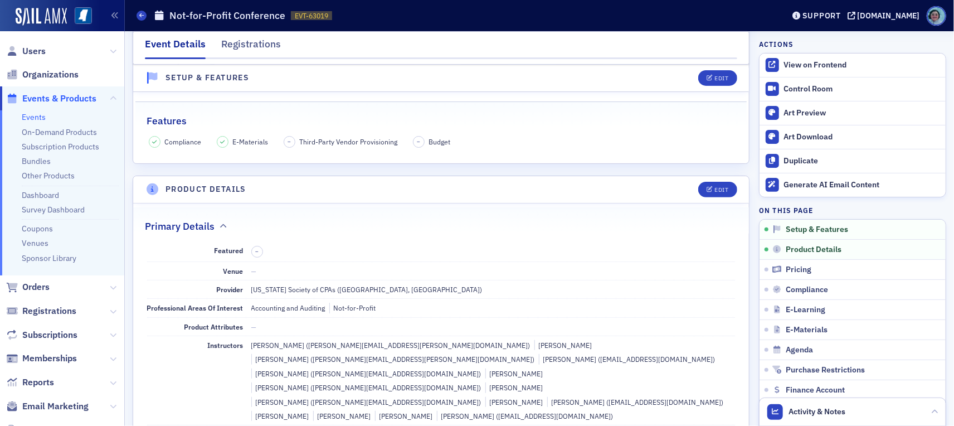
scroll to position [223, 0]
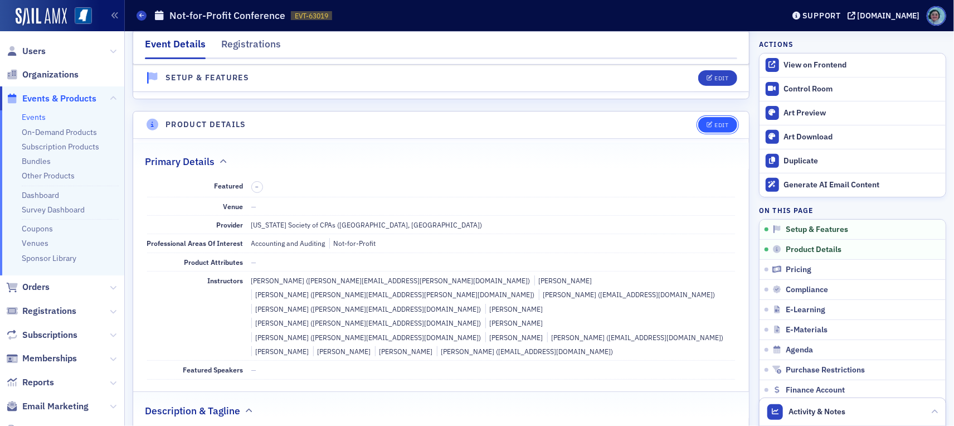
click at [714, 123] on div "Edit" at bounding box center [721, 125] width 14 height 6
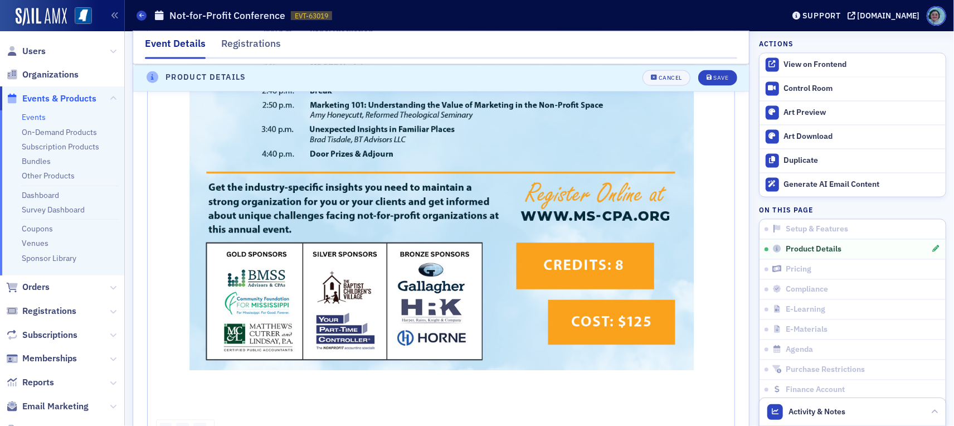
scroll to position [1327, 0]
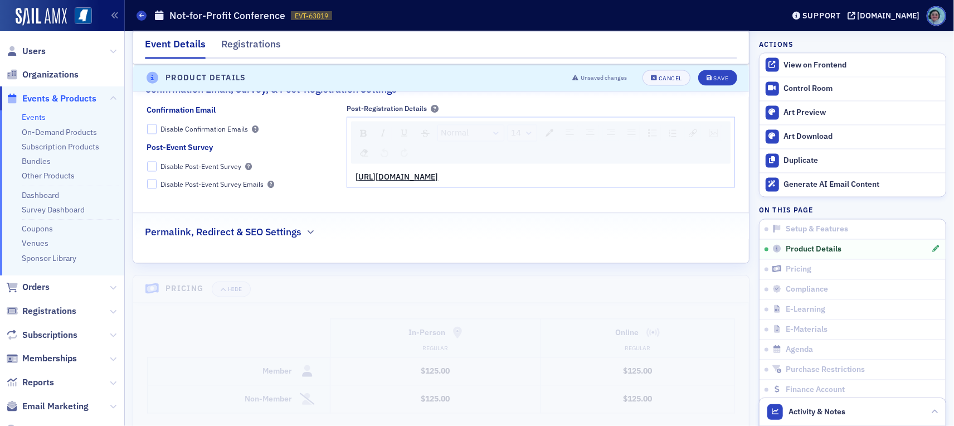
scroll to position [992, 0]
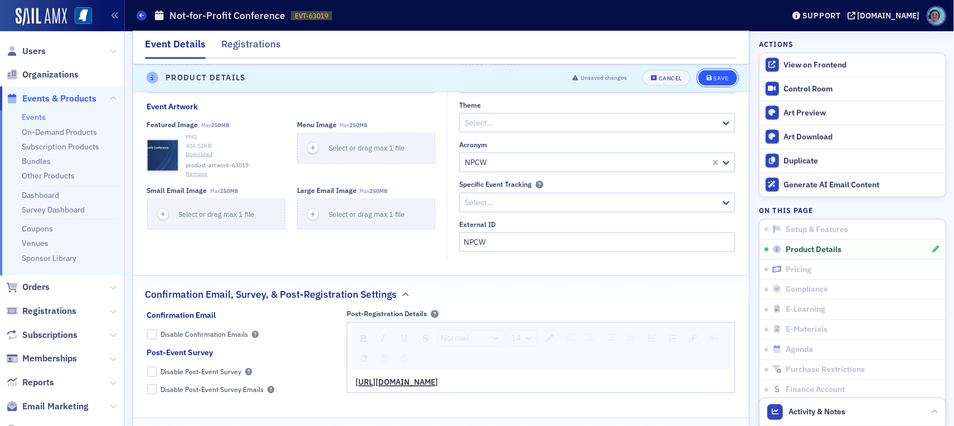
click at [724, 77] on button "Save" at bounding box center [717, 78] width 38 height 16
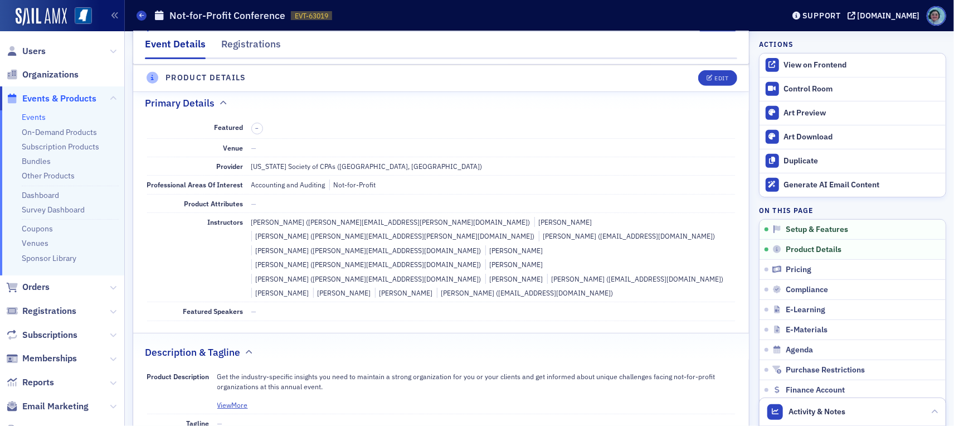
scroll to position [268, 0]
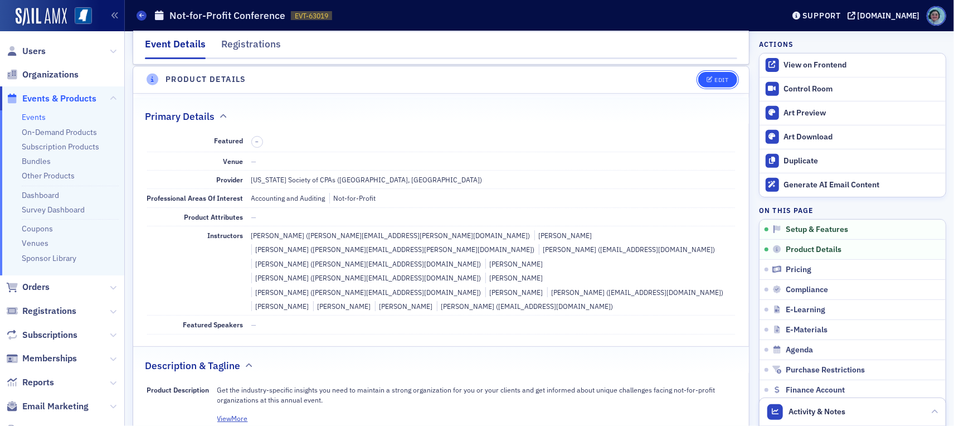
click at [714, 78] on div "Edit" at bounding box center [721, 80] width 14 height 6
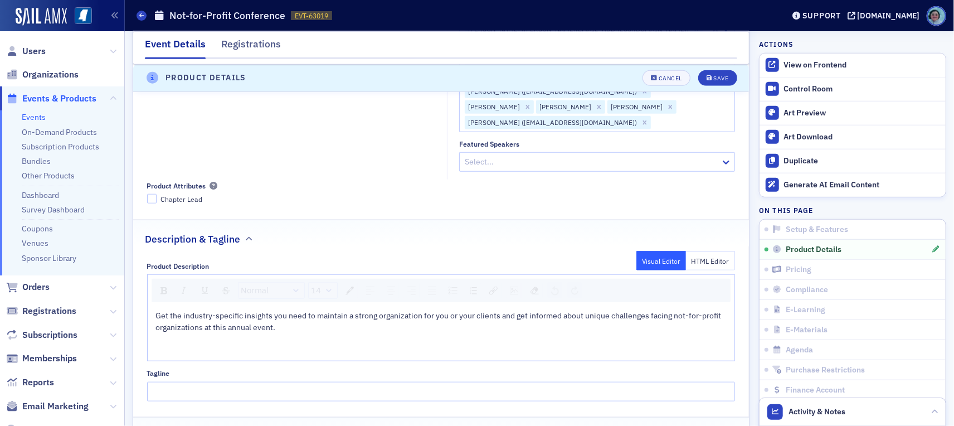
scroll to position [547, 0]
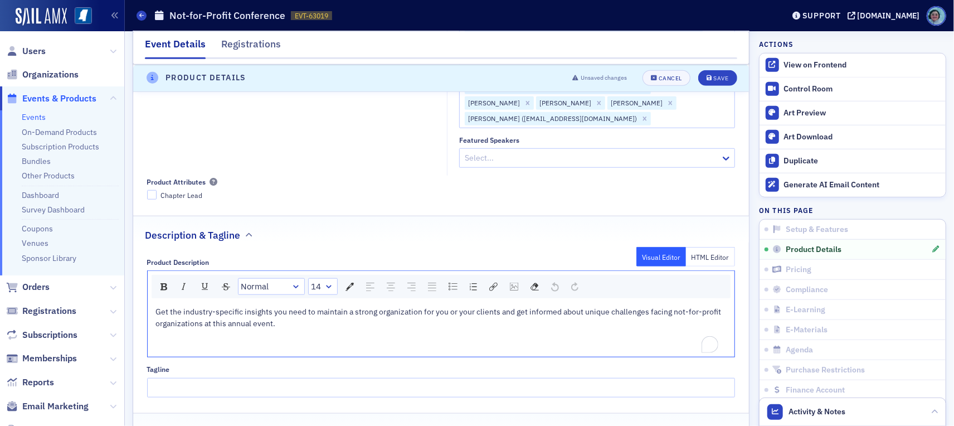
click at [264, 341] on div "To enrich screen reader interactions, please activate Accessibility in Grammarl…" at bounding box center [441, 347] width 571 height 12
click at [508, 279] on div "rdw-image-control" at bounding box center [514, 287] width 16 height 16
click at [537, 321] on input "rdw-image-control" at bounding box center [571, 331] width 113 height 20
paste input "[URL][DOMAIN_NAME]"
type input "[URL][DOMAIN_NAME]"
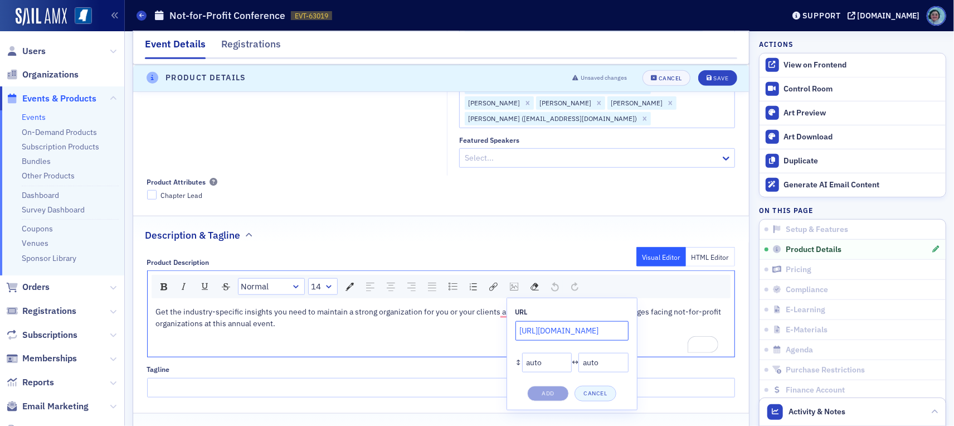
scroll to position [0, 229]
click at [557, 386] on button "Add" at bounding box center [548, 394] width 42 height 16
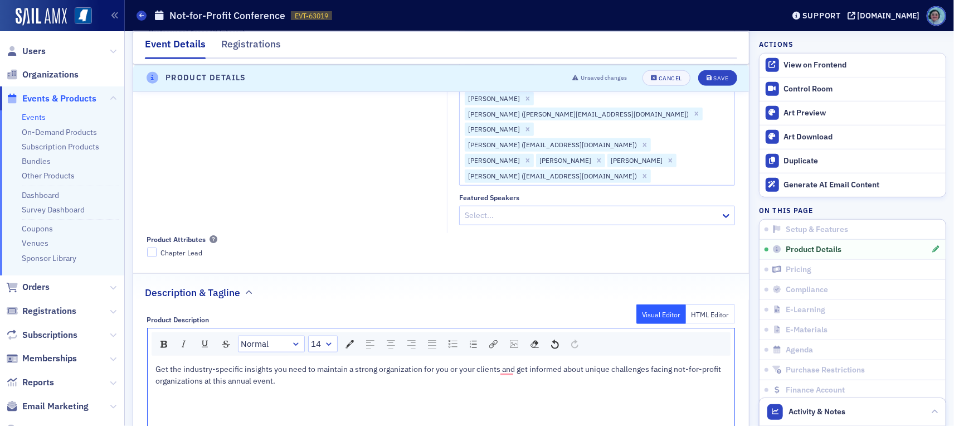
scroll to position [157, 0]
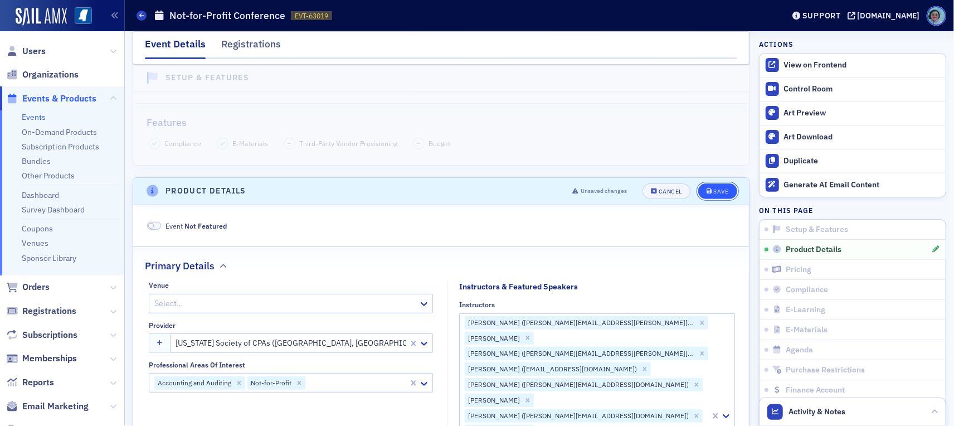
click at [717, 188] on div "Save" at bounding box center [720, 191] width 15 height 6
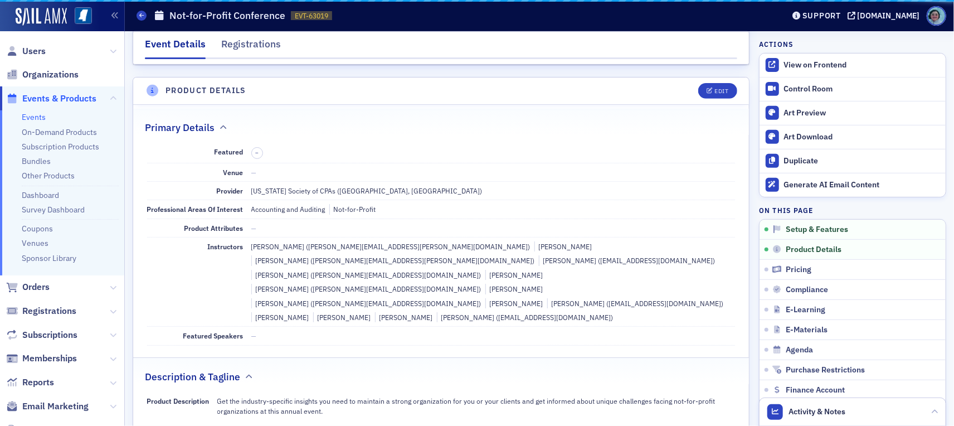
scroll to position [268, 0]
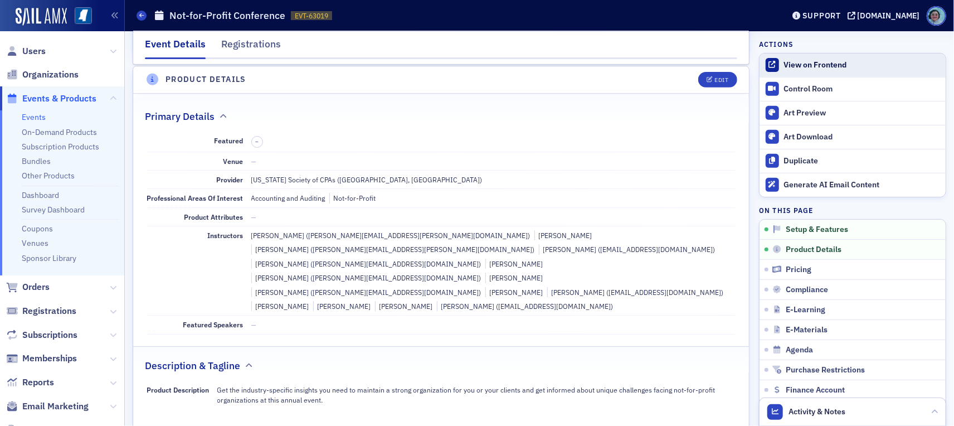
click at [784, 64] on div "View on Frontend" at bounding box center [862, 65] width 156 height 10
